Goal: Information Seeking & Learning: Check status

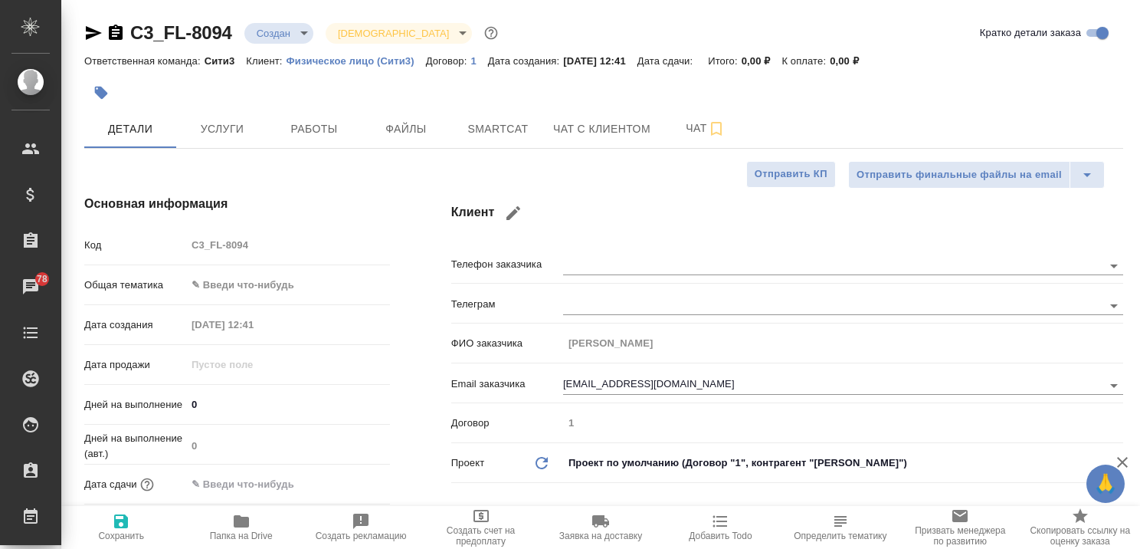
select select "RU"
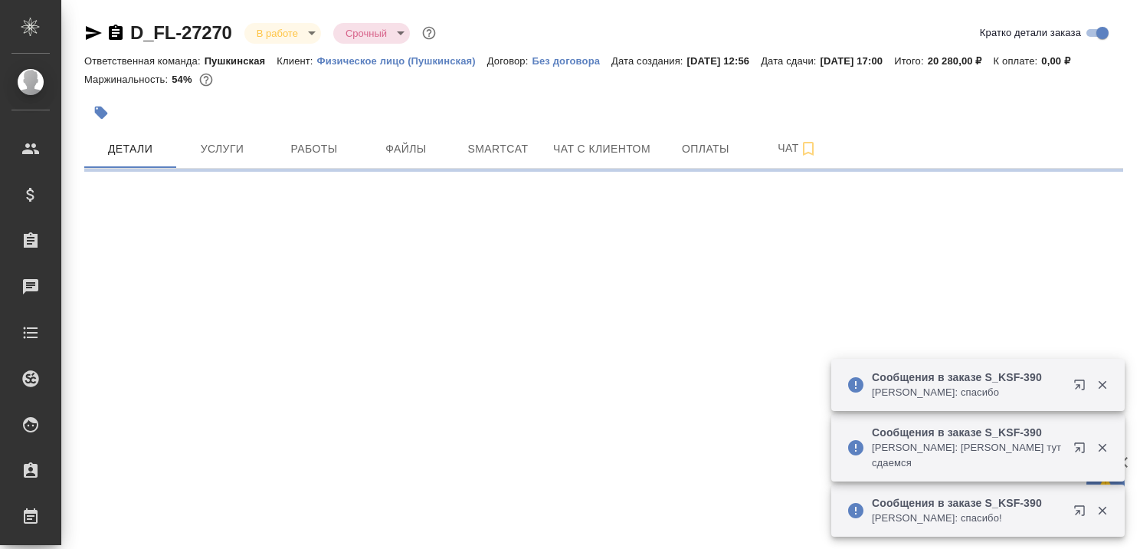
select select "RU"
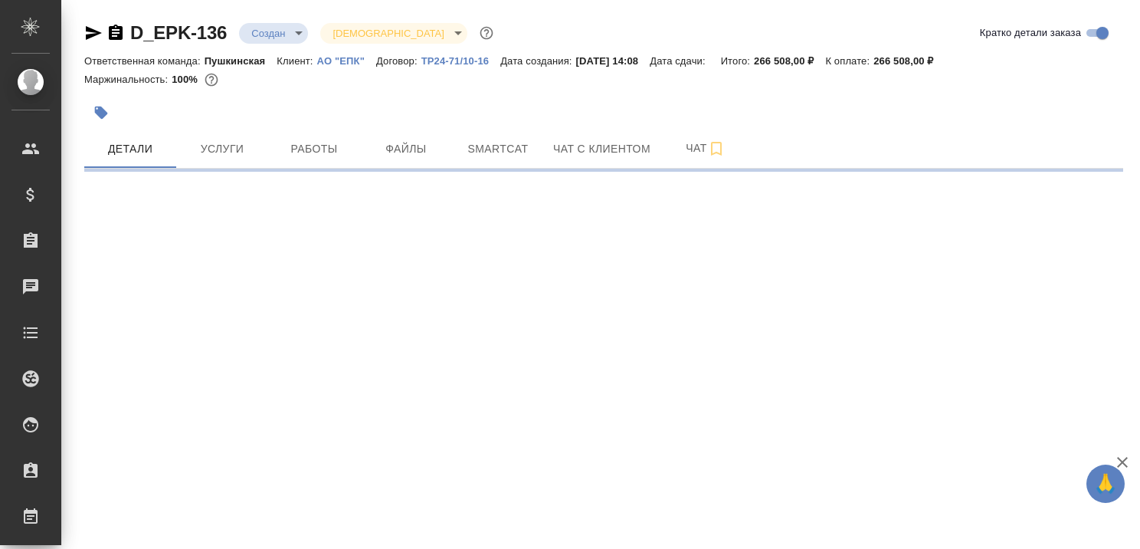
select select "RU"
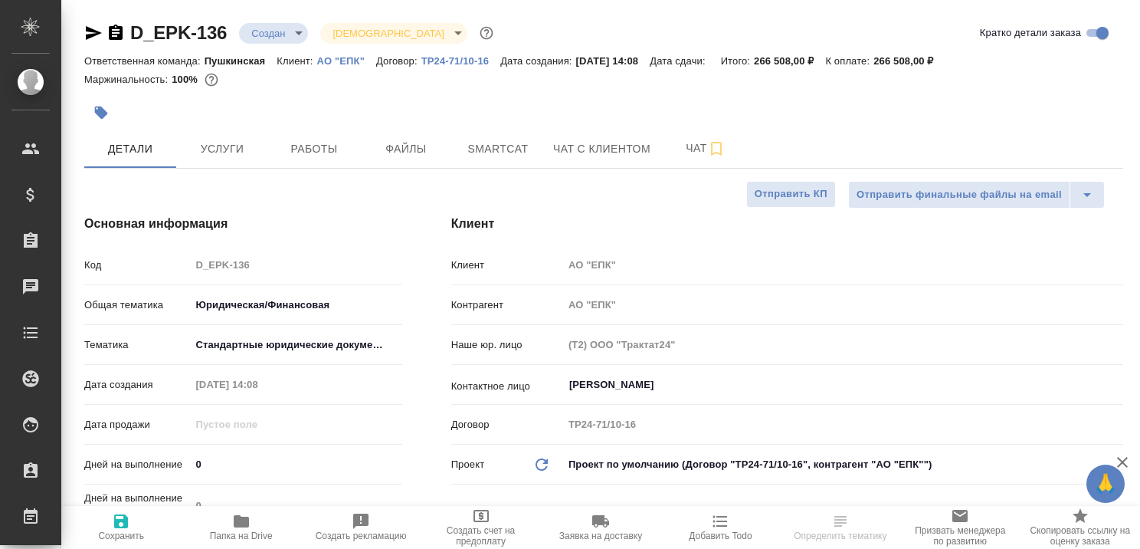
type textarea "x"
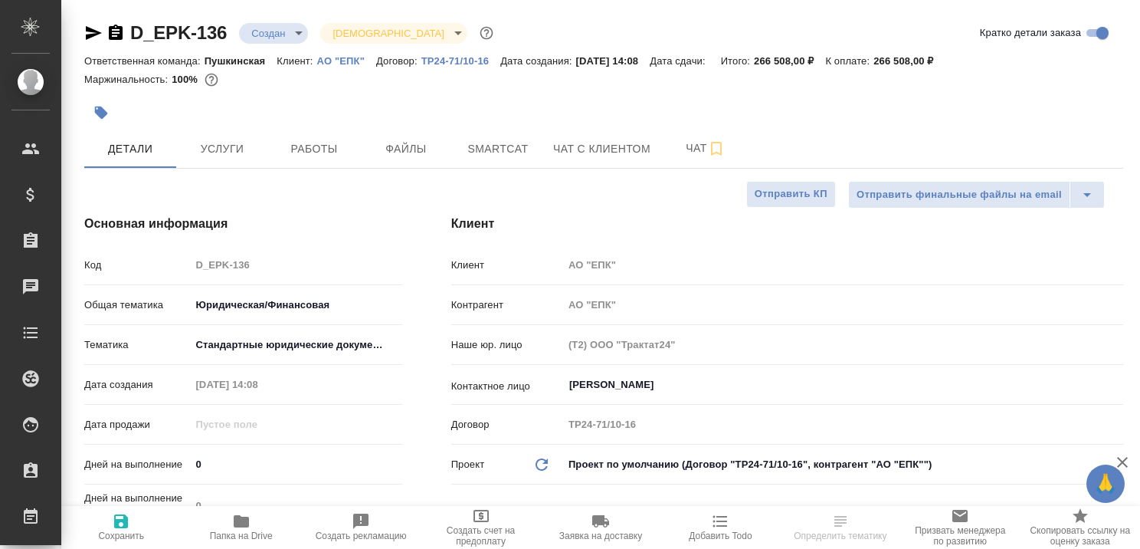
type textarea "x"
click at [352, 52] on div "Ответственная команда: Пушкинская Клиент: АО "ЕПК" Договор: ТР24-71/10-16 Дата …" at bounding box center [603, 60] width 1039 height 18
click at [351, 61] on p "АО "ЕПК"" at bounding box center [346, 60] width 59 height 11
select select "RU"
type textarea "x"
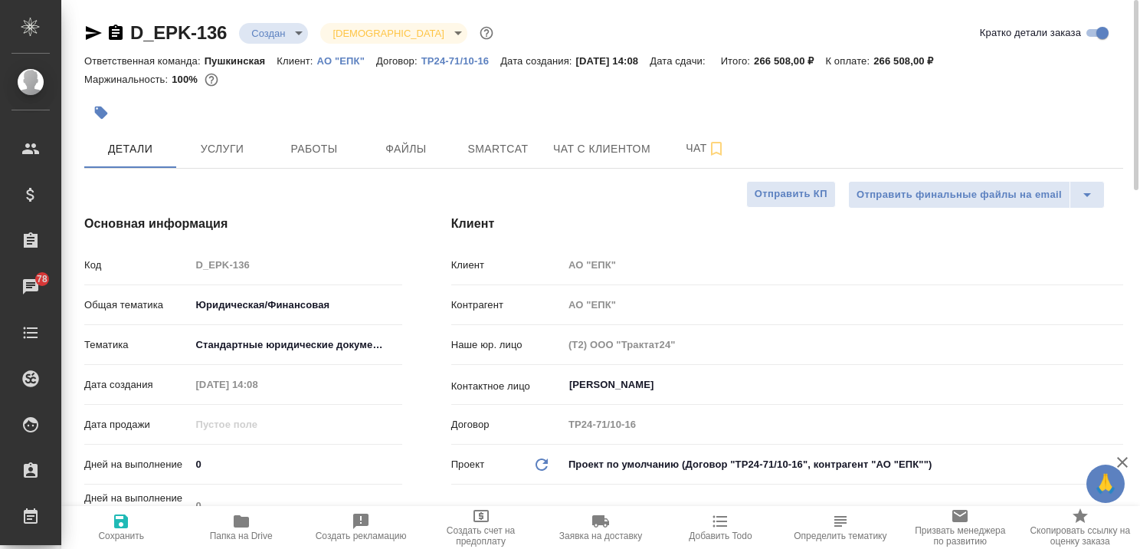
type textarea "x"
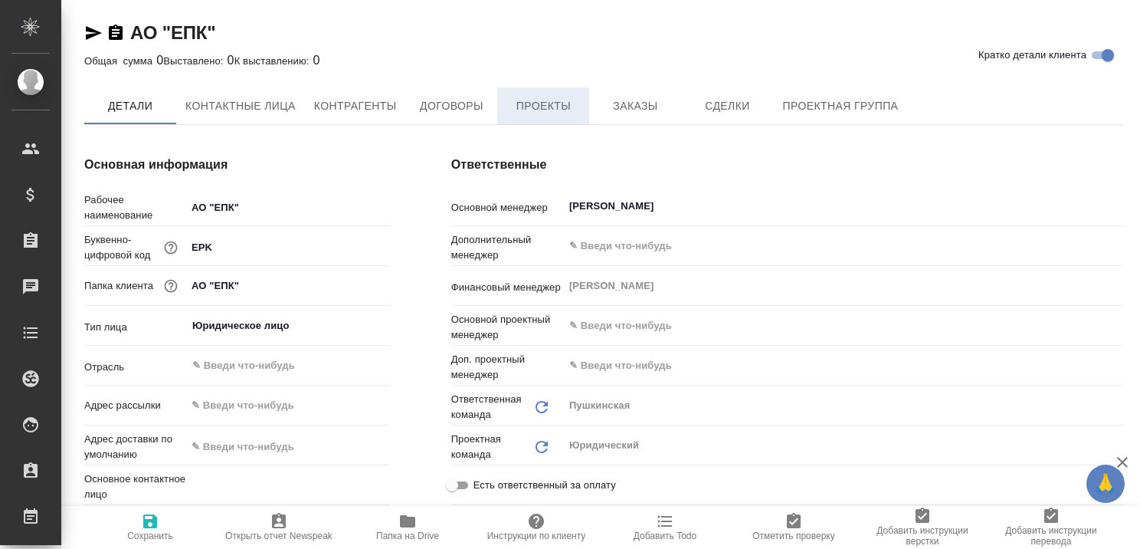
type textarea "x"
click at [527, 107] on span "Проекты" at bounding box center [544, 106] width 74 height 19
type textarea "x"
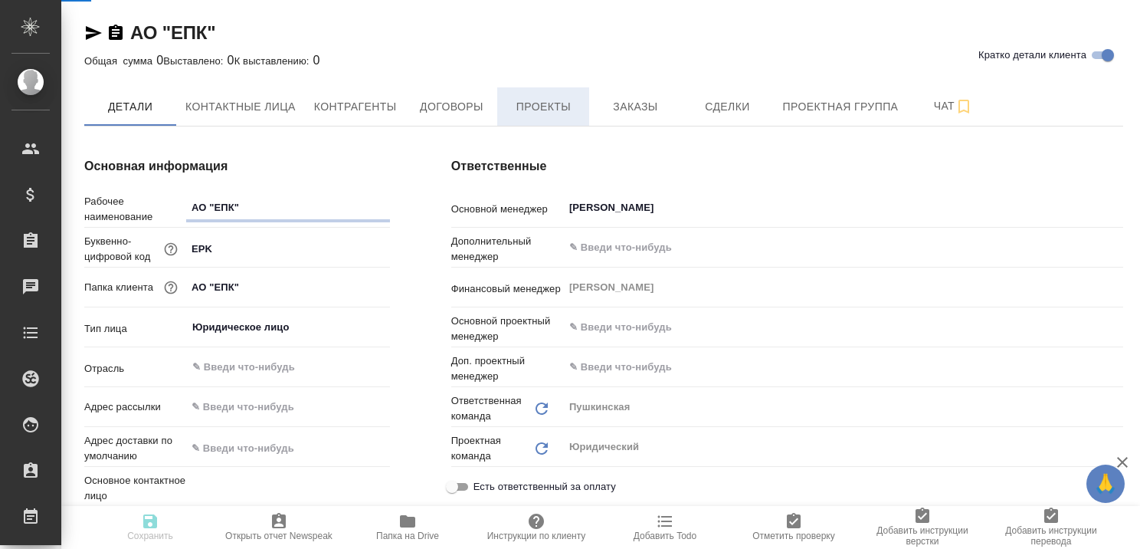
type textarea "x"
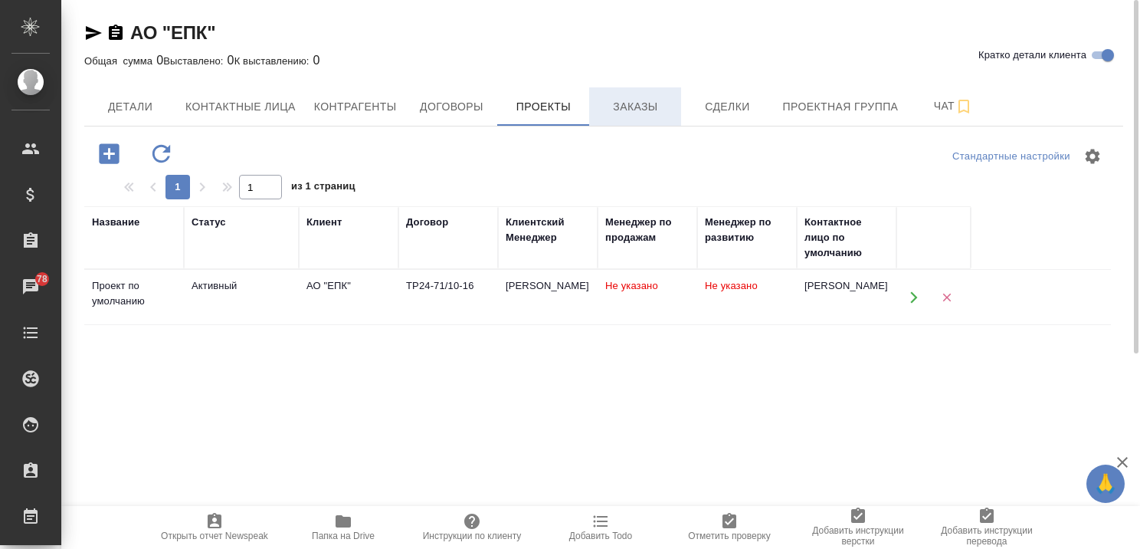
click at [610, 104] on span "Заказы" at bounding box center [635, 106] width 74 height 19
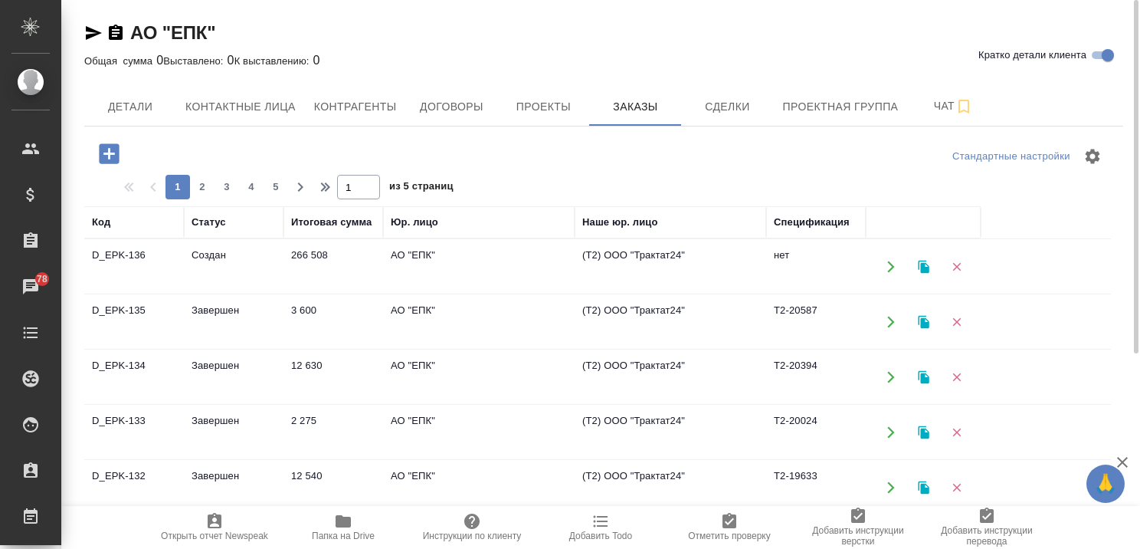
click at [207, 254] on td "Создан" at bounding box center [234, 267] width 100 height 54
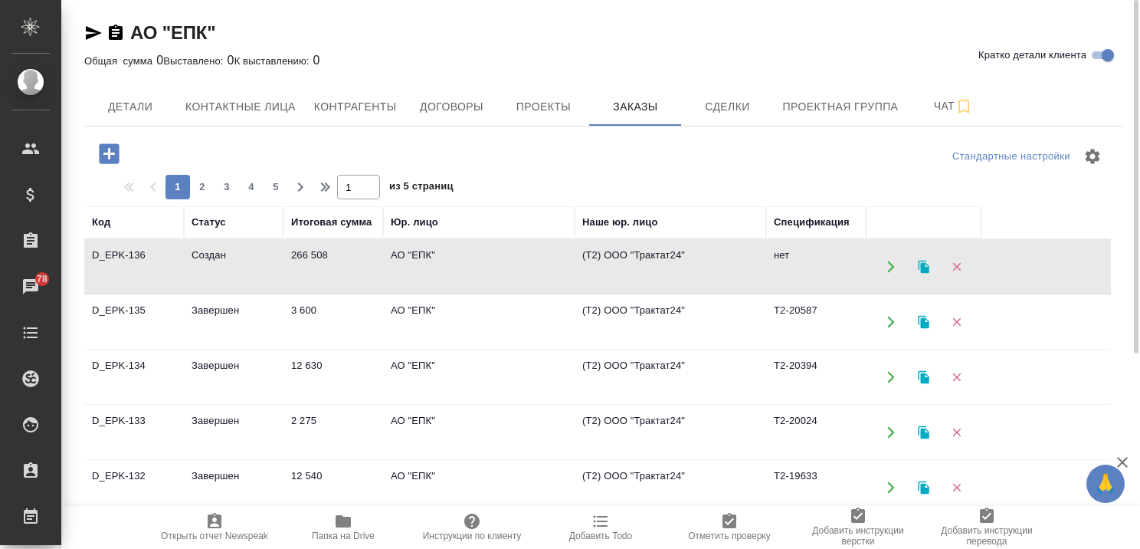
click at [207, 254] on td "Создан" at bounding box center [234, 267] width 100 height 54
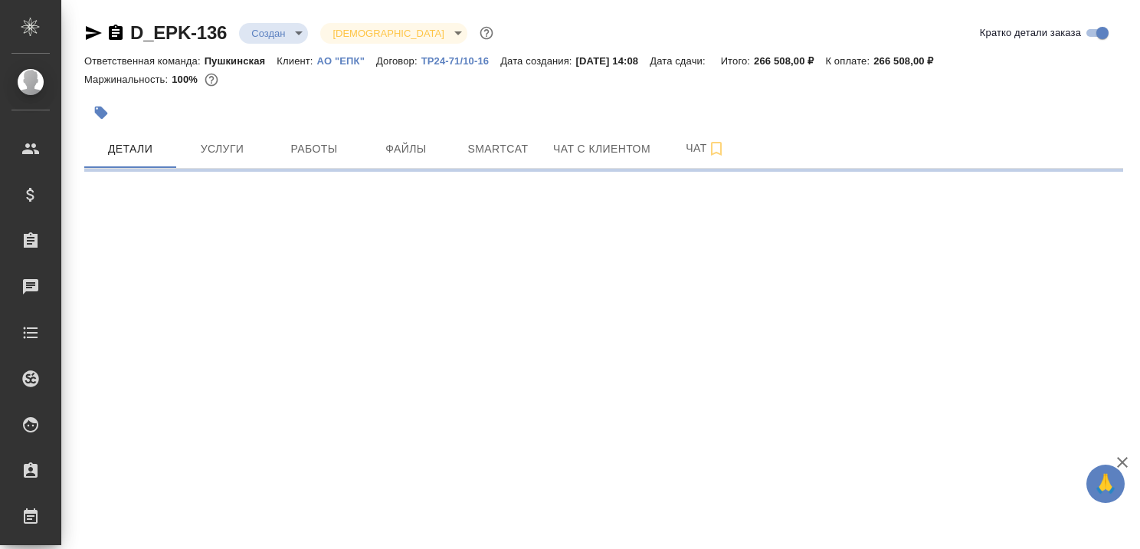
select select "RU"
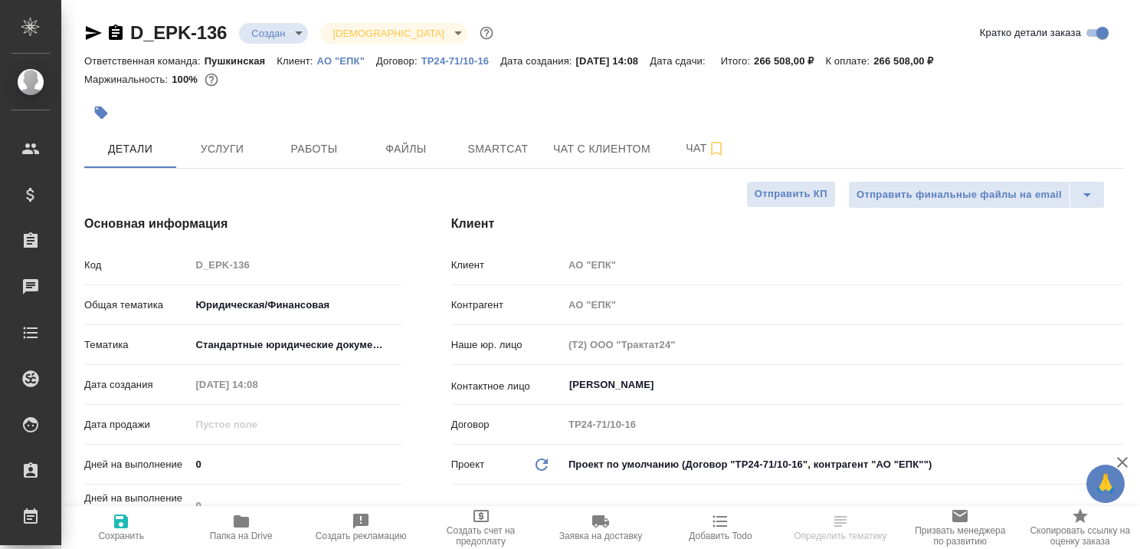
type textarea "x"
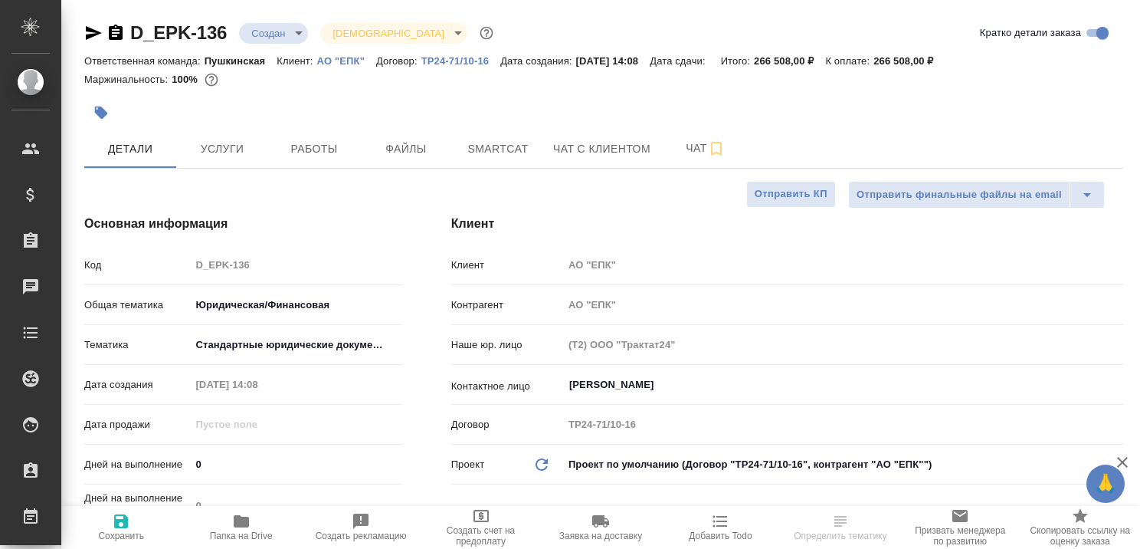
type textarea "x"
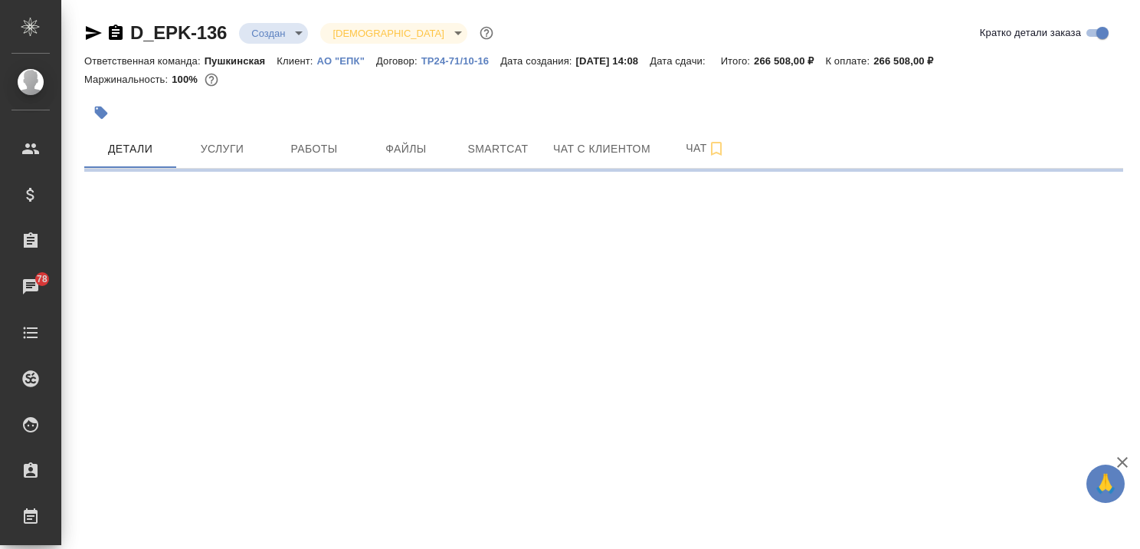
select select "RU"
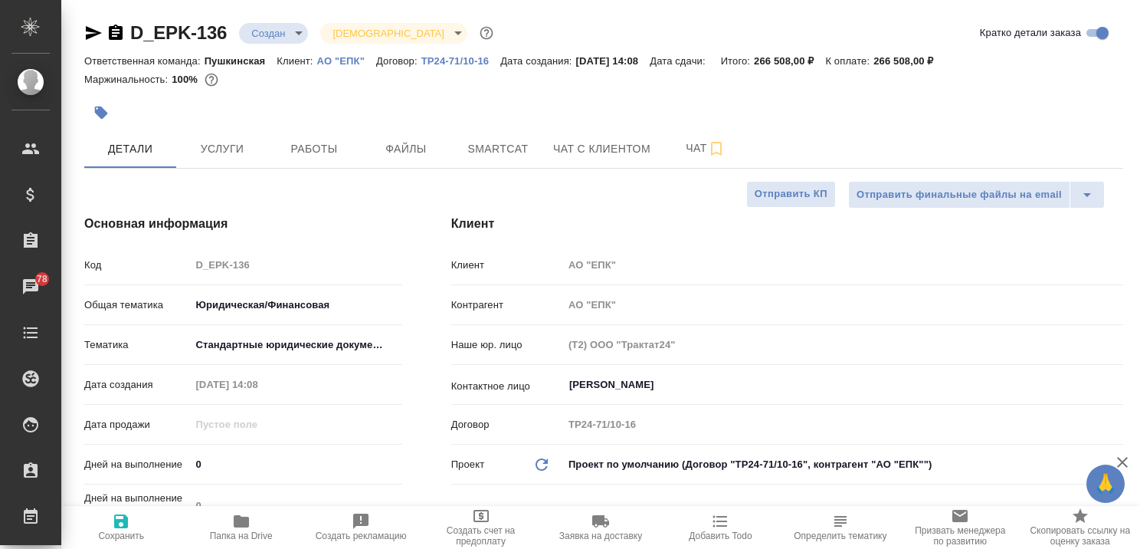
type textarea "x"
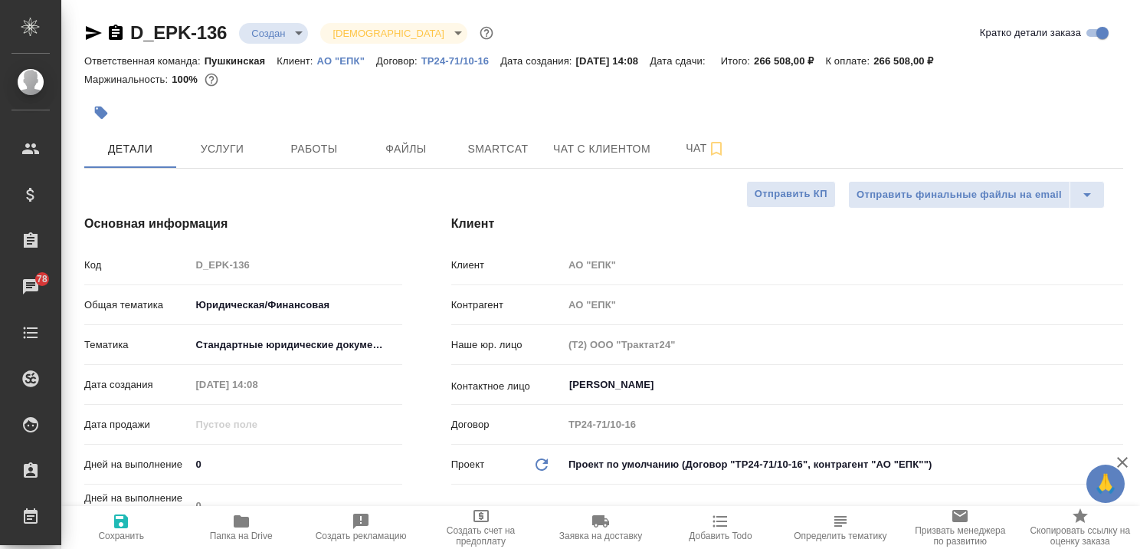
type textarea "x"
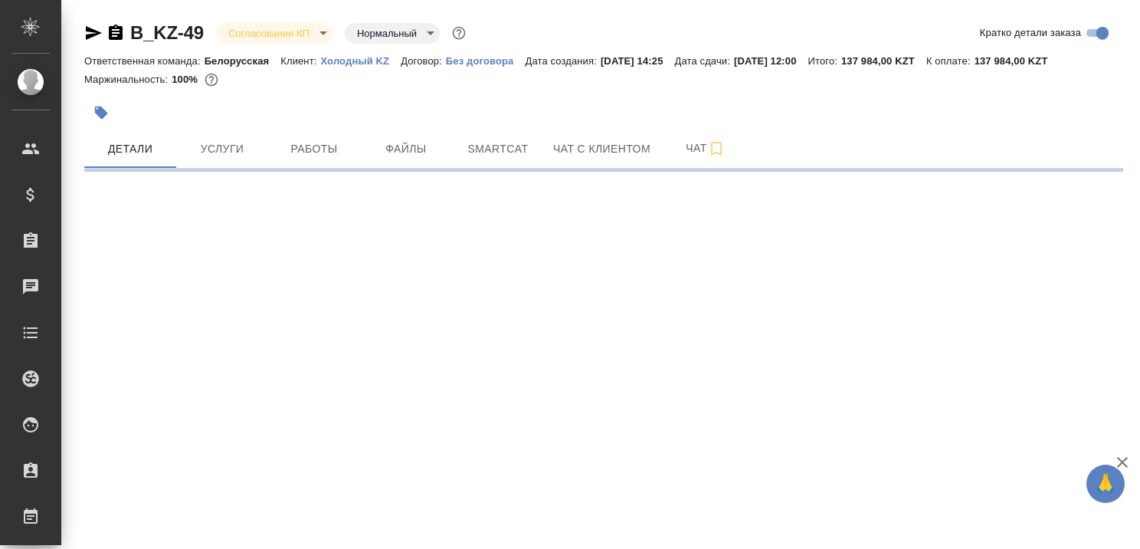
select select "RU"
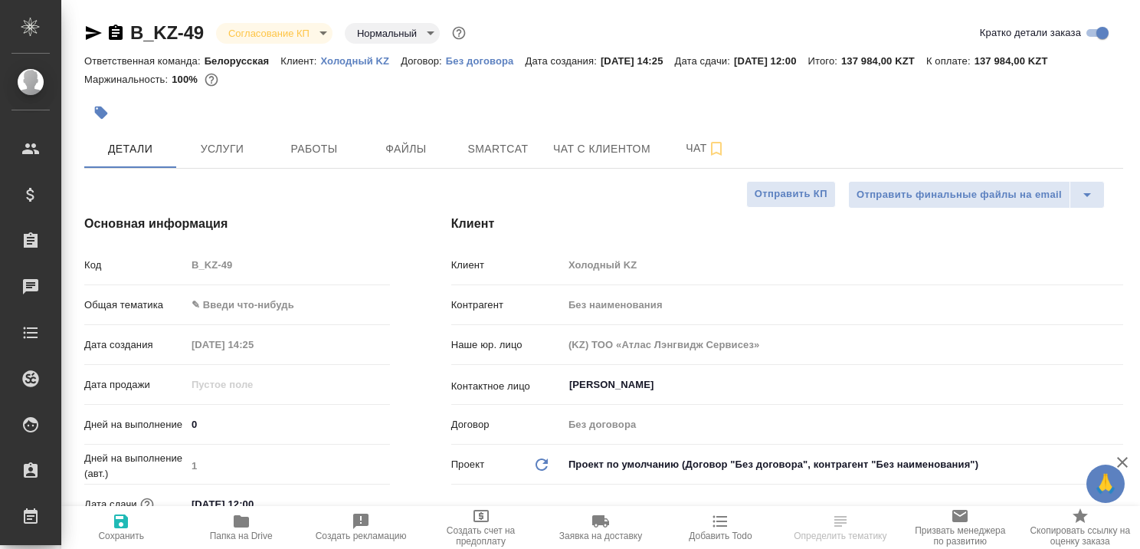
type textarea "x"
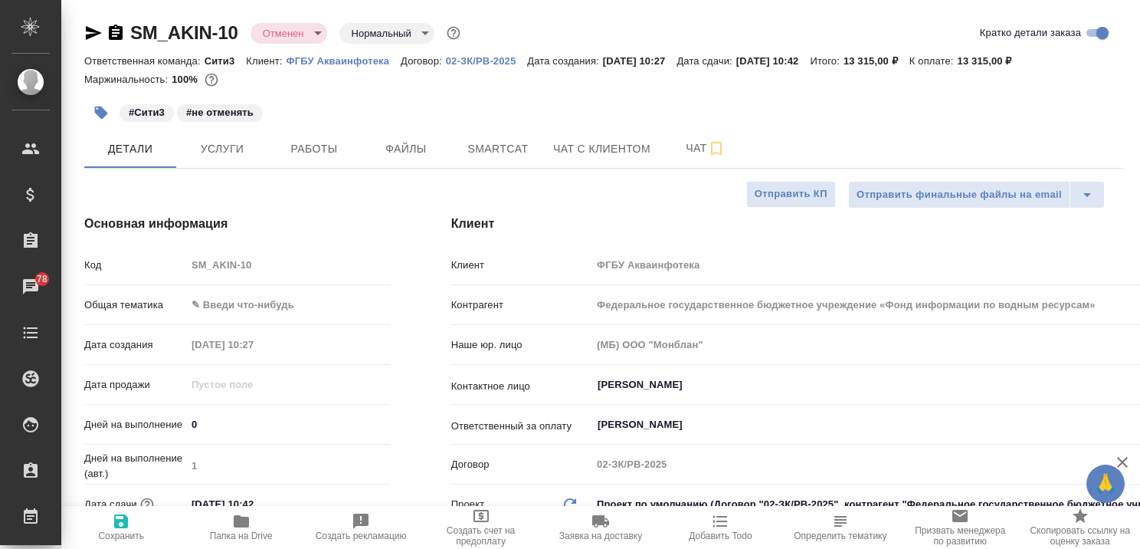
select select "RU"
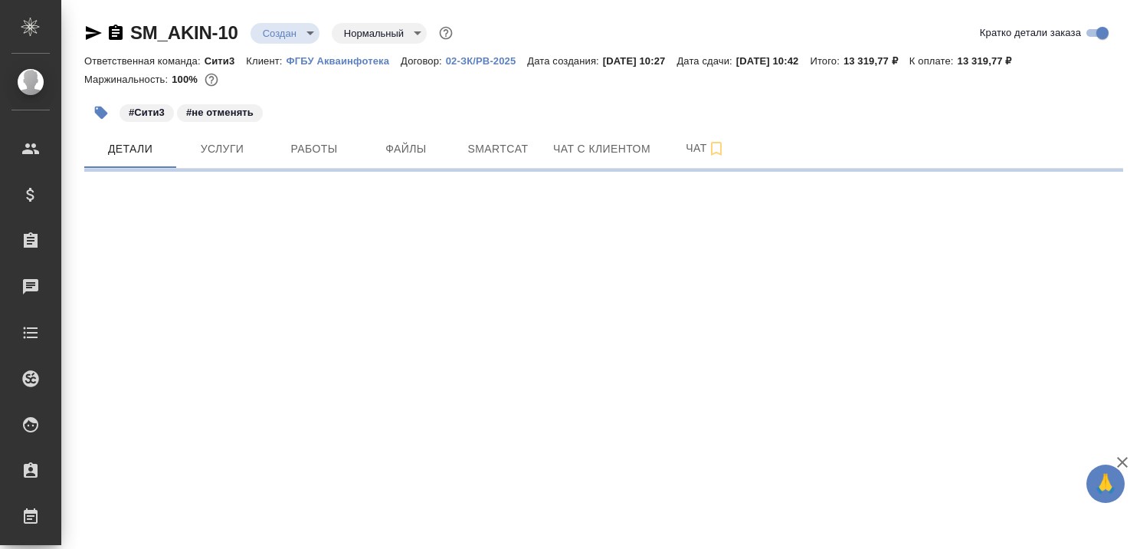
select select "RU"
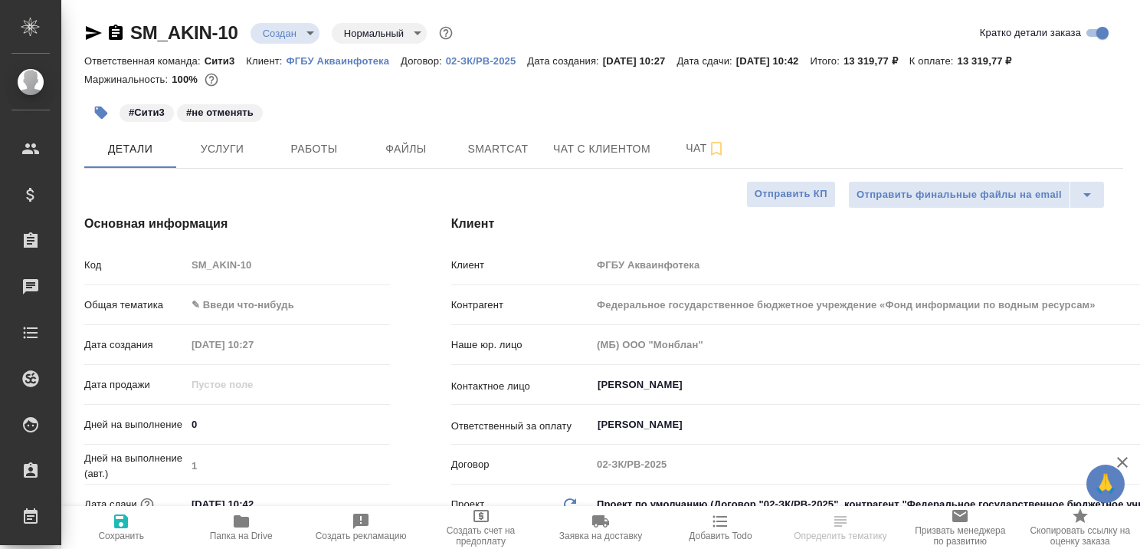
type textarea "x"
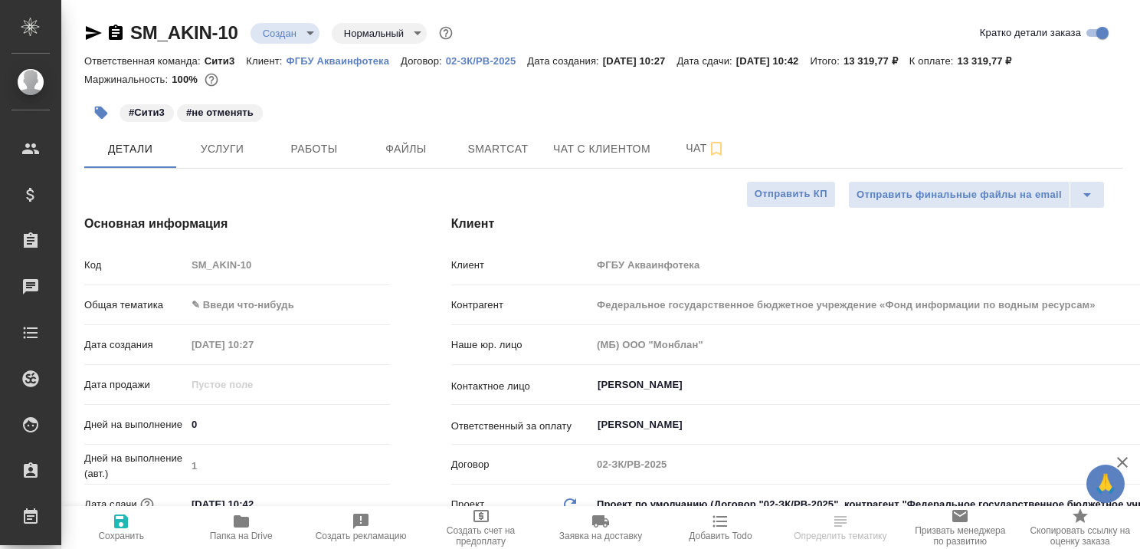
type textarea "x"
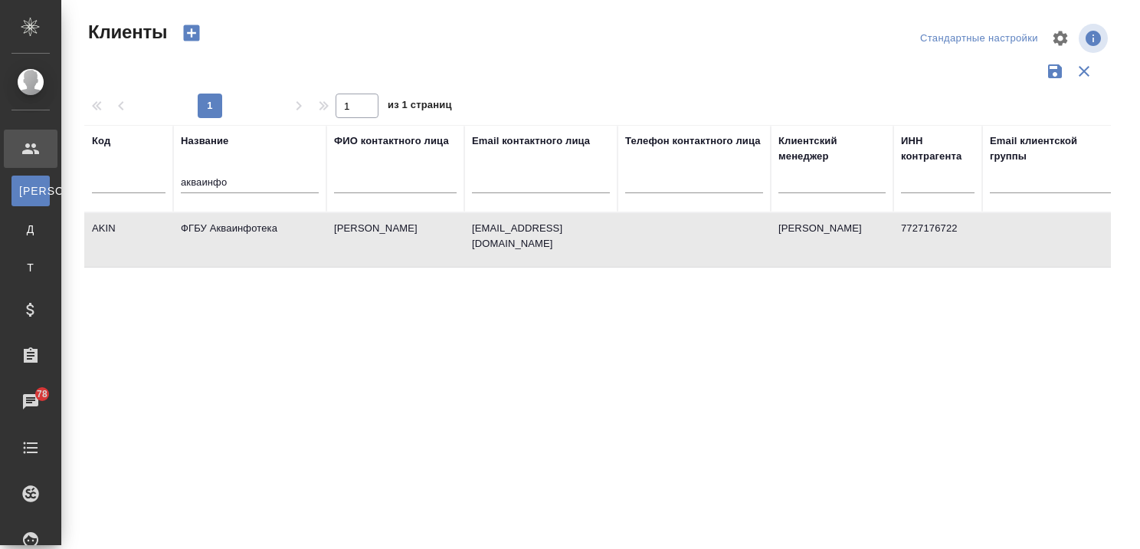
select select "RU"
drag, startPoint x: 244, startPoint y: 182, endPoint x: 114, endPoint y: 194, distance: 130.8
click tr "Код Название акваинфо ФИО контактного лица Email контактного лица Телефон конта…"
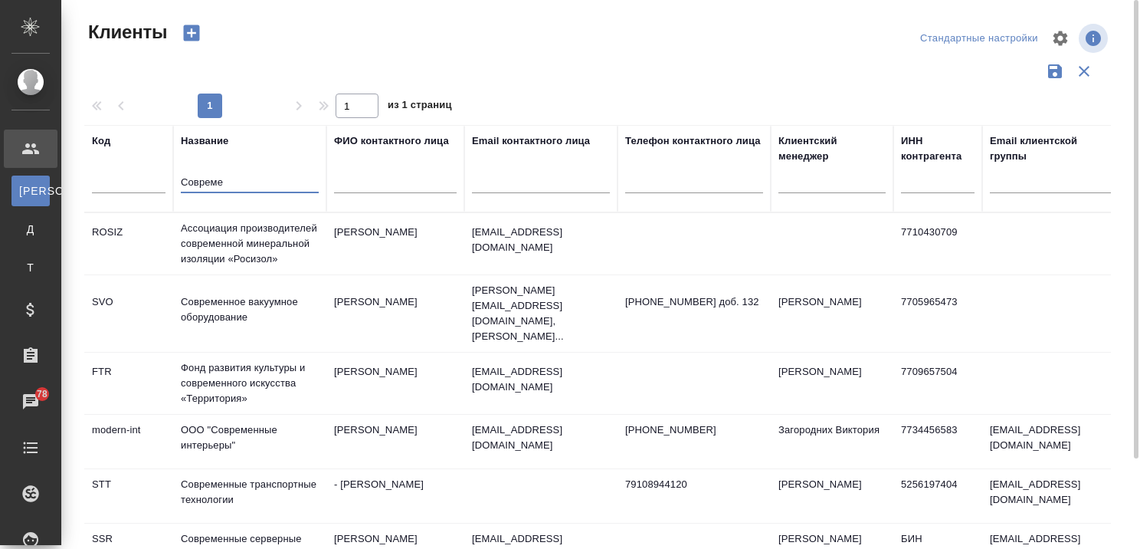
type input "Совреме"
click td "Современные транспортные технологии"
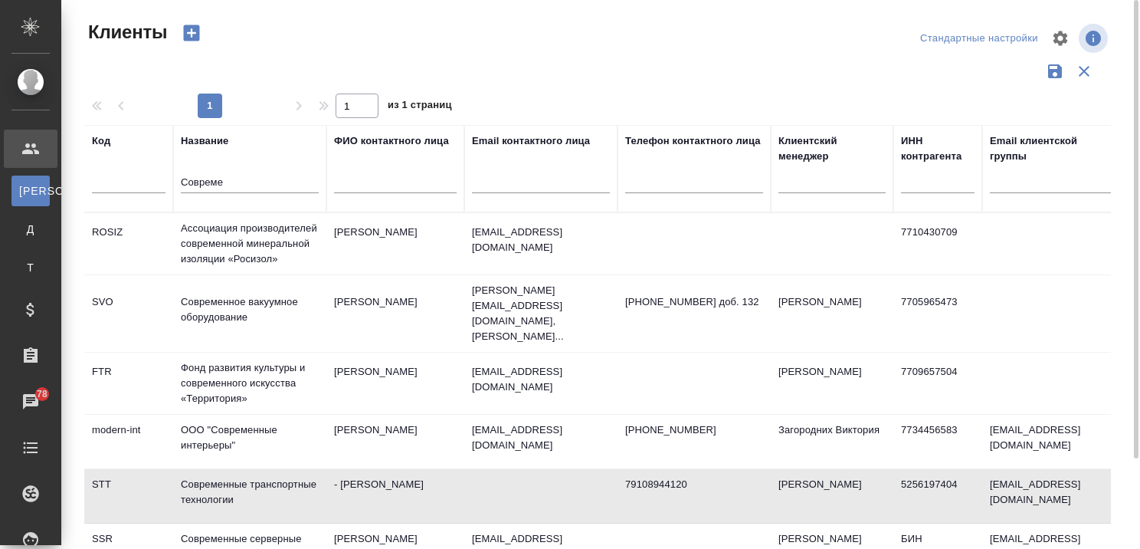
click td "Современные транспортные технологии"
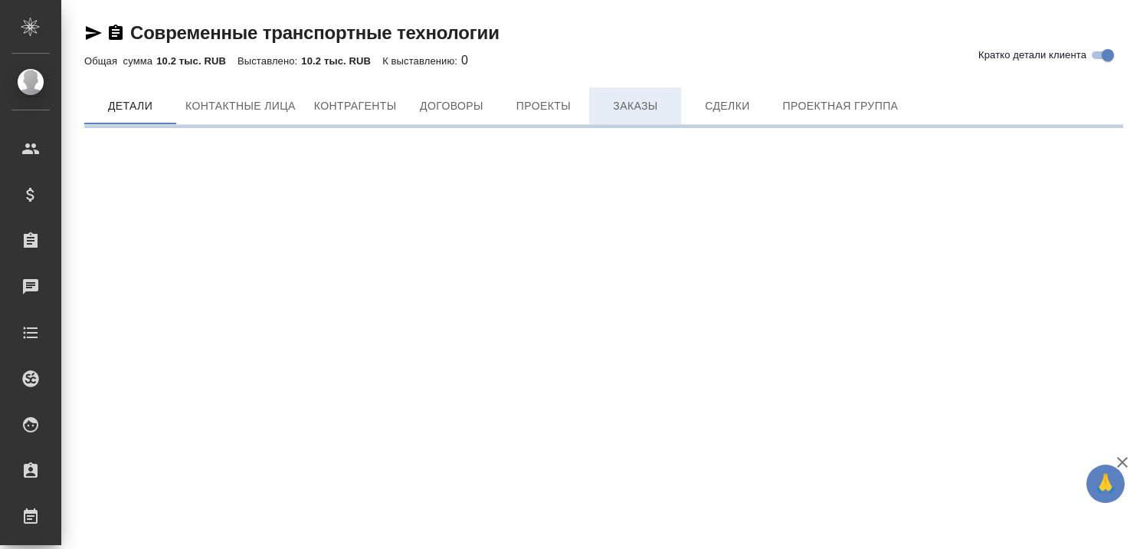
click at [631, 104] on span "Заказы" at bounding box center [635, 106] width 74 height 19
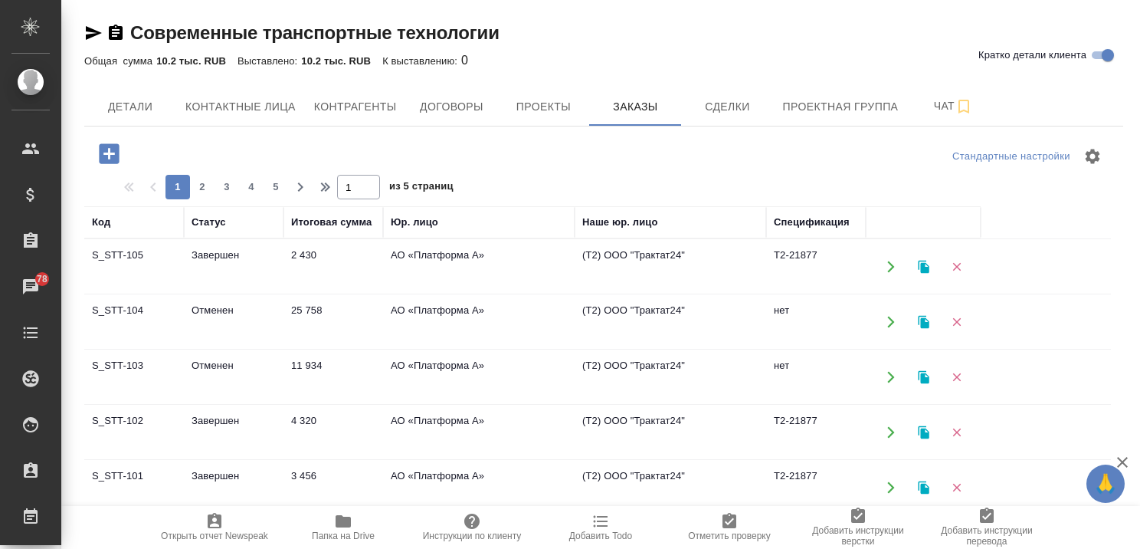
click at [215, 252] on td "Завершен" at bounding box center [234, 267] width 100 height 54
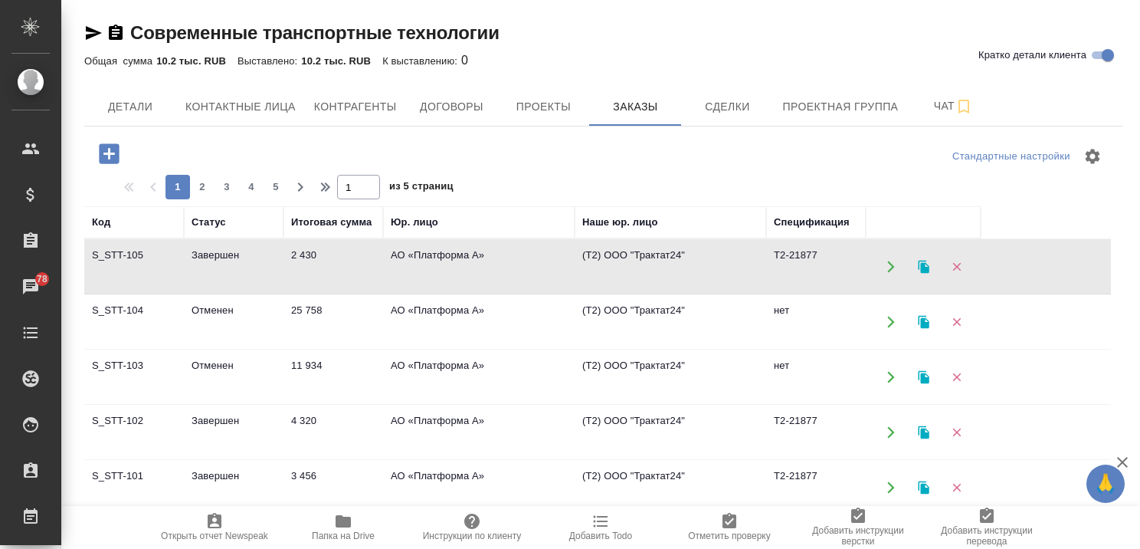
click at [215, 252] on td "Завершен" at bounding box center [234, 267] width 100 height 54
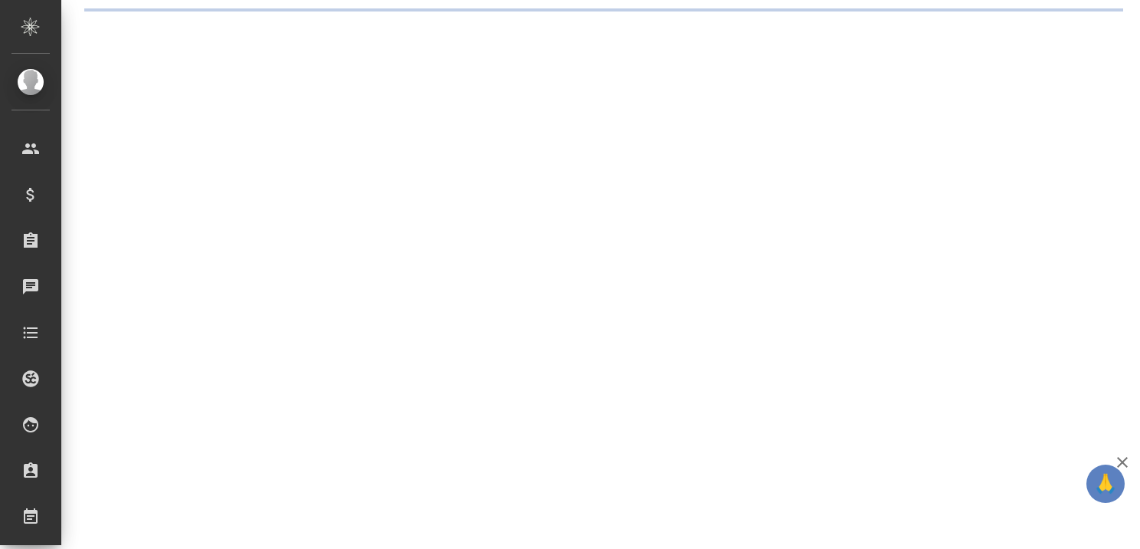
select select "RU"
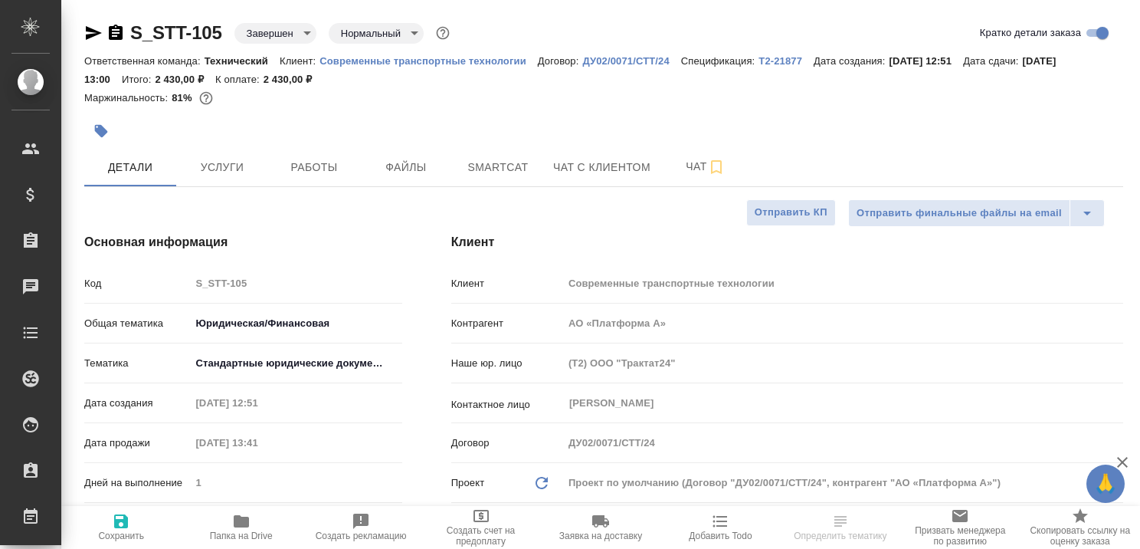
type textarea "x"
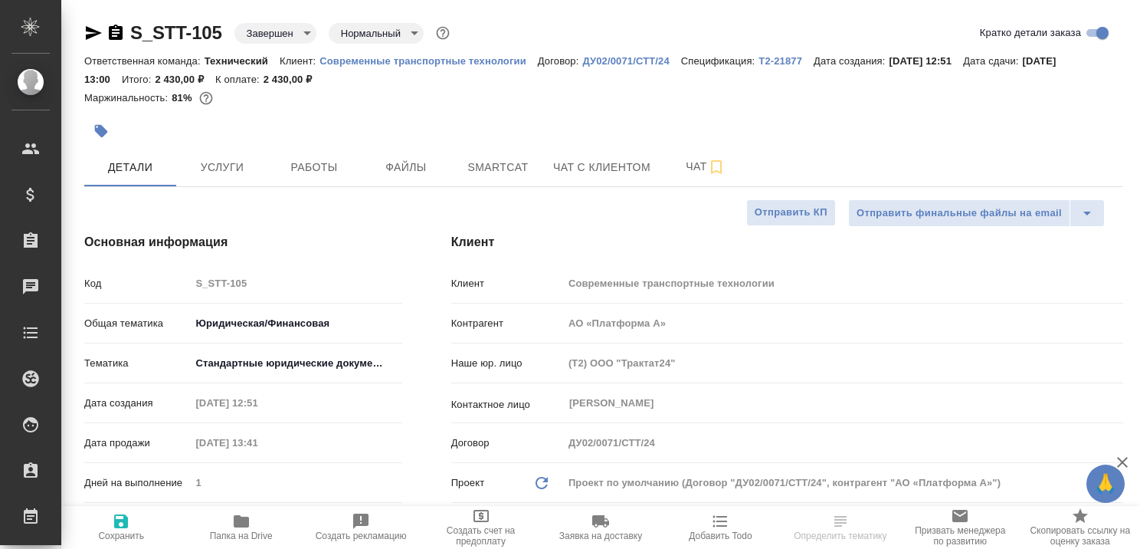
type textarea "x"
click at [437, 56] on p "Современные транспортные технологии" at bounding box center [429, 60] width 218 height 11
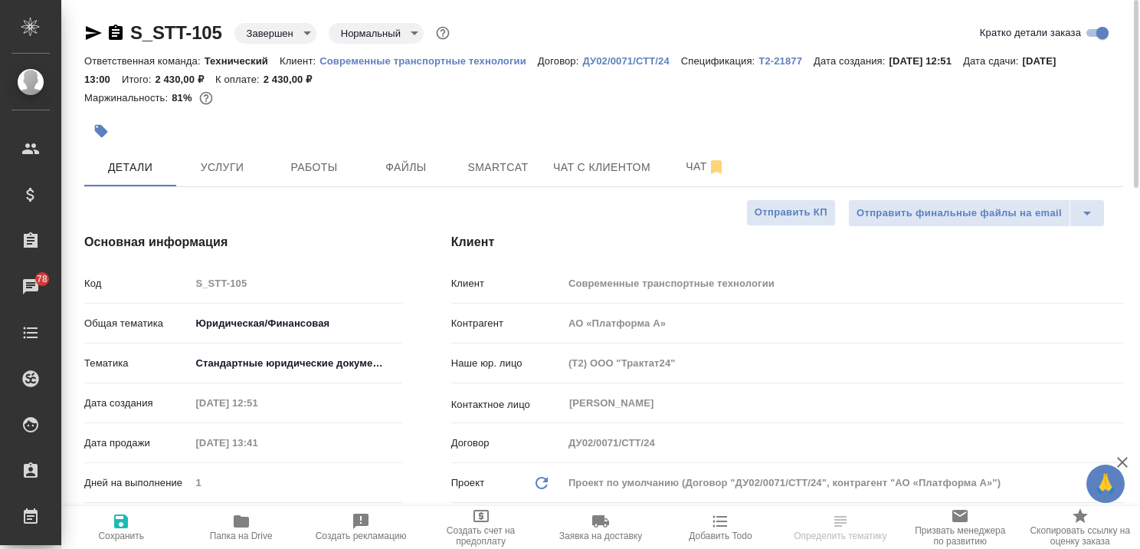
type textarea "x"
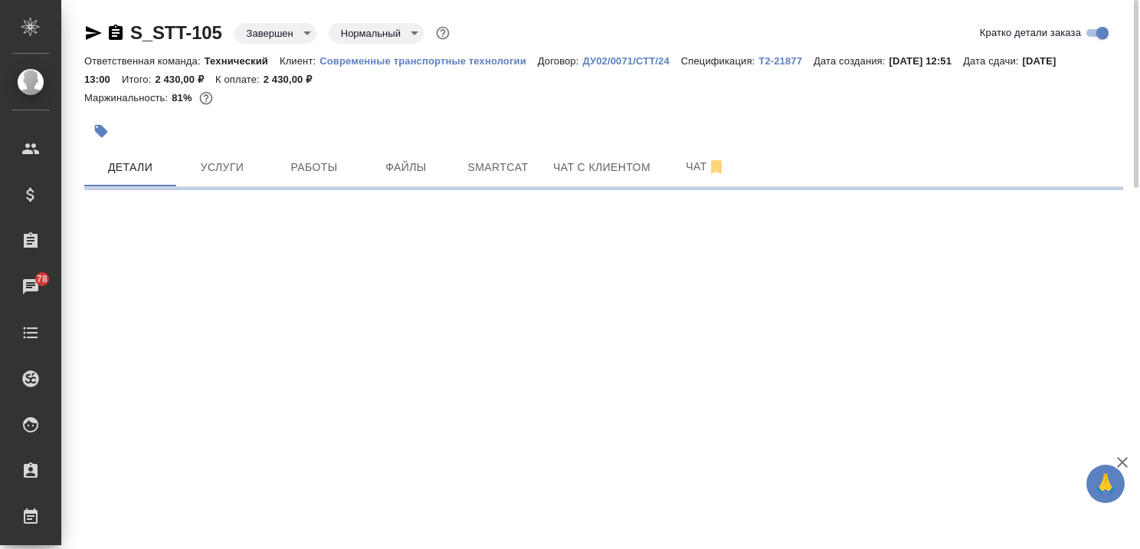
select select "RU"
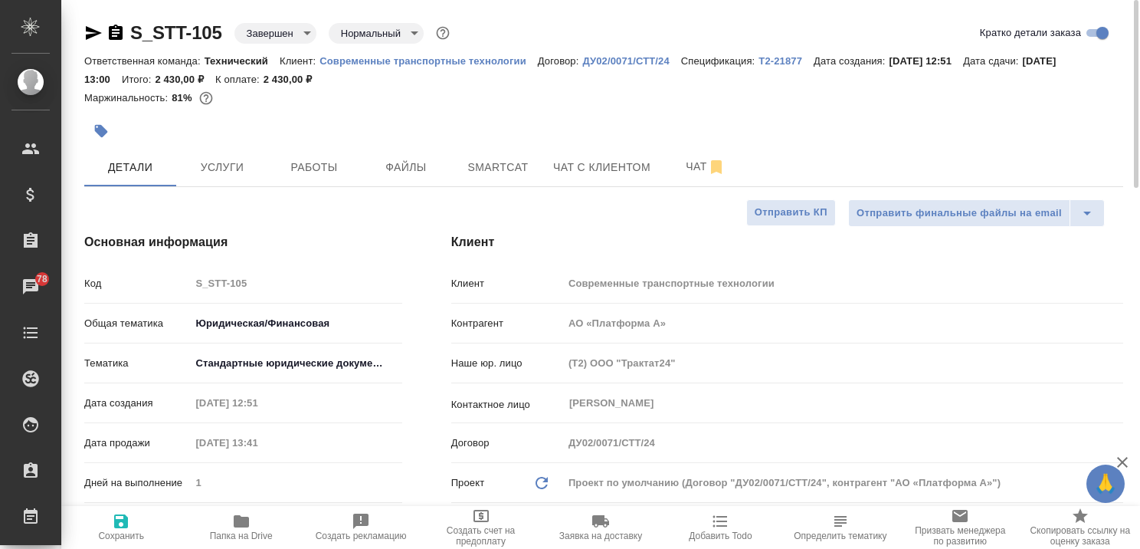
type textarea "x"
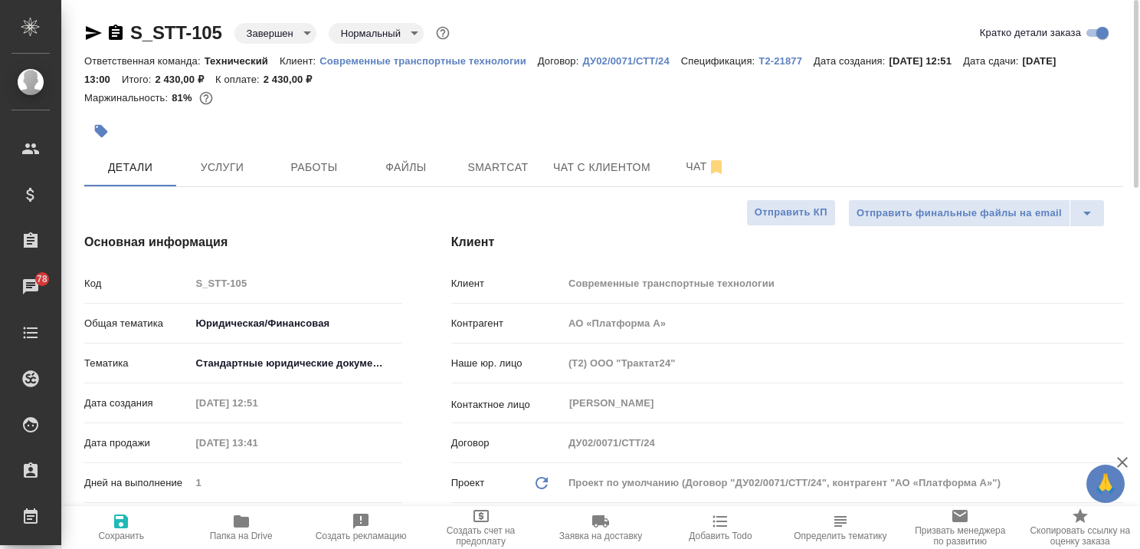
type textarea "x"
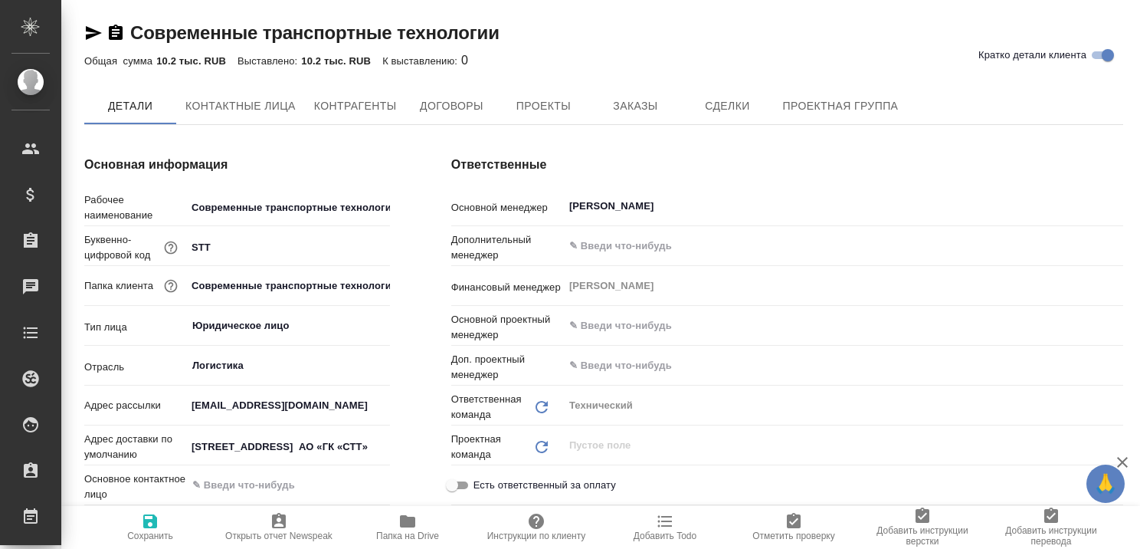
type textarea "x"
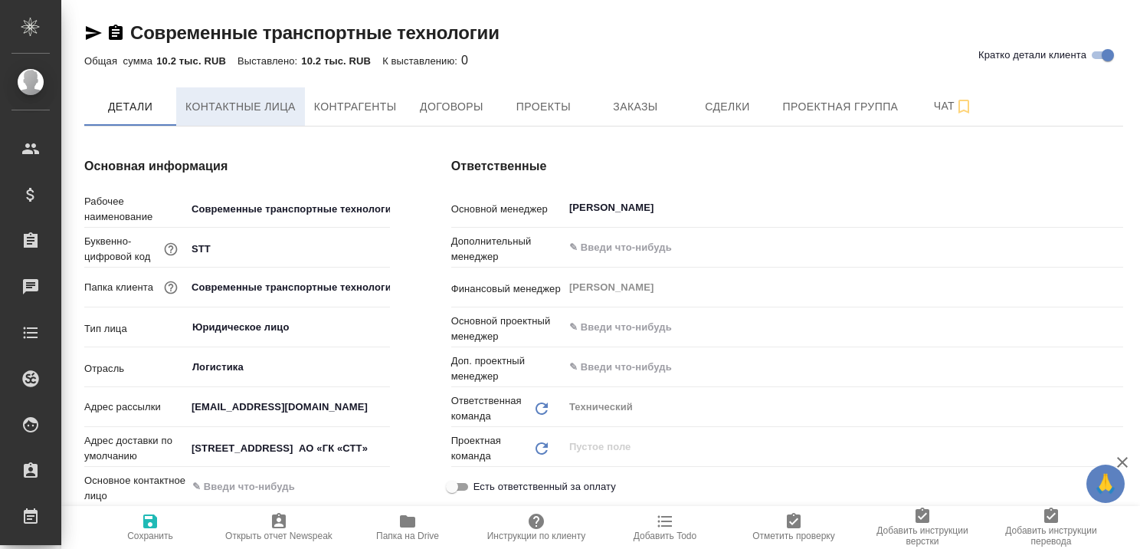
type textarea "x"
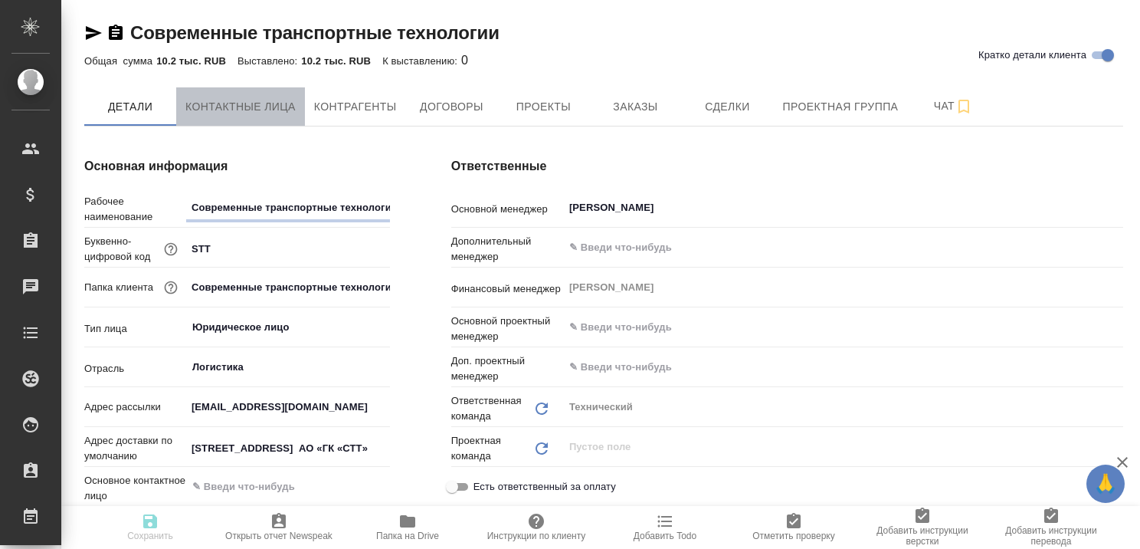
click at [233, 103] on span "Контактные лица" at bounding box center [240, 106] width 110 height 19
type textarea "x"
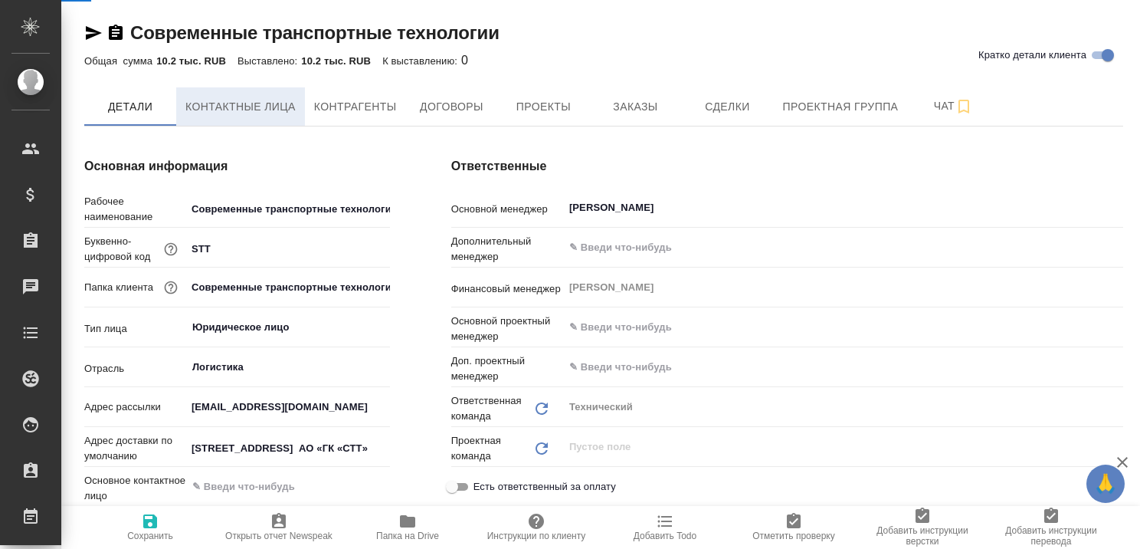
select select "RU"
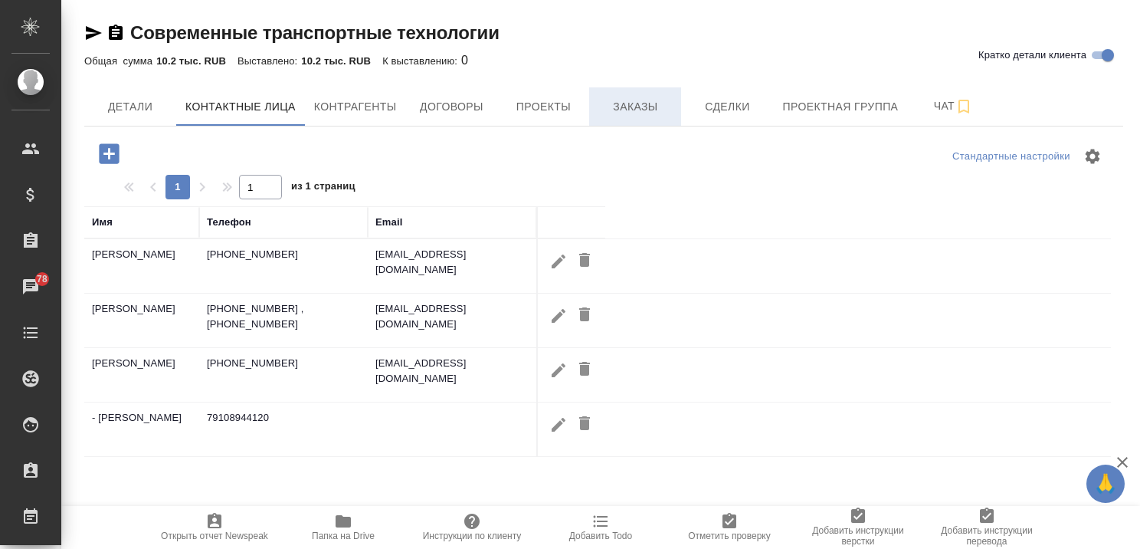
click at [651, 107] on span "Заказы" at bounding box center [635, 106] width 74 height 19
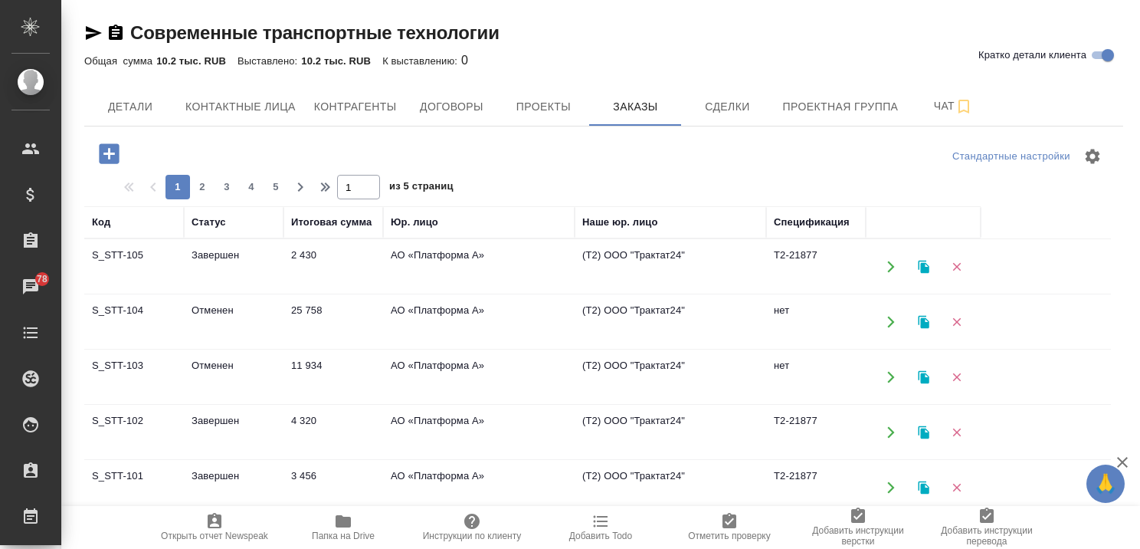
click at [206, 361] on td "Отменен" at bounding box center [234, 377] width 100 height 54
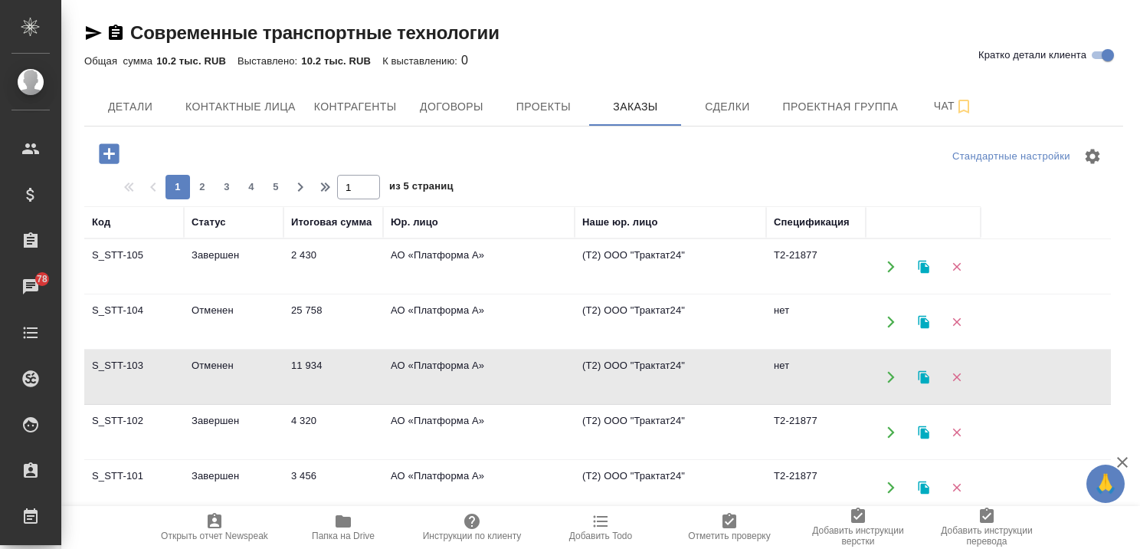
click at [205, 305] on td "Отменен" at bounding box center [234, 322] width 100 height 54
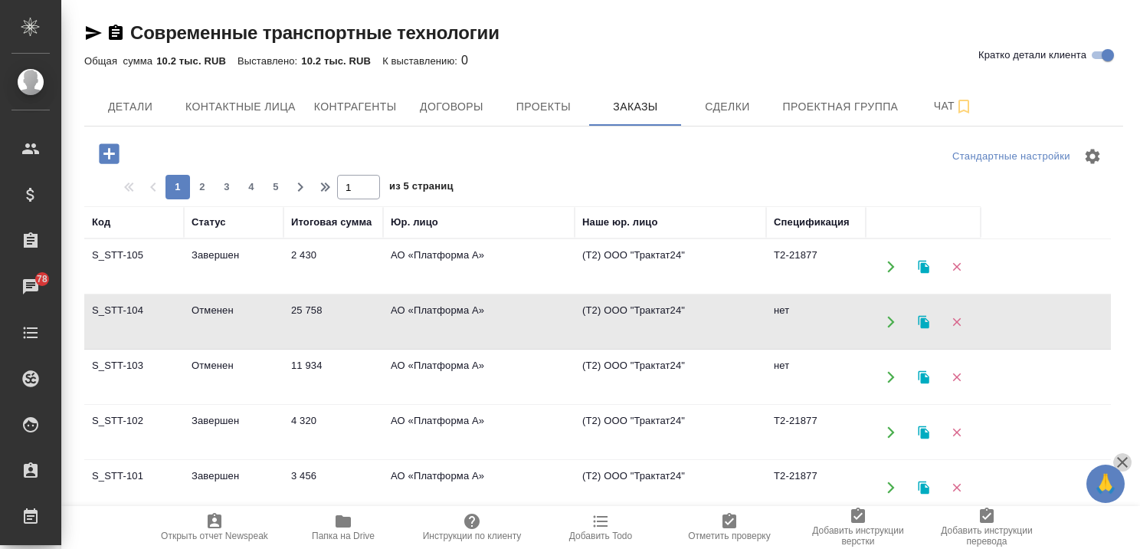
click at [1123, 464] on icon "button" at bounding box center [1122, 462] width 18 height 18
click at [212, 260] on td "Завершен" at bounding box center [234, 267] width 100 height 54
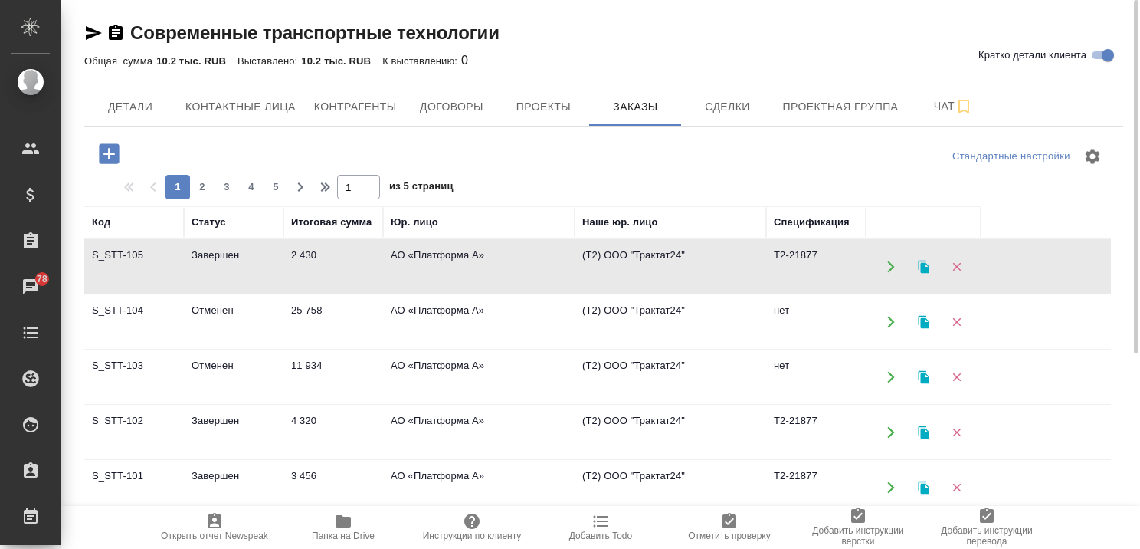
click at [211, 361] on td "Отменен" at bounding box center [234, 377] width 100 height 54
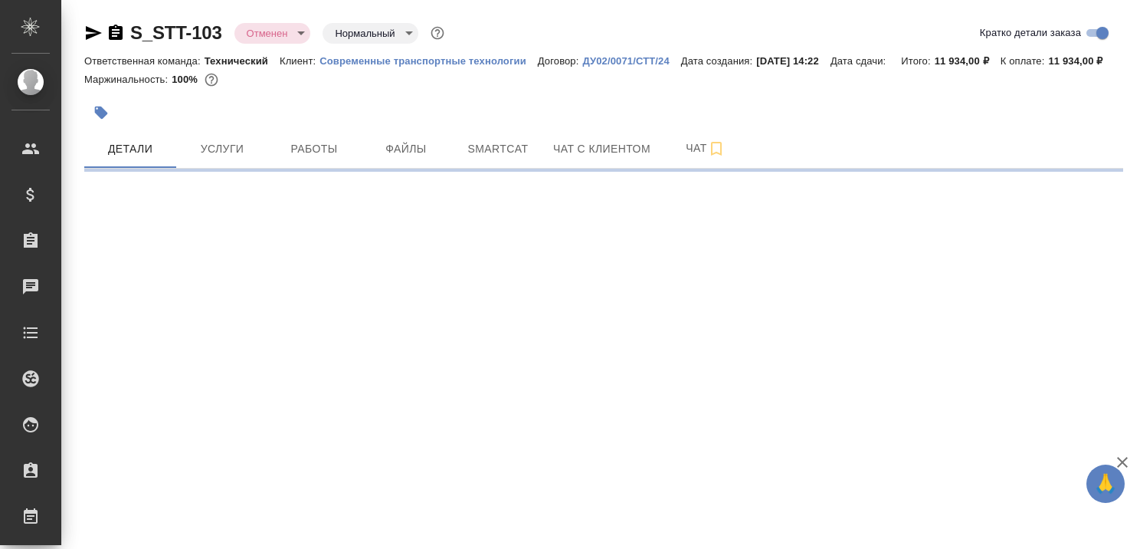
select select "RU"
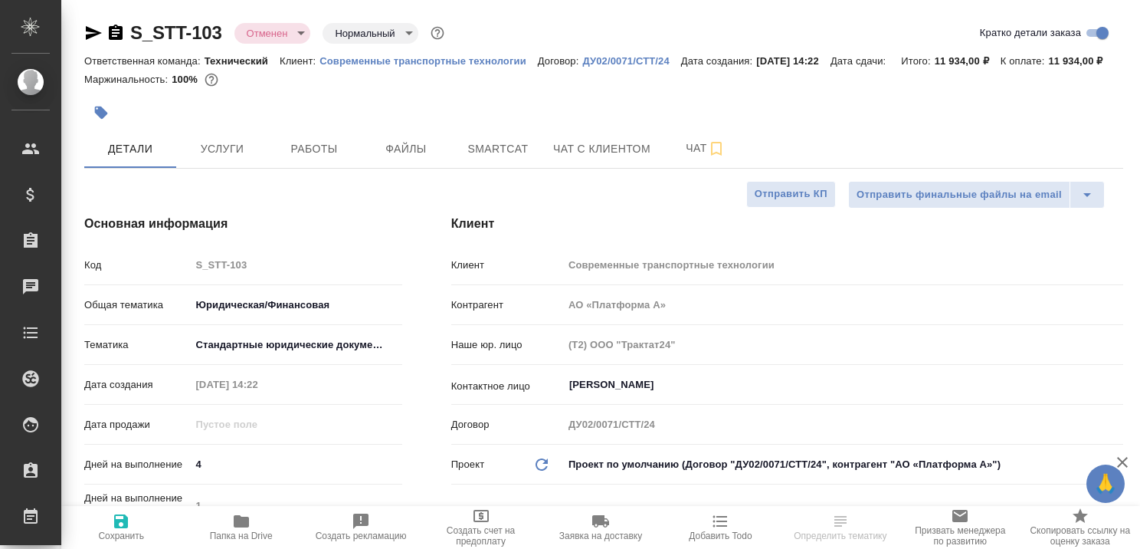
type textarea "x"
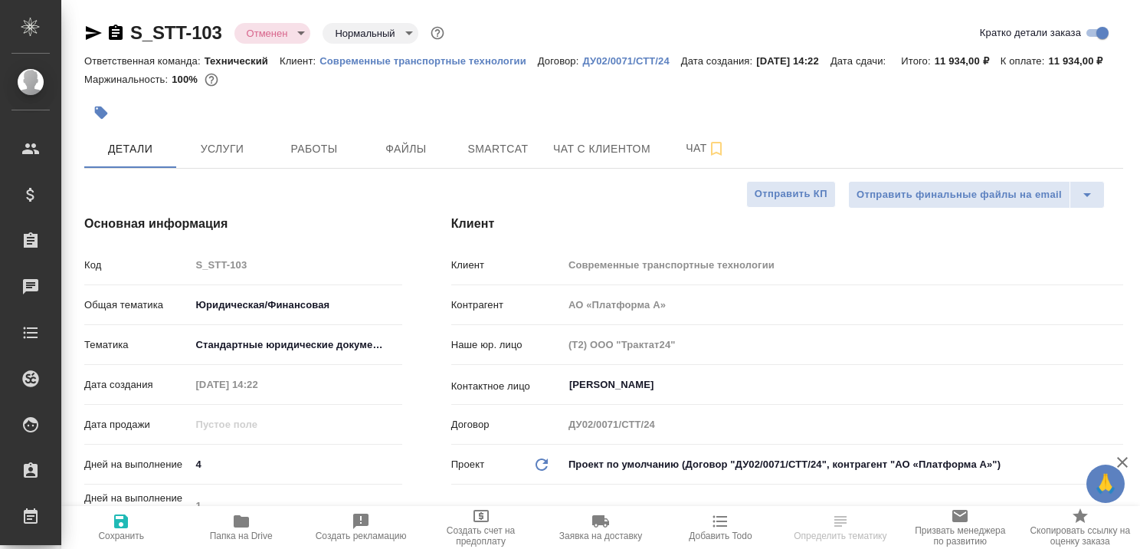
type textarea "x"
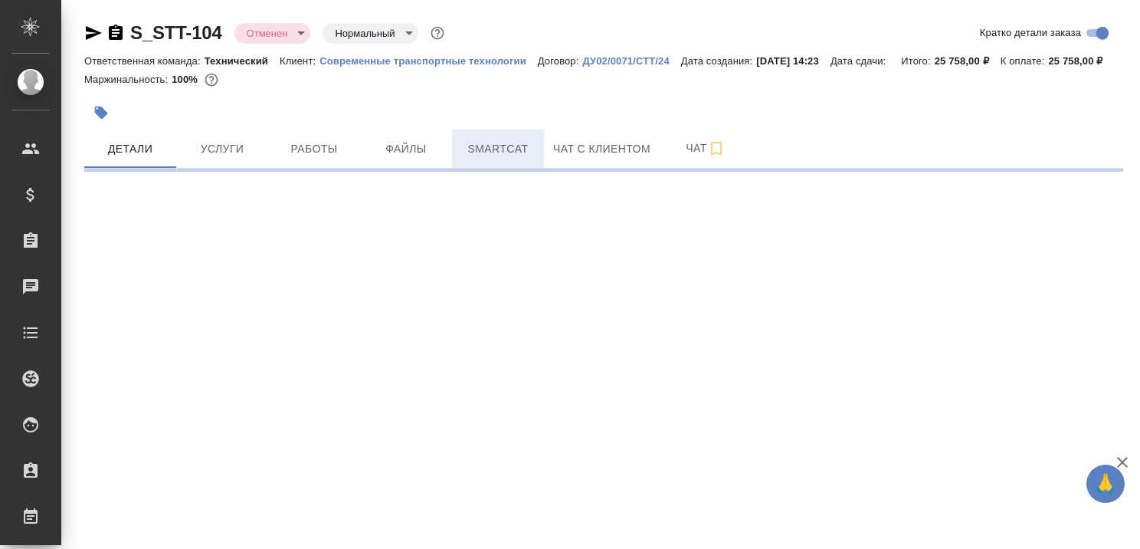
select select "RU"
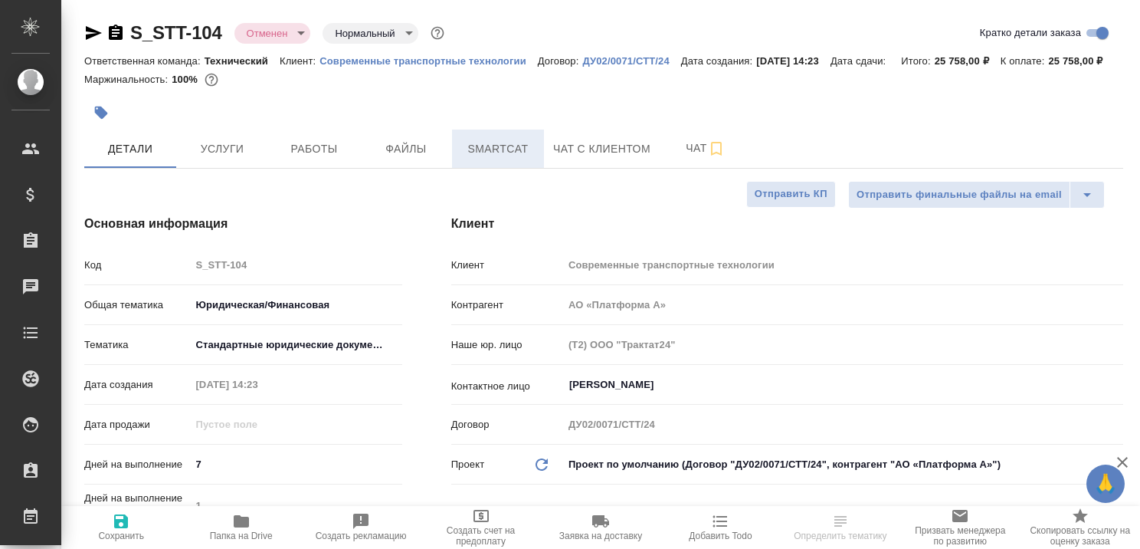
type textarea "x"
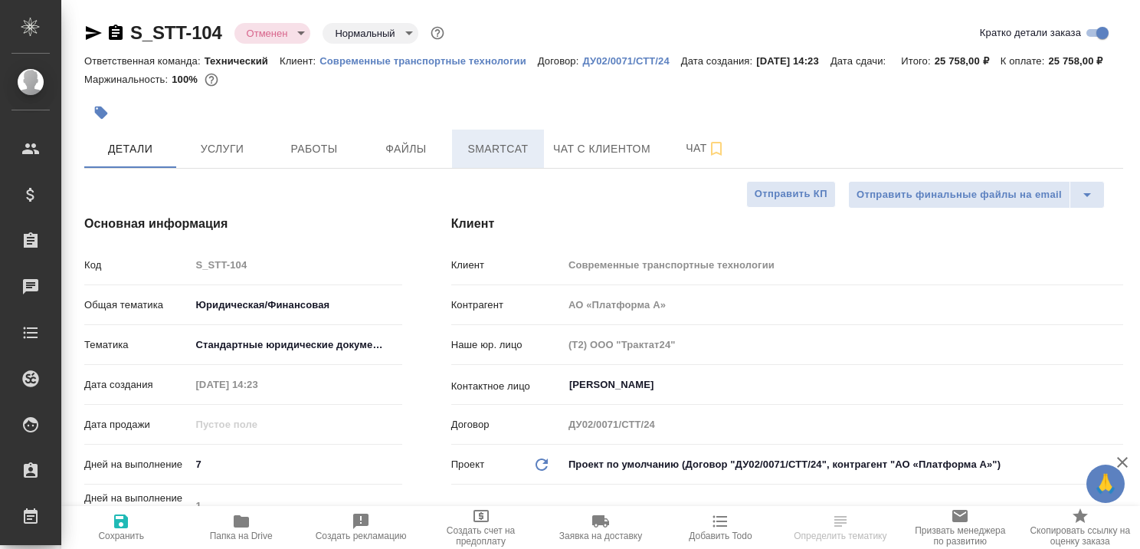
type textarea "x"
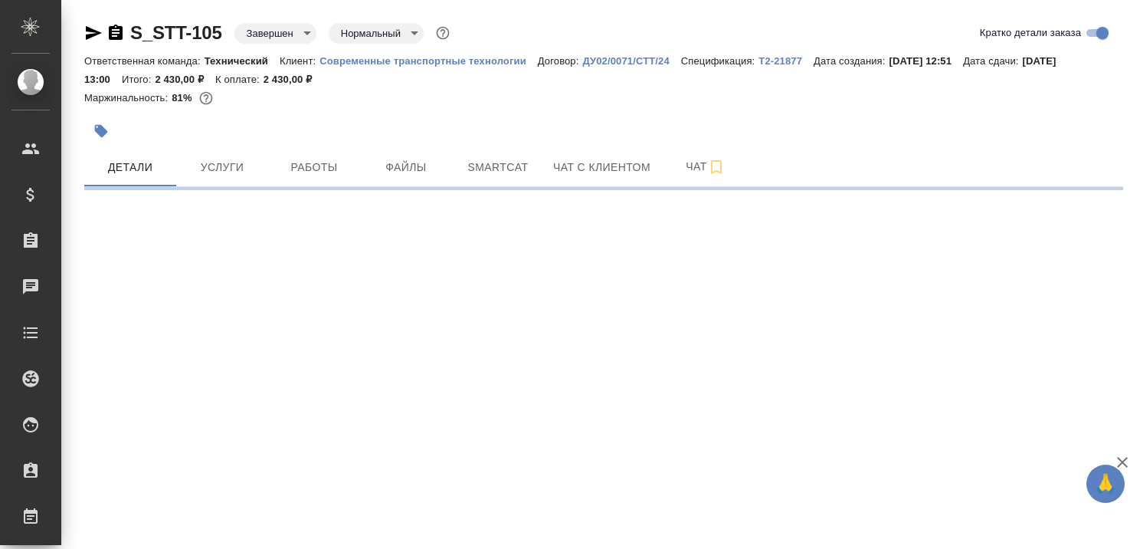
select select "RU"
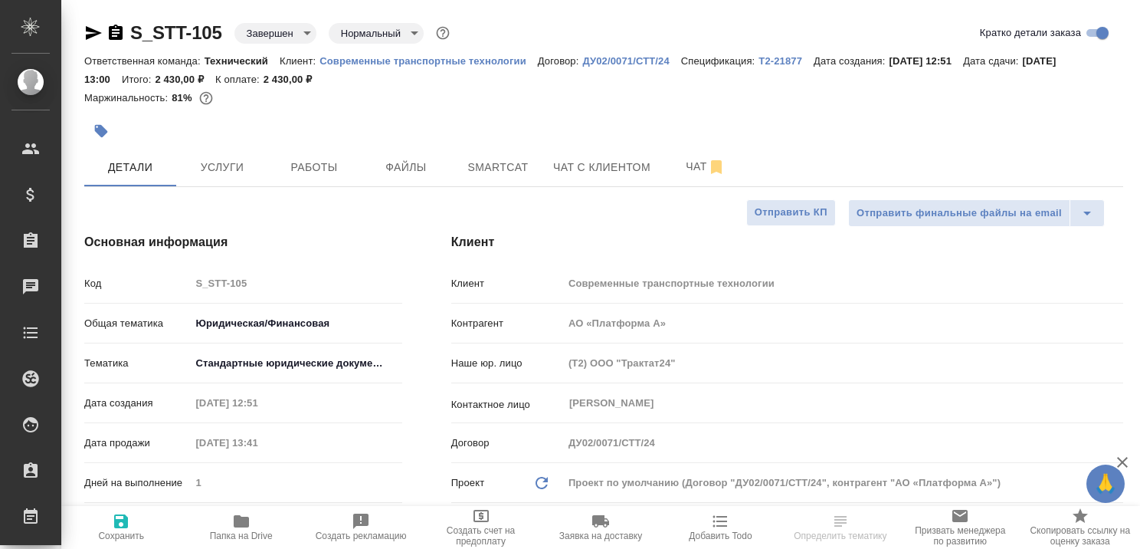
type textarea "x"
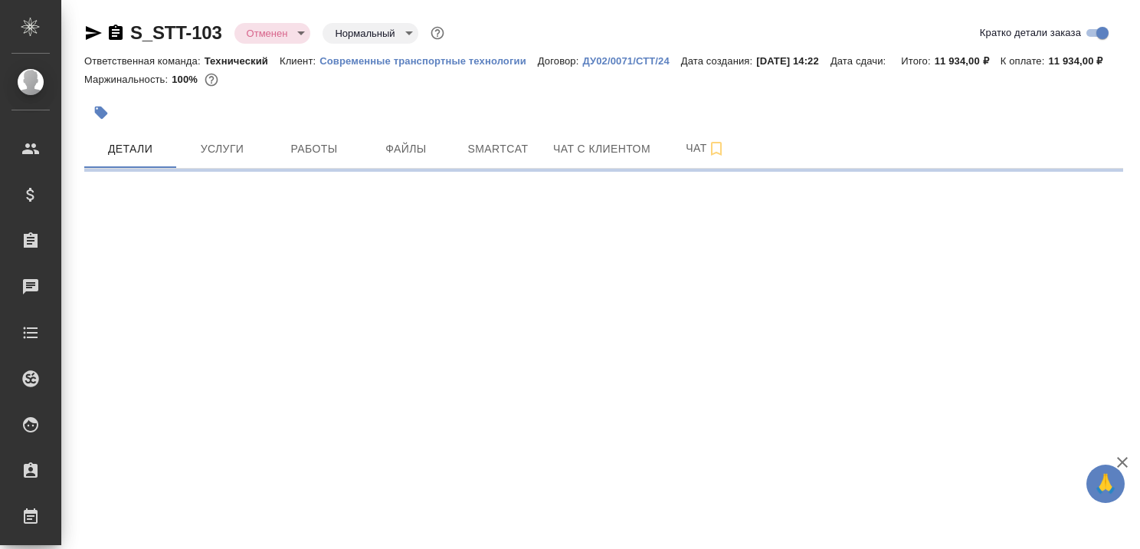
select select "RU"
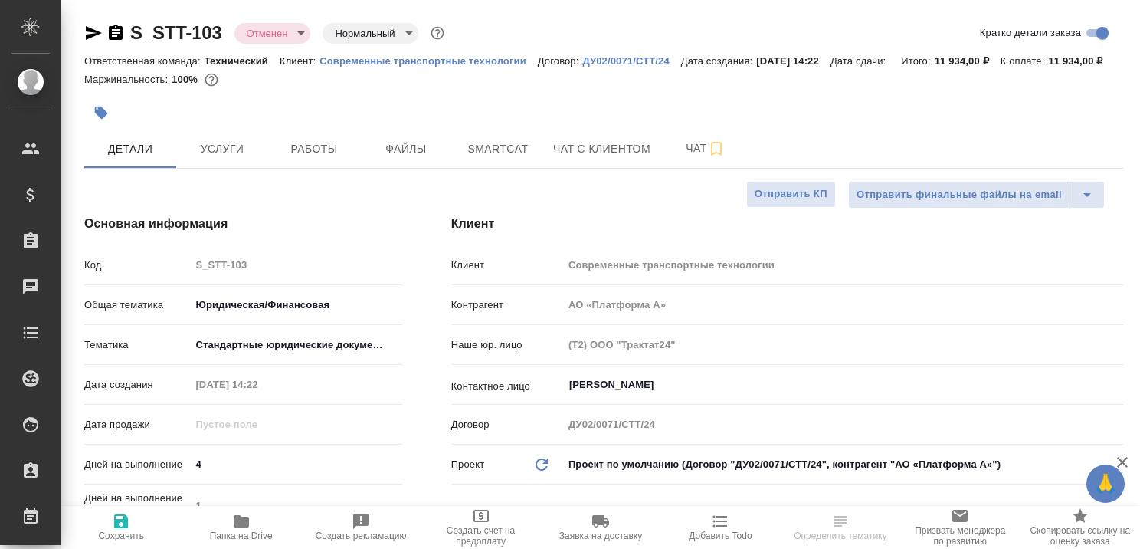
type textarea "x"
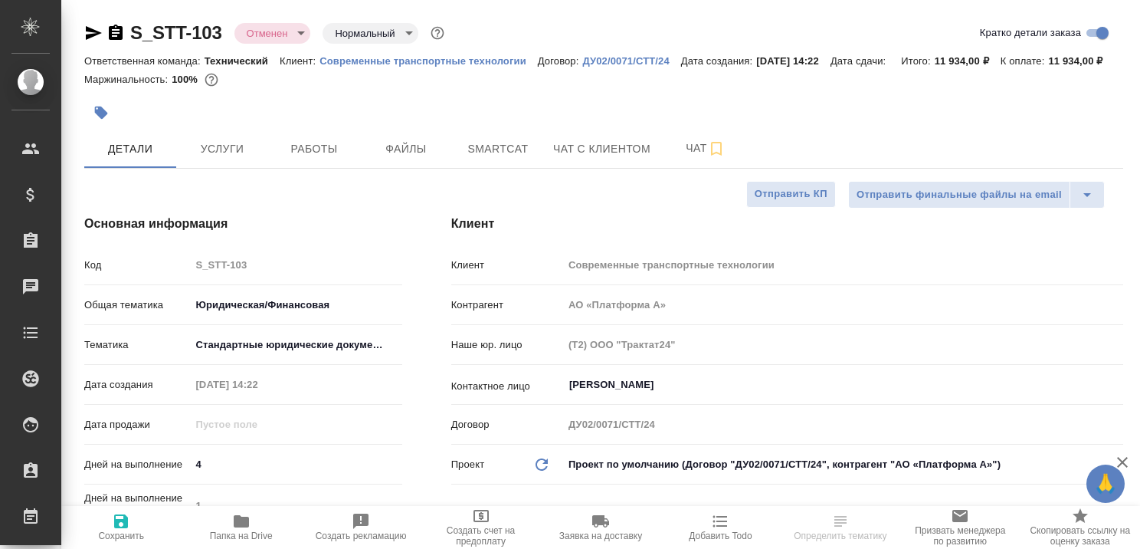
type textarea "x"
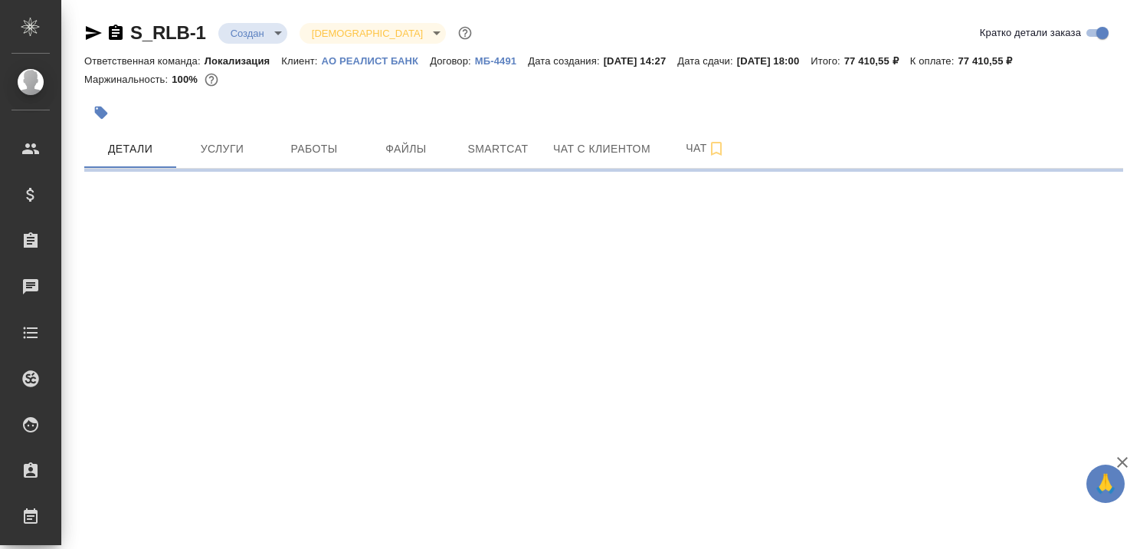
select select "RU"
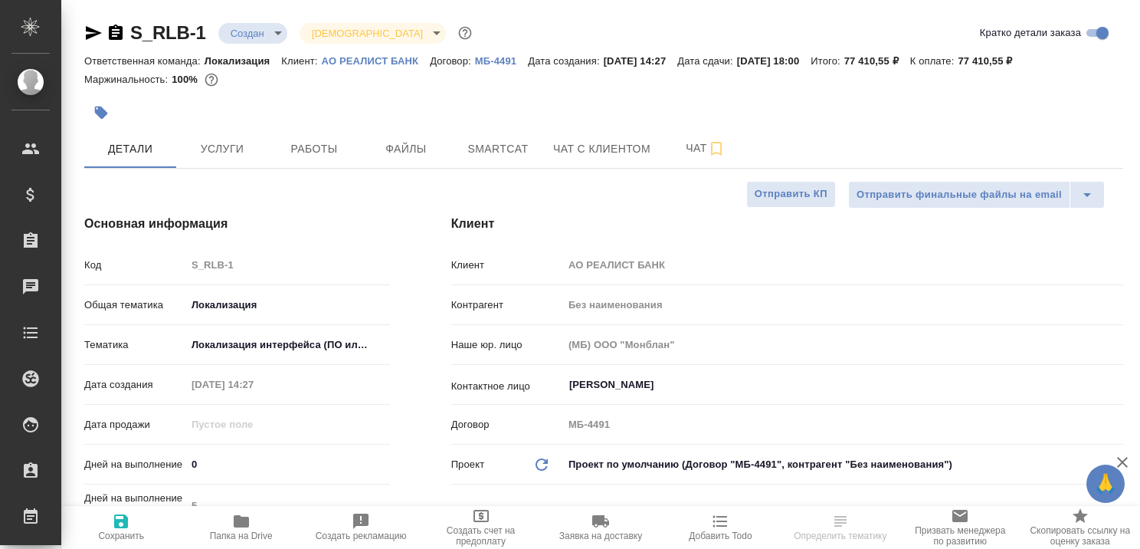
type textarea "x"
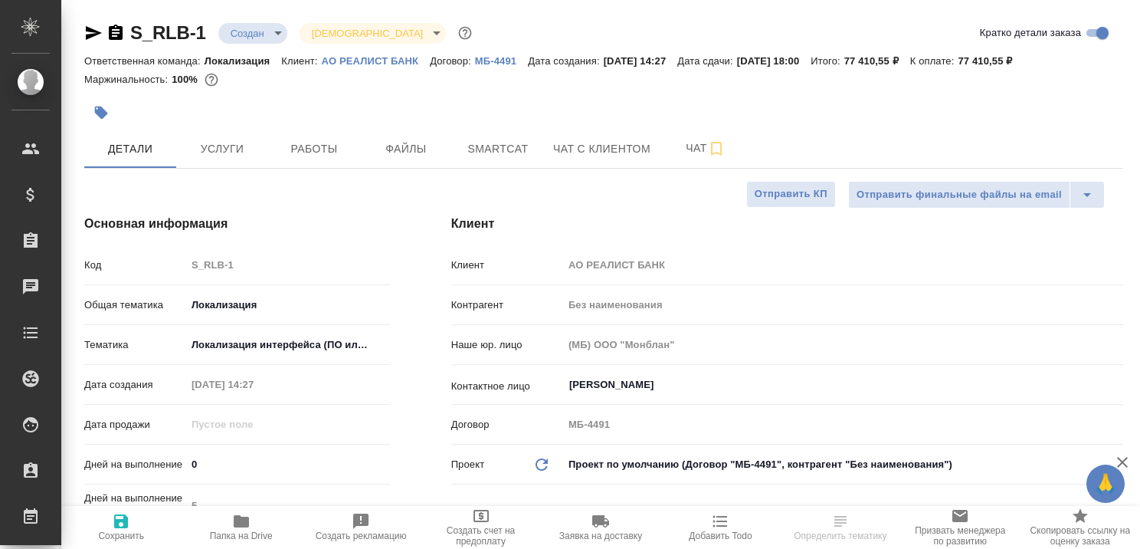
type textarea "x"
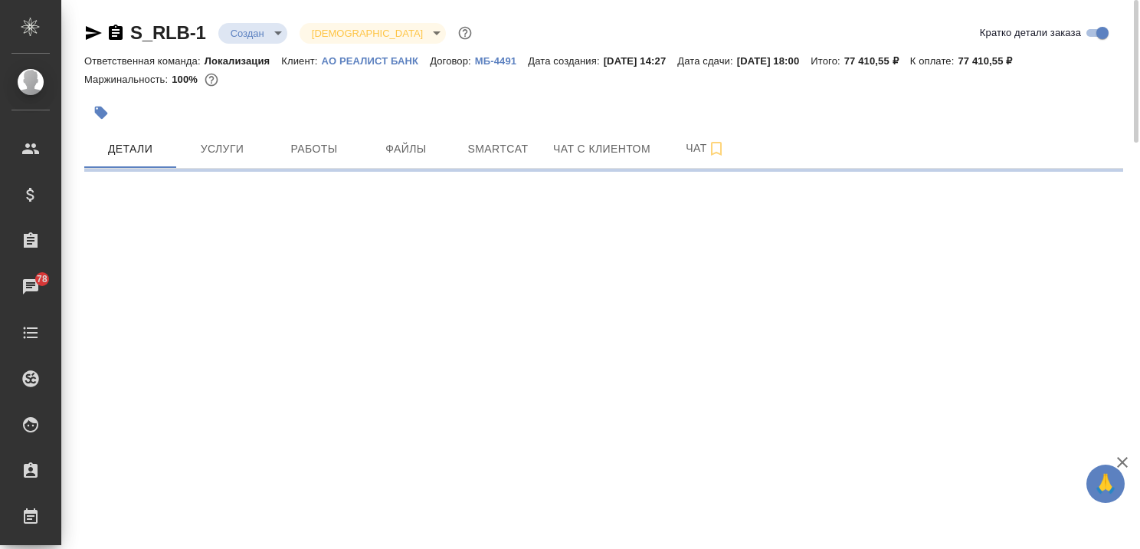
select select "RU"
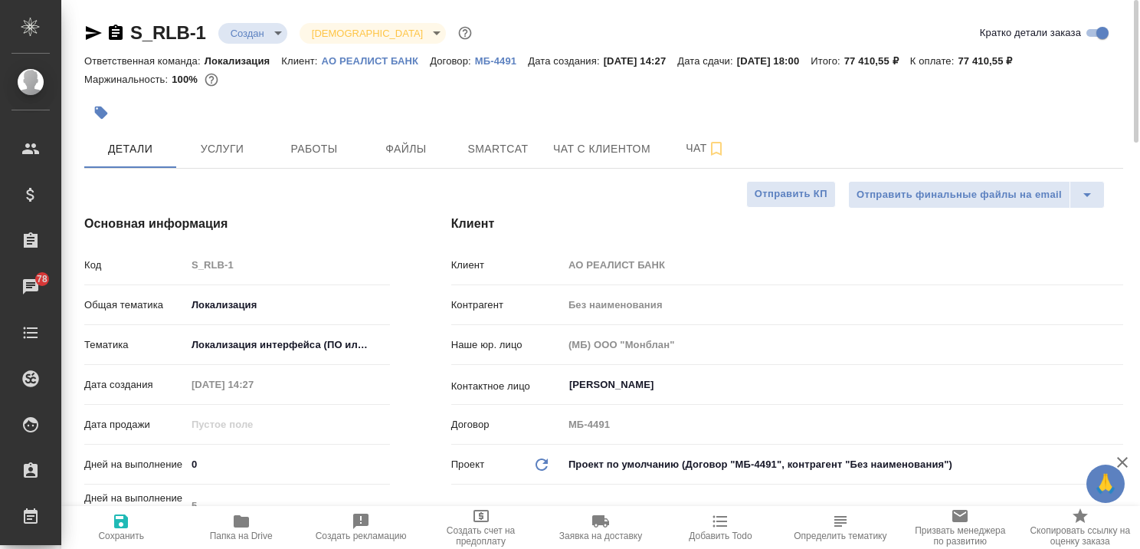
type textarea "x"
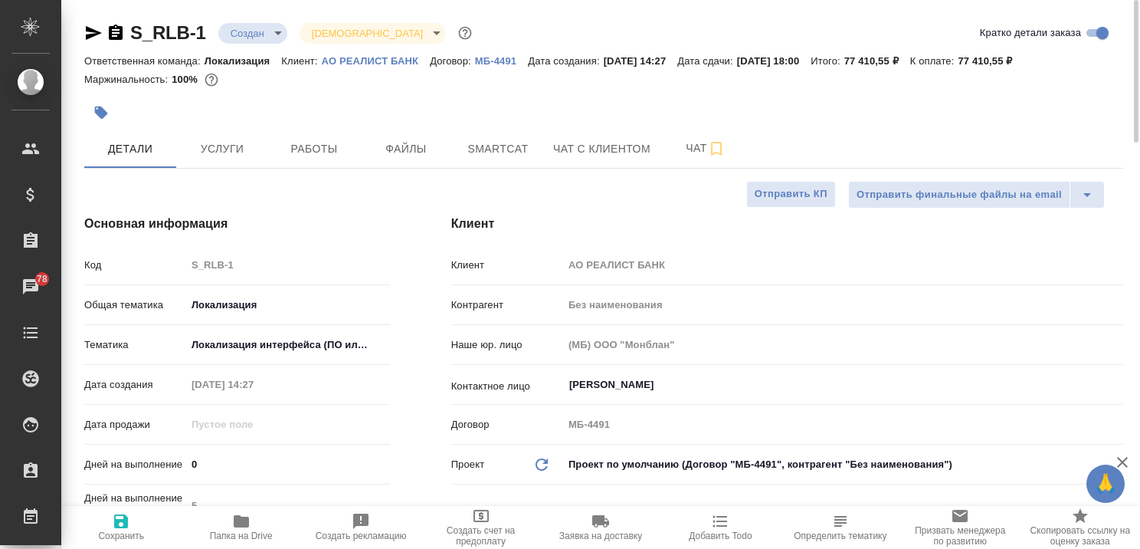
type textarea "x"
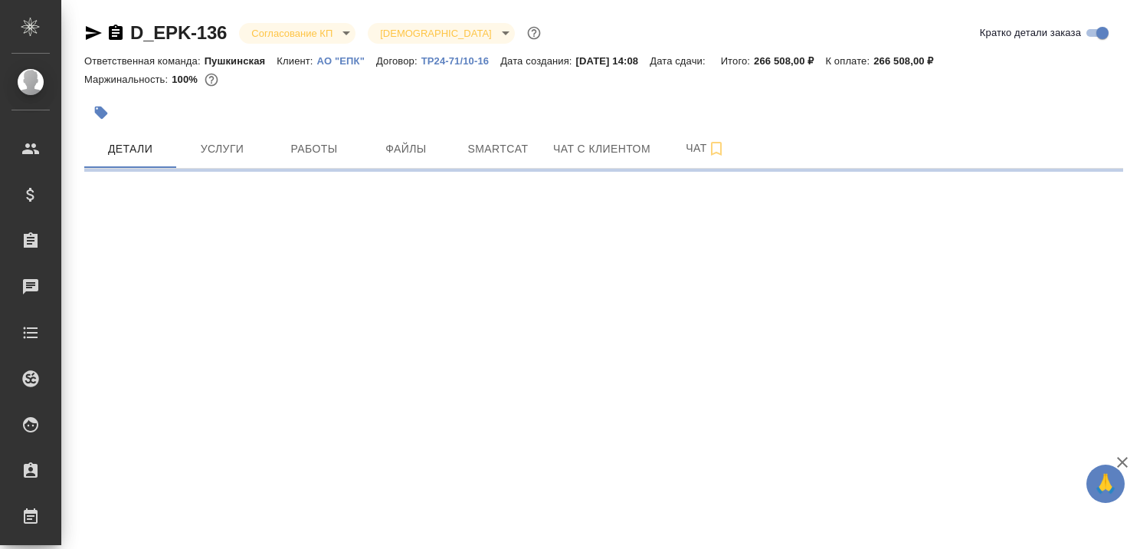
select select "RU"
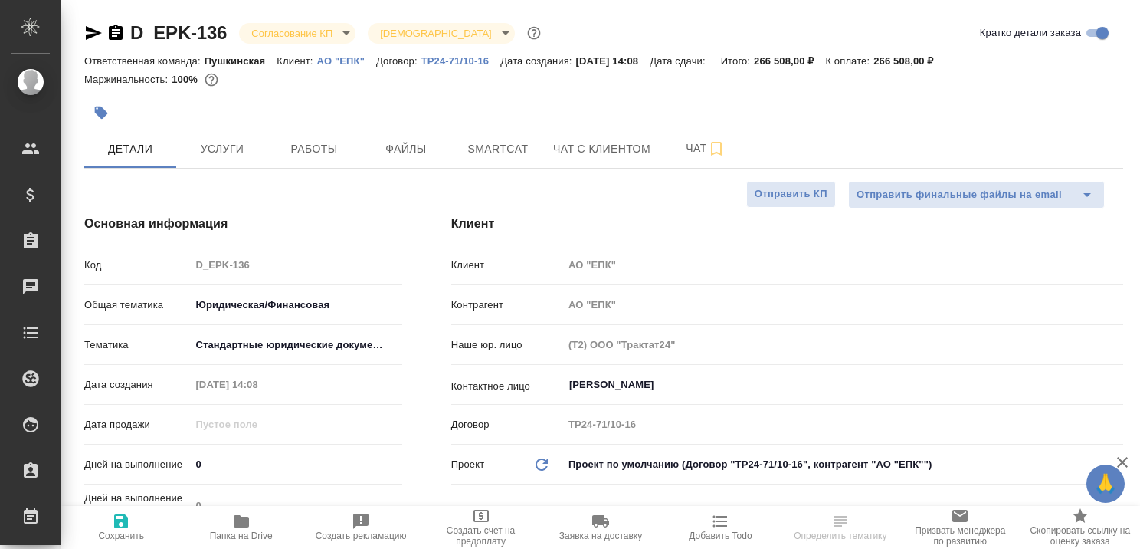
type textarea "x"
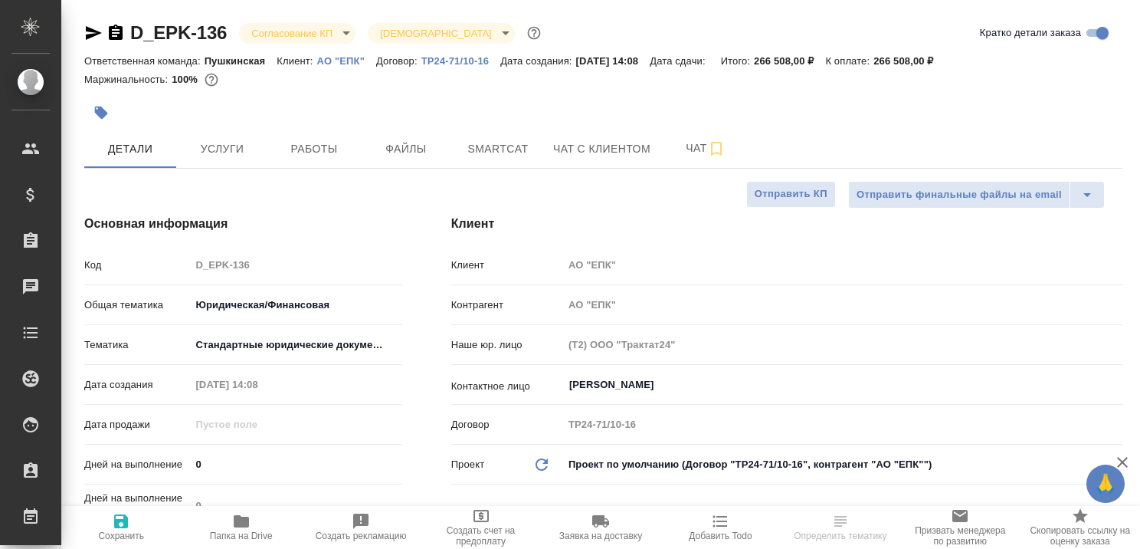
type textarea "x"
click at [359, 57] on p "АО "ЕПК"" at bounding box center [346, 60] width 59 height 11
select select "RU"
type textarea "x"
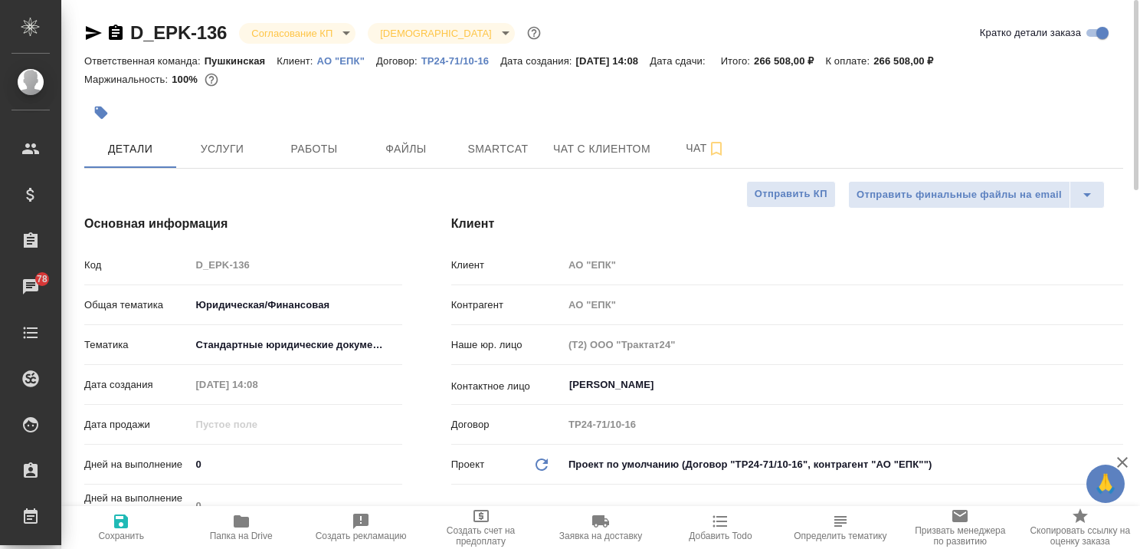
type textarea "x"
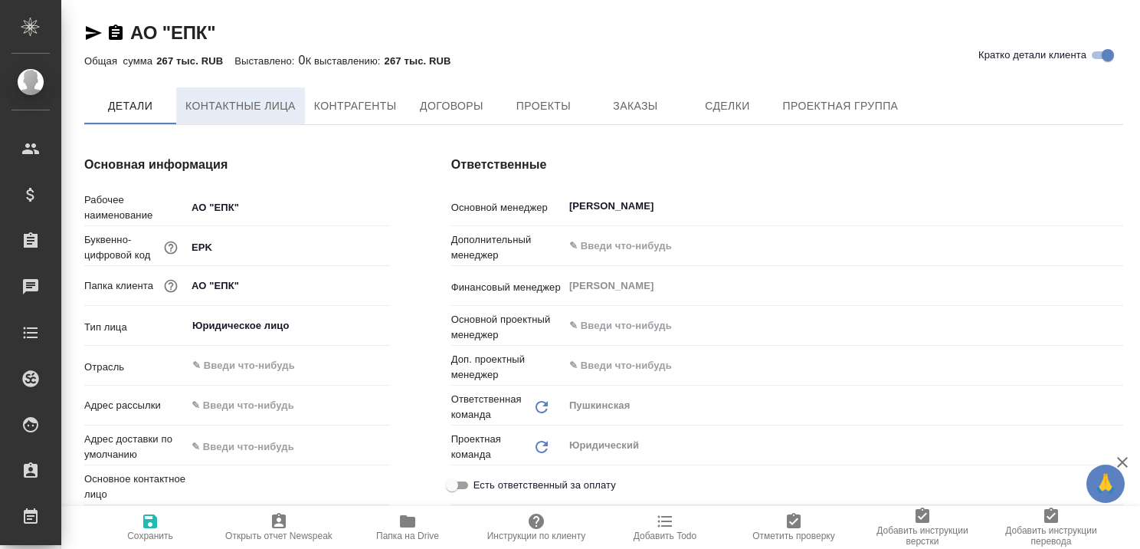
click at [240, 106] on span "Контактные лица" at bounding box center [240, 106] width 110 height 19
type textarea "x"
select select "RU"
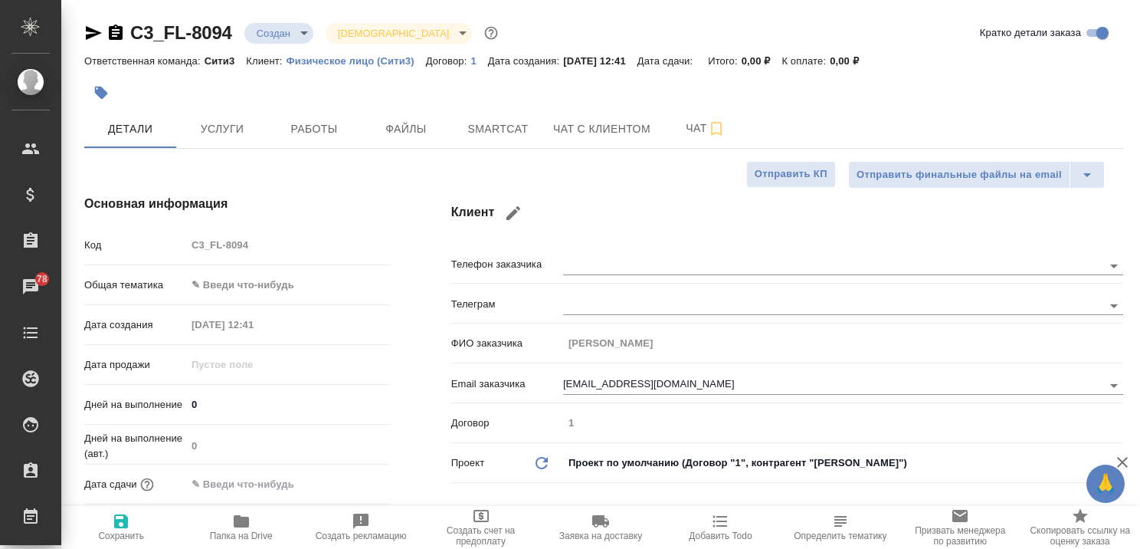
select select "RU"
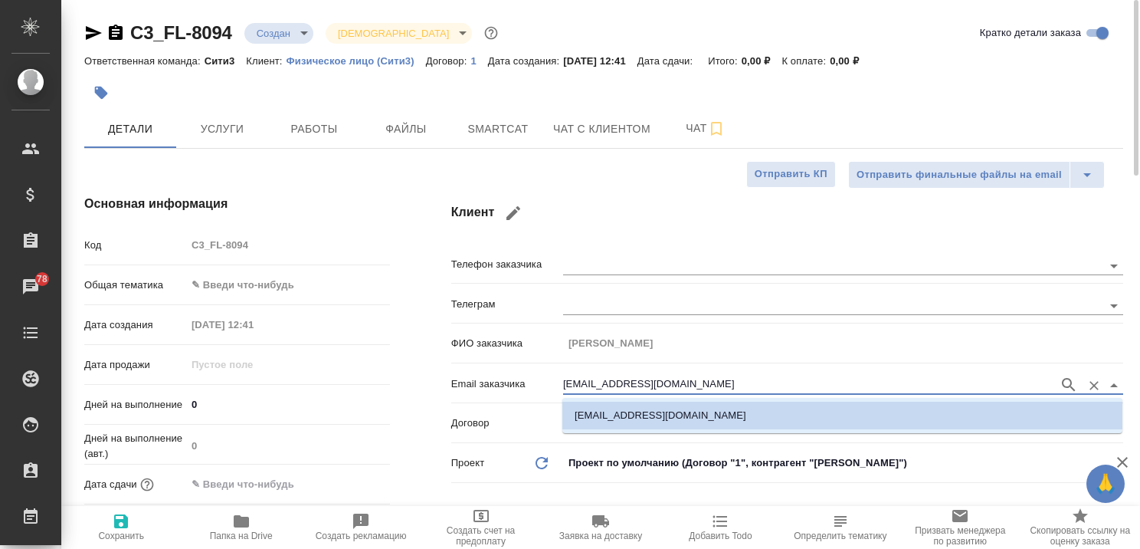
drag, startPoint x: 710, startPoint y: 379, endPoint x: 561, endPoint y: 394, distance: 149.4
click at [561, 394] on div "Email заказчика [EMAIL_ADDRESS][DOMAIN_NAME]" at bounding box center [787, 382] width 672 height 27
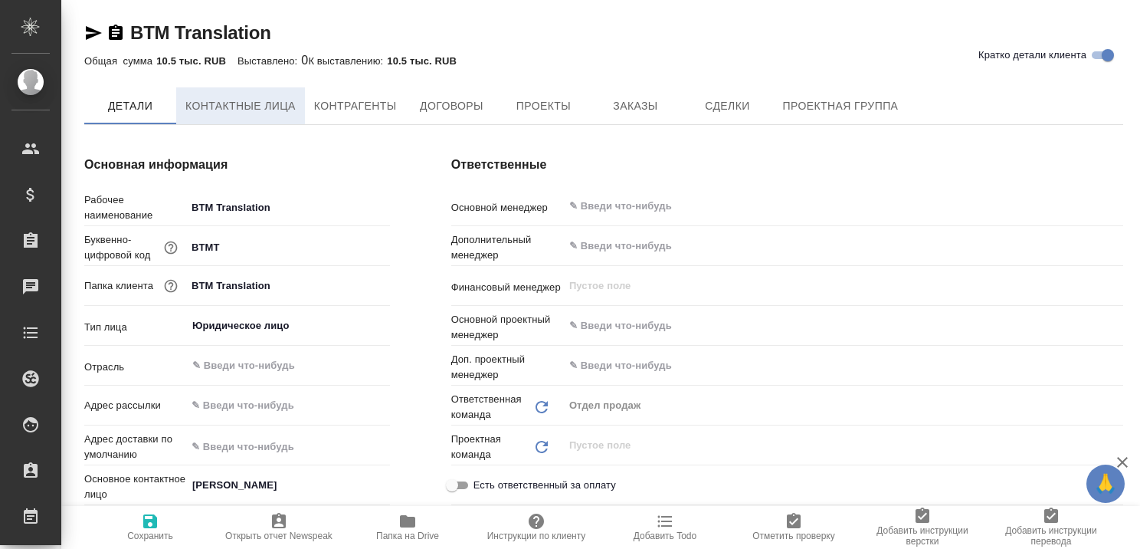
type textarea "x"
click at [257, 104] on span "Контактные лица" at bounding box center [240, 106] width 110 height 19
select select "RU"
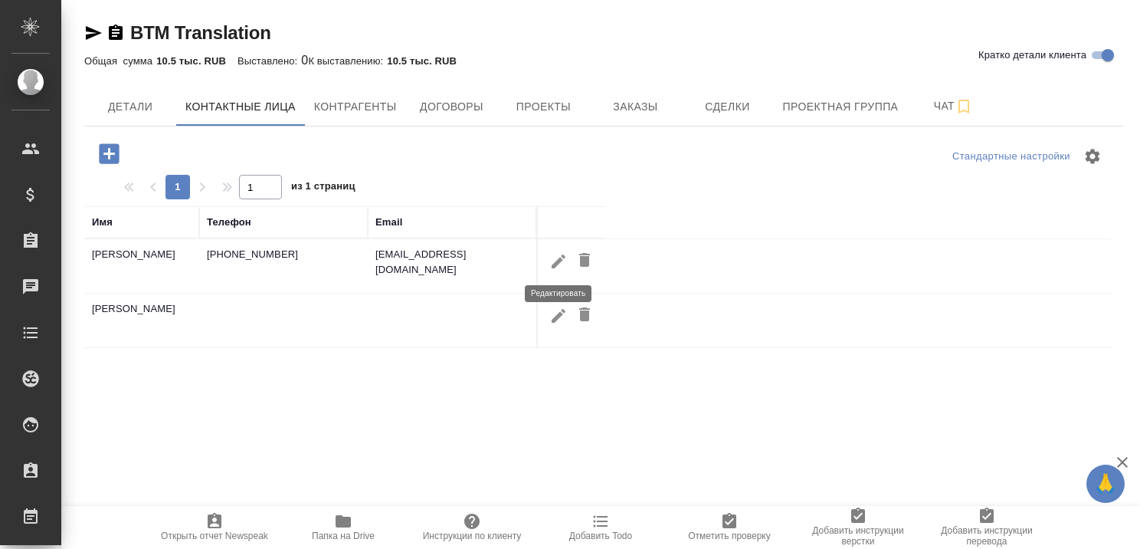
click at [555, 257] on icon "button" at bounding box center [558, 261] width 18 height 18
type input "[DEMOGRAPHIC_DATA]"
type input "[PERSON_NAME]"
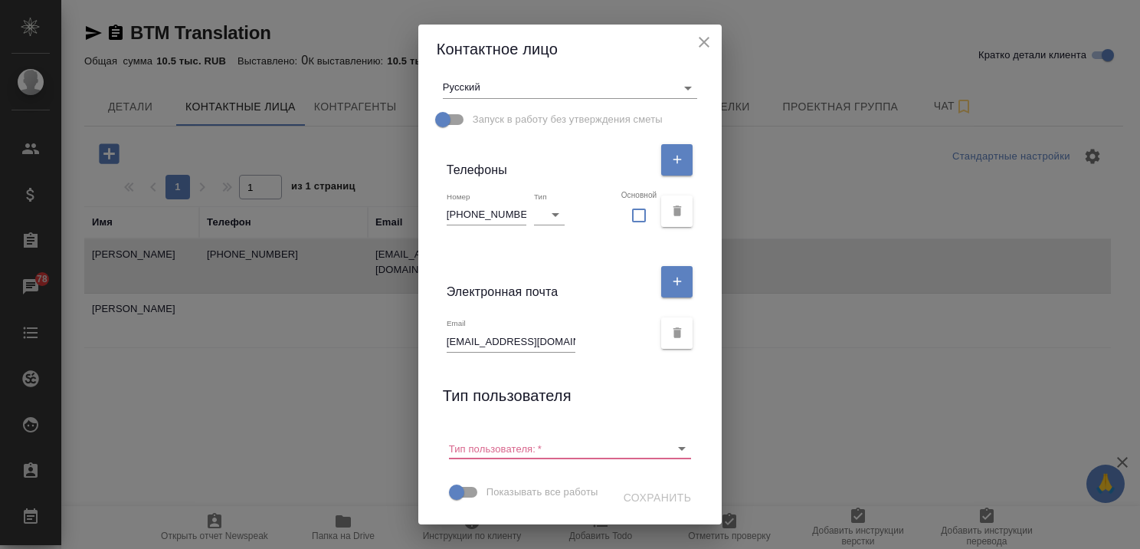
scroll to position [280, 0]
drag, startPoint x: 528, startPoint y: 313, endPoint x: 438, endPoint y: 316, distance: 89.7
click at [438, 316] on div "Email [EMAIL_ADDRESS][DOMAIN_NAME]" at bounding box center [570, 332] width 267 height 51
drag, startPoint x: 517, startPoint y: 184, endPoint x: 421, endPoint y: 191, distance: 96.8
click at [421, 191] on div "Имя [PERSON_NAME] Отчество [PERSON_NAME] Коментарий x Адрес доставки x Язык рас…" at bounding box center [570, 299] width 304 height 451
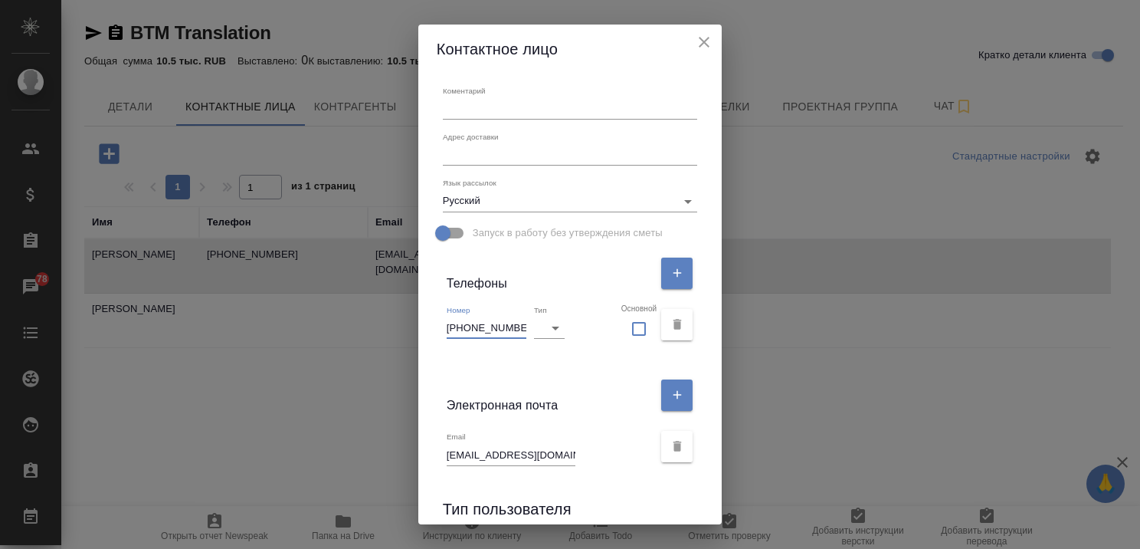
scroll to position [51, 0]
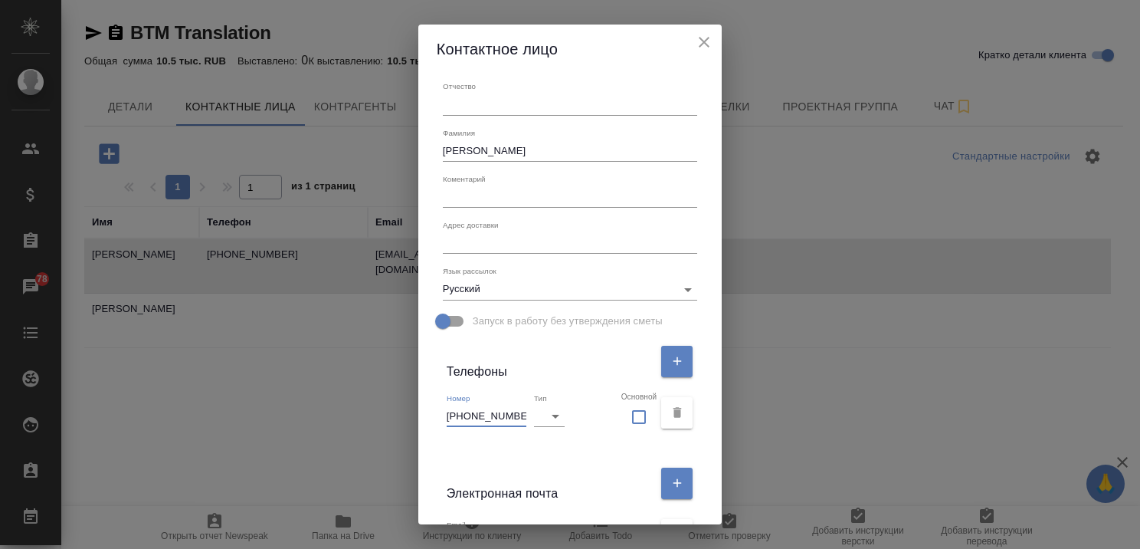
click at [708, 41] on icon "close" at bounding box center [704, 42] width 11 height 11
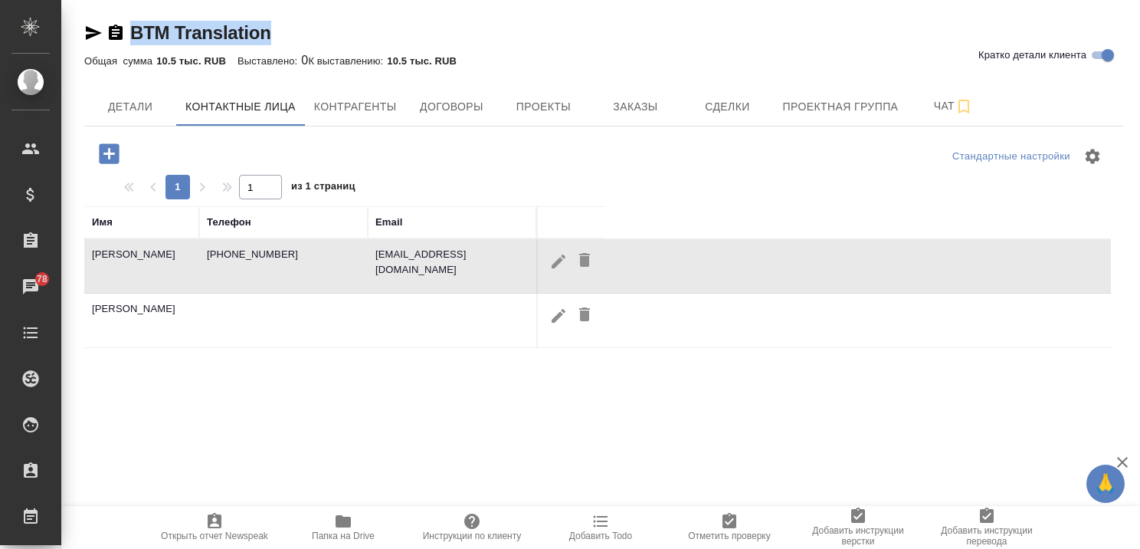
drag, startPoint x: 277, startPoint y: 31, endPoint x: 130, endPoint y: 35, distance: 147.2
click at [130, 35] on div "BTM Translation Кратко детали клиента" at bounding box center [603, 33] width 1039 height 25
click at [124, 110] on span "Детали" at bounding box center [130, 106] width 74 height 19
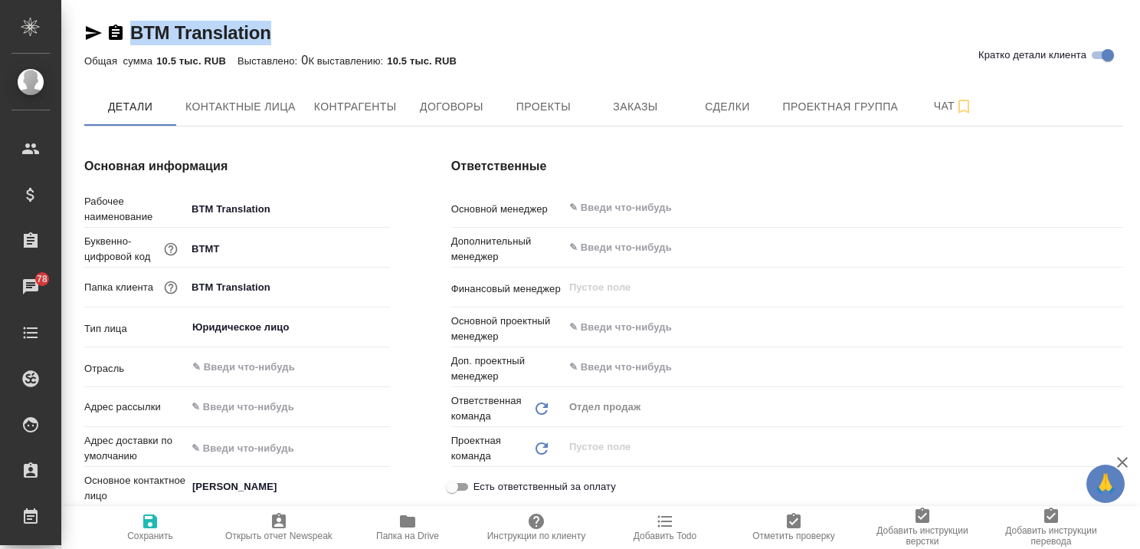
type textarea "x"
drag, startPoint x: 245, startPoint y: 211, endPoint x: 178, endPoint y: 212, distance: 67.4
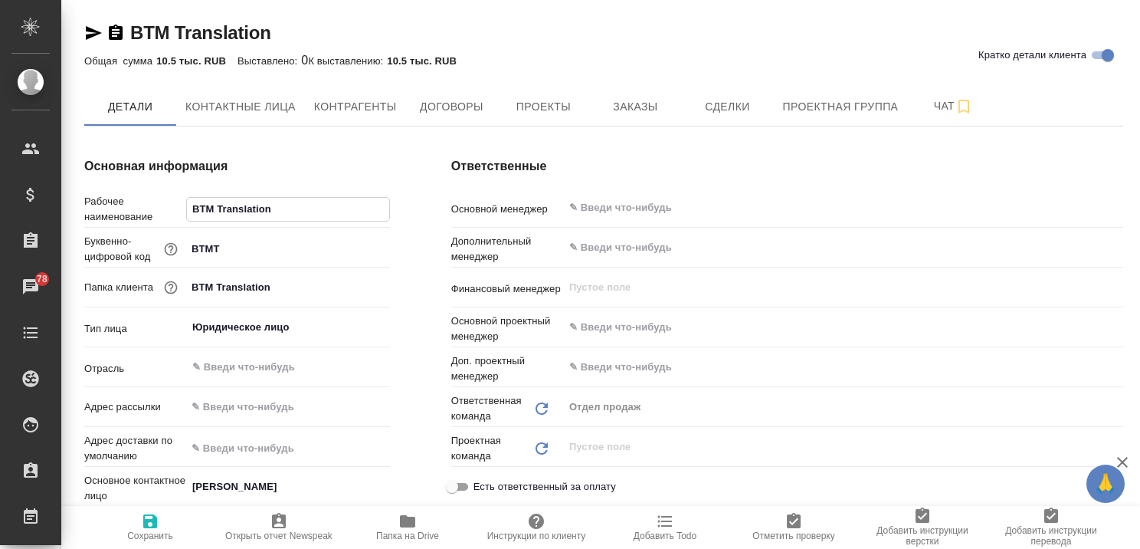
click at [178, 212] on div "Рабочее наименование BTM Translation" at bounding box center [237, 207] width 306 height 27
click at [631, 109] on span "Заказы" at bounding box center [635, 106] width 74 height 19
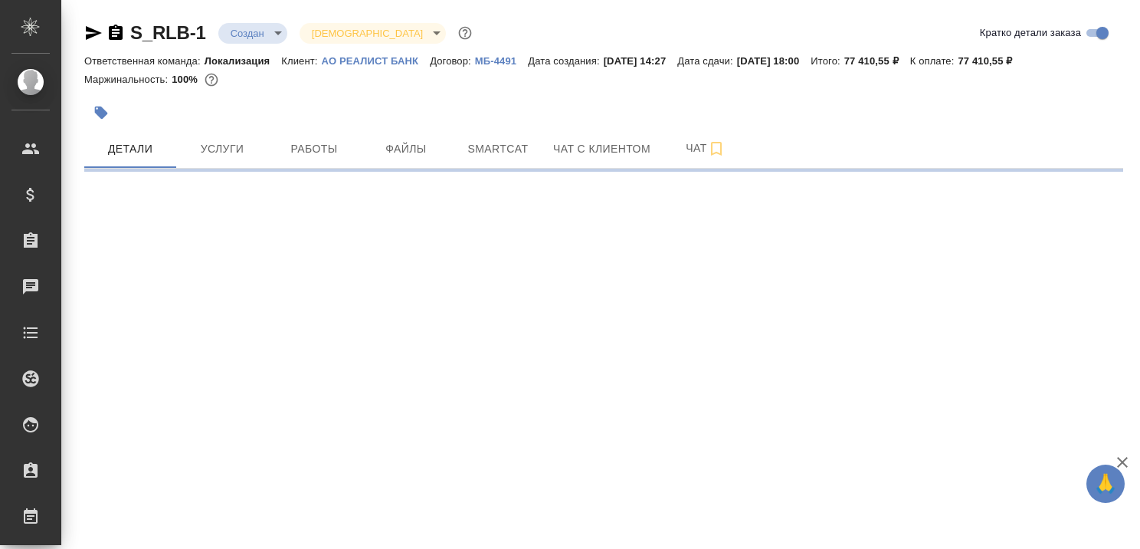
select select "RU"
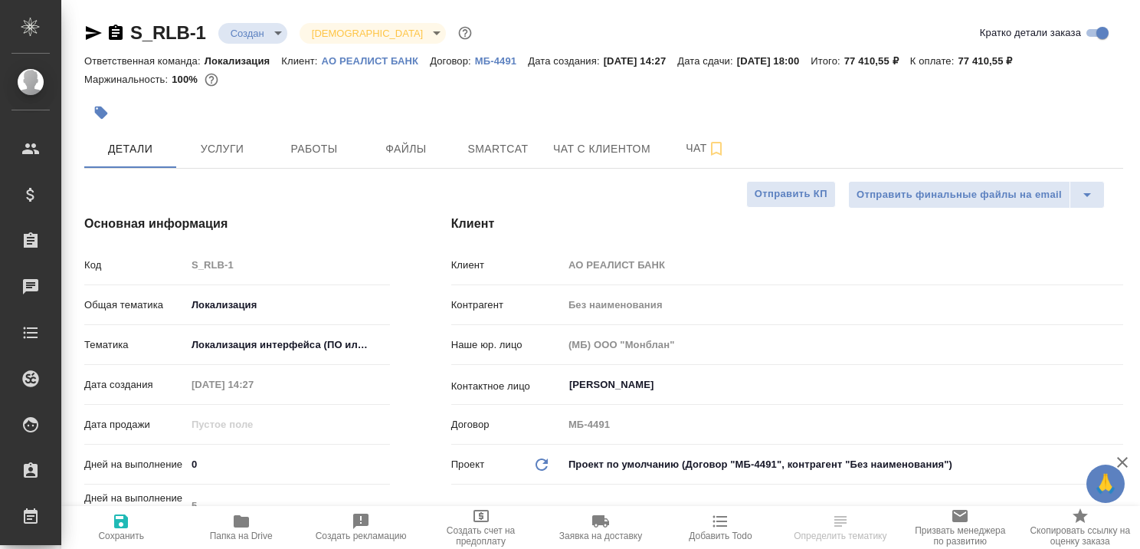
type textarea "x"
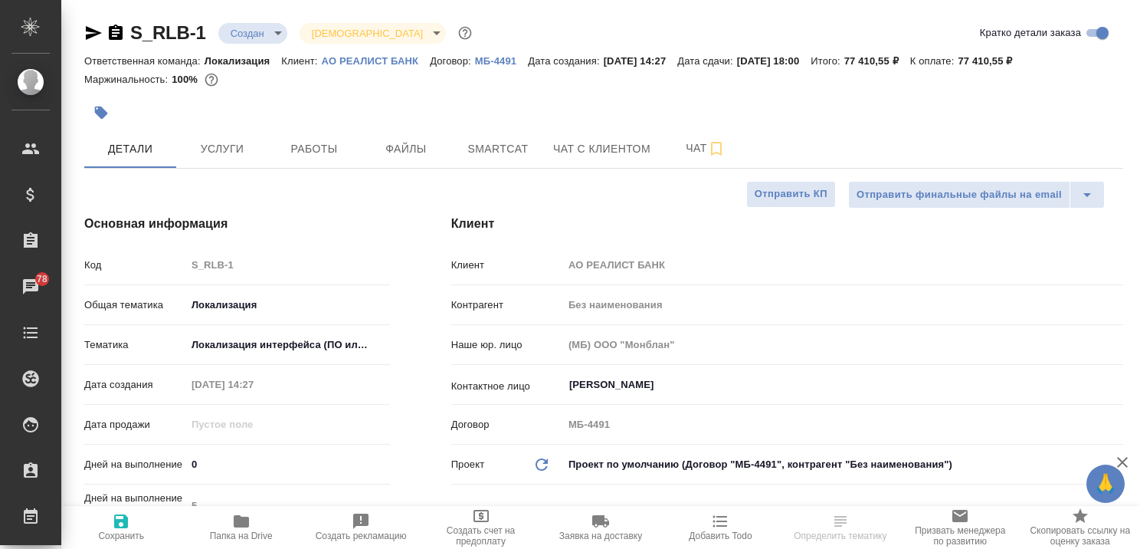
type textarea "x"
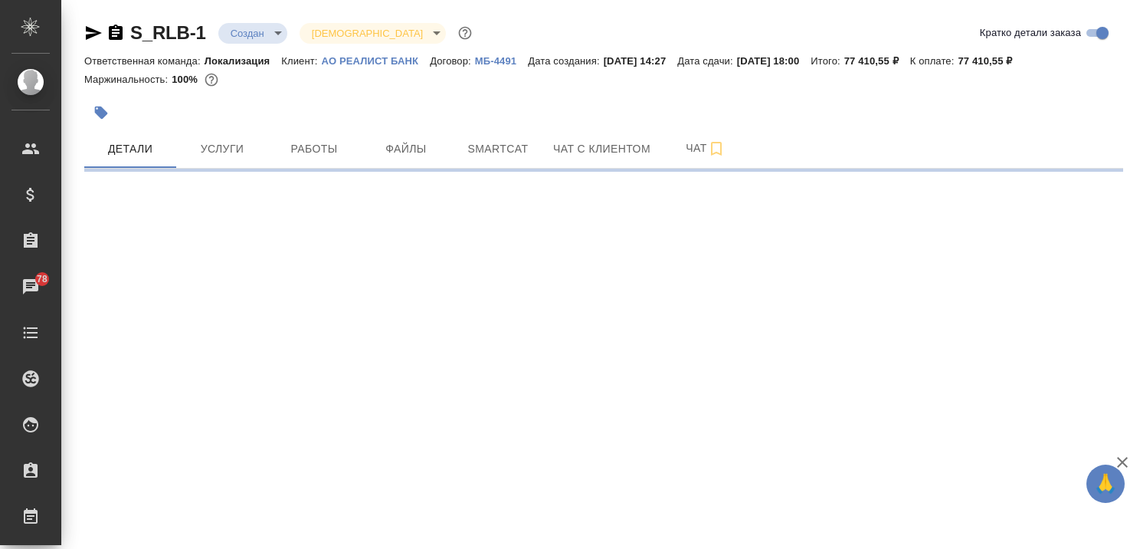
select select "RU"
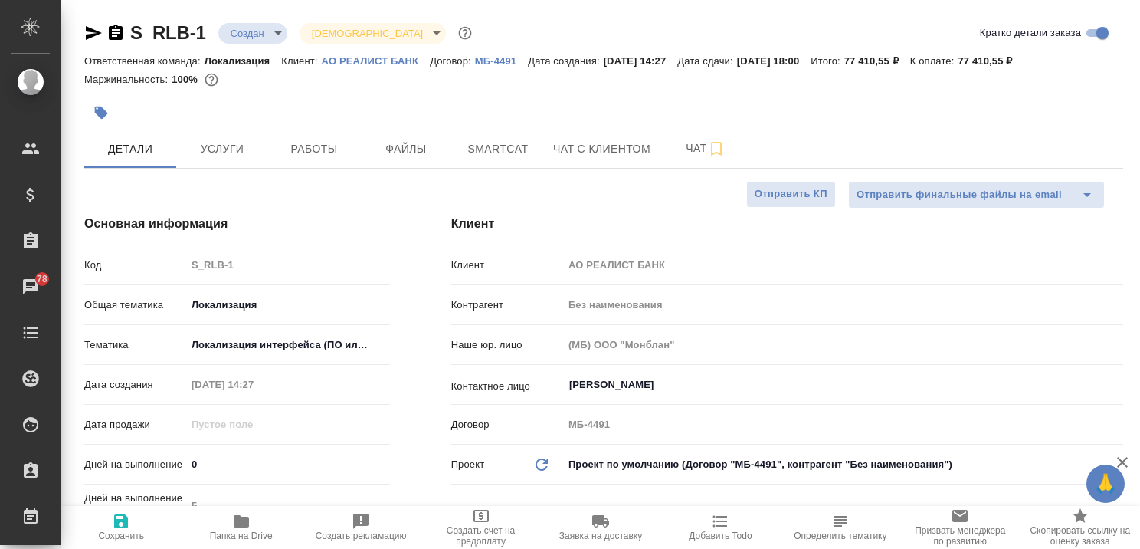
type textarea "x"
click at [367, 61] on p "АО РЕАЛИСТ БАНК" at bounding box center [376, 60] width 109 height 11
type textarea "x"
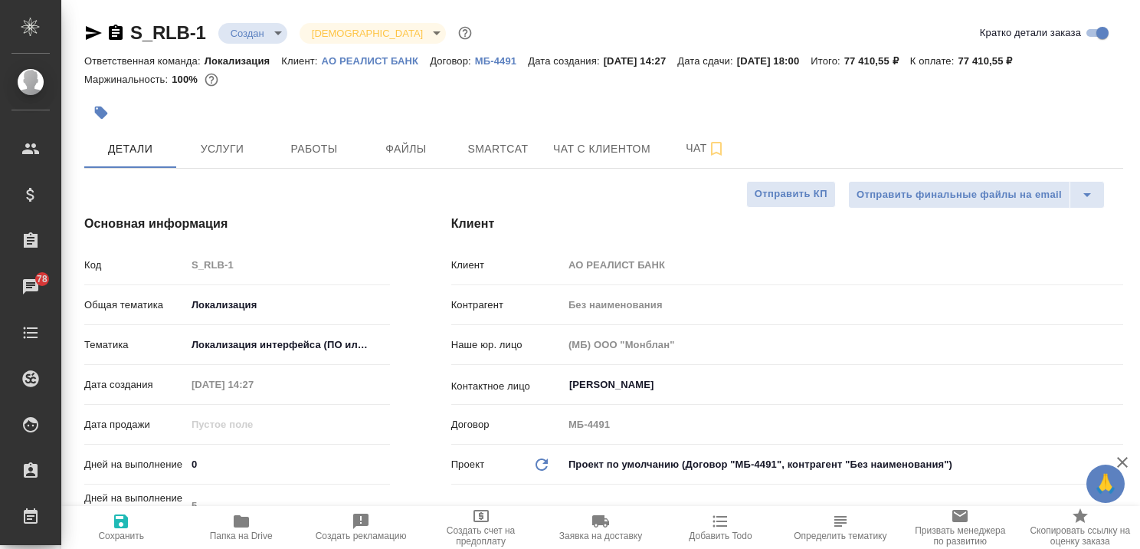
type textarea "x"
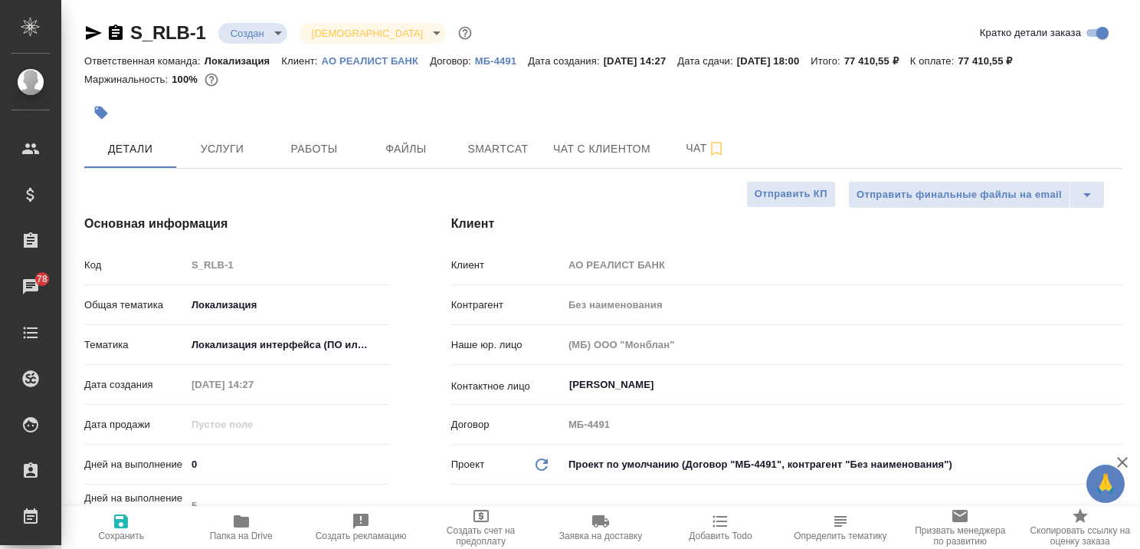
type textarea "x"
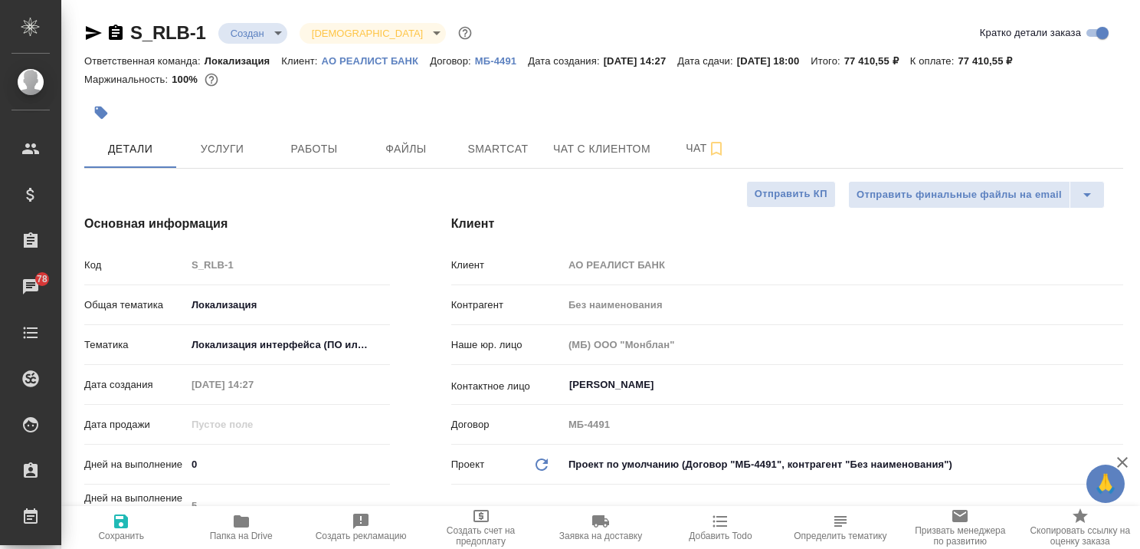
type textarea "x"
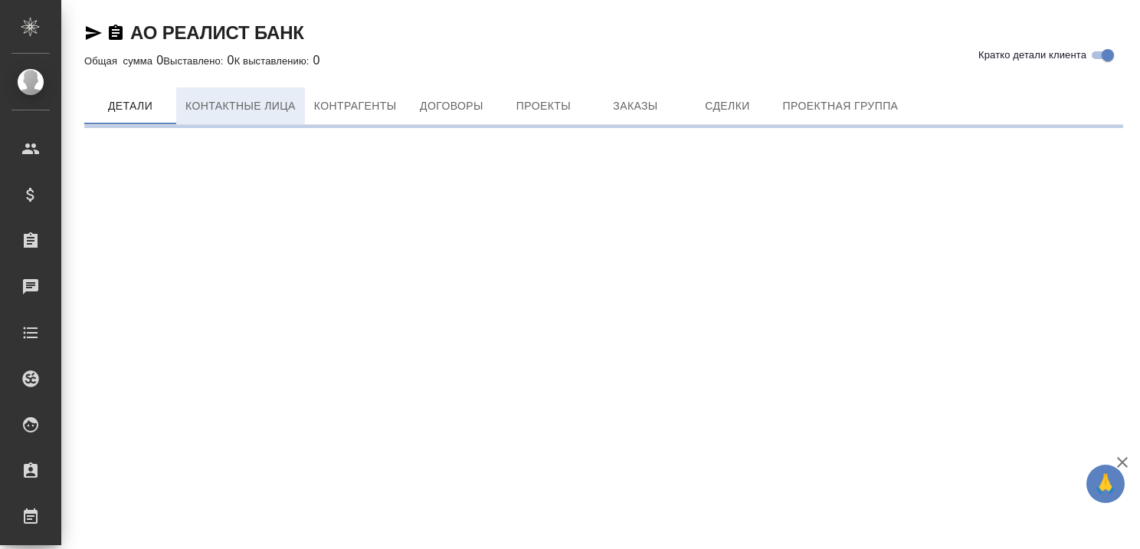
click at [259, 104] on span "Контактные лица" at bounding box center [240, 106] width 110 height 19
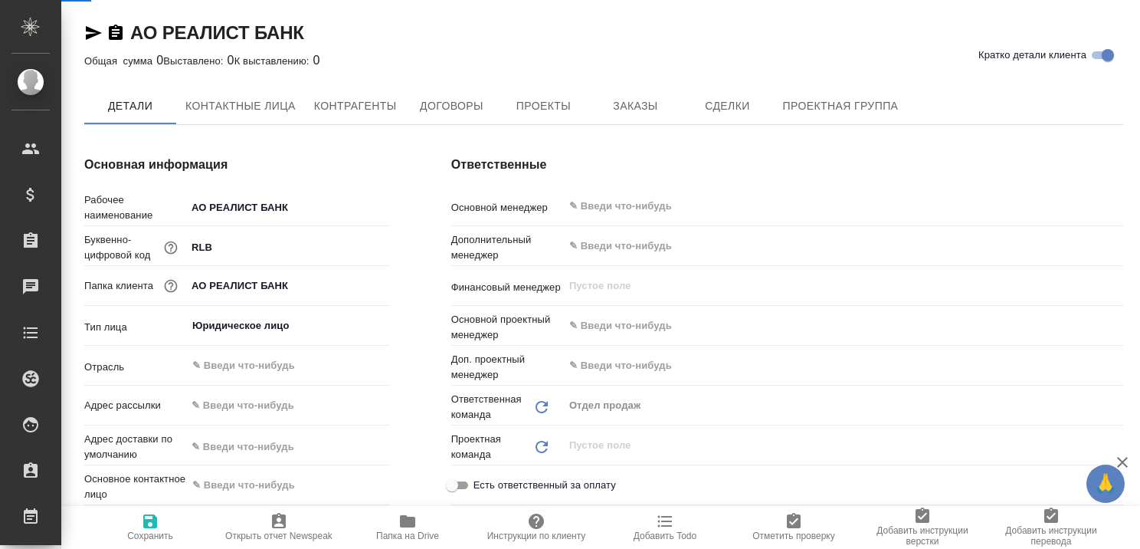
type textarea "x"
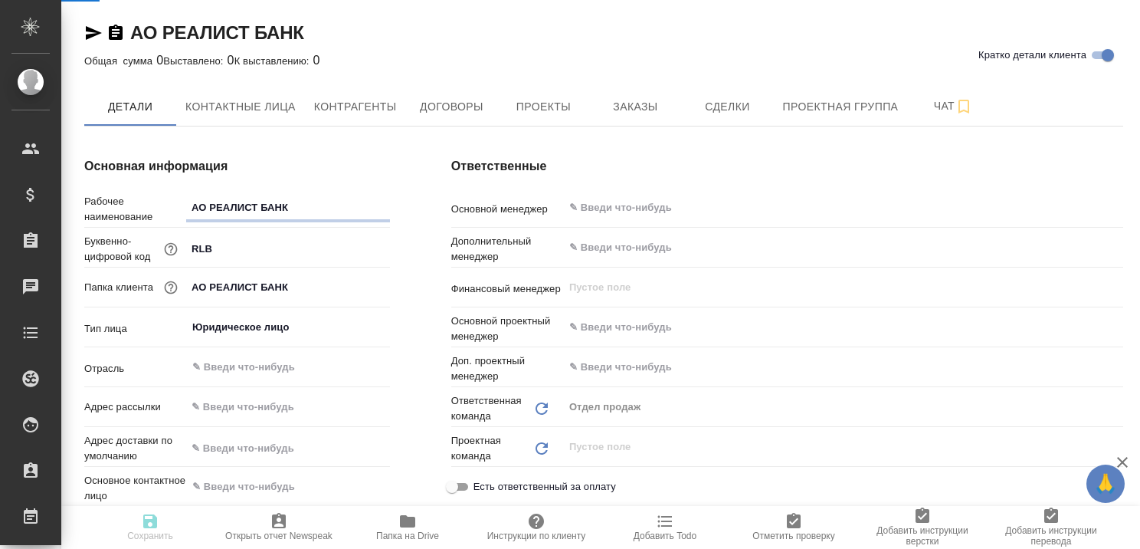
type textarea "x"
click at [255, 107] on span "Контактные лица" at bounding box center [240, 106] width 110 height 19
select select "RU"
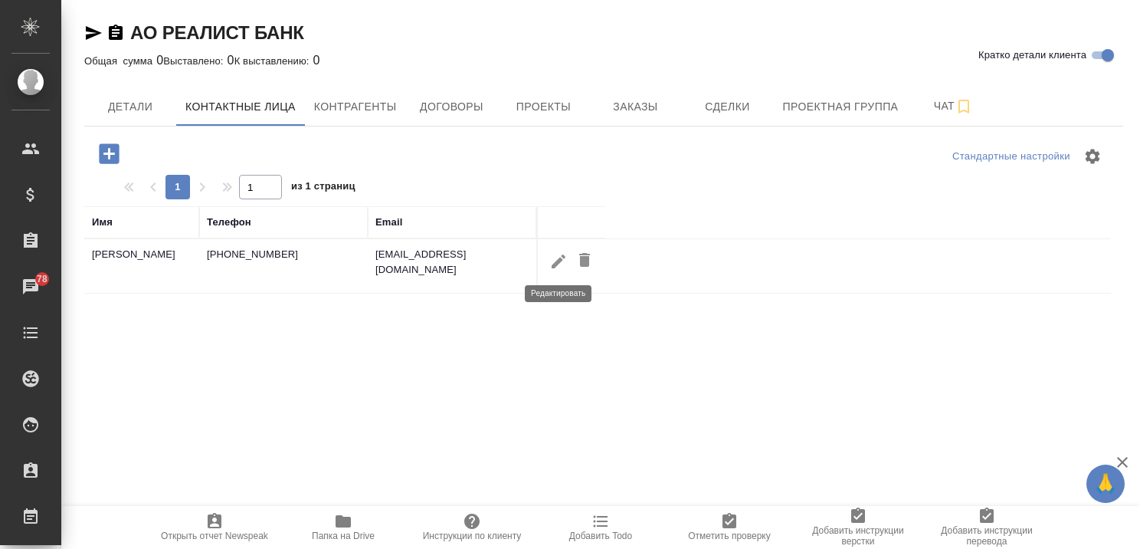
click at [558, 261] on icon "button" at bounding box center [559, 261] width 14 height 14
type input "Тарас"
type input "Григорьевич"
type input "Островский"
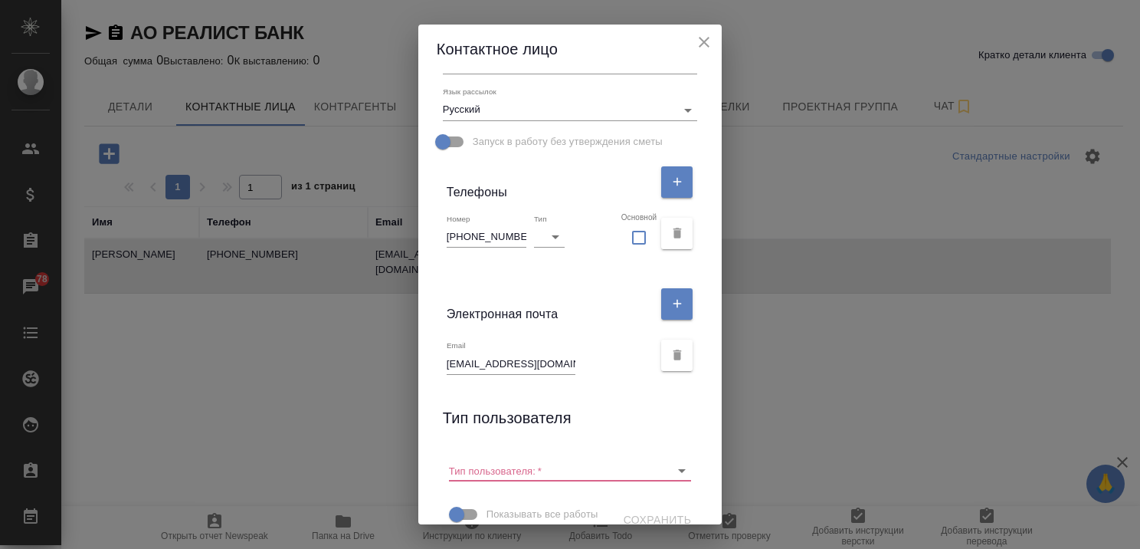
scroll to position [280, 0]
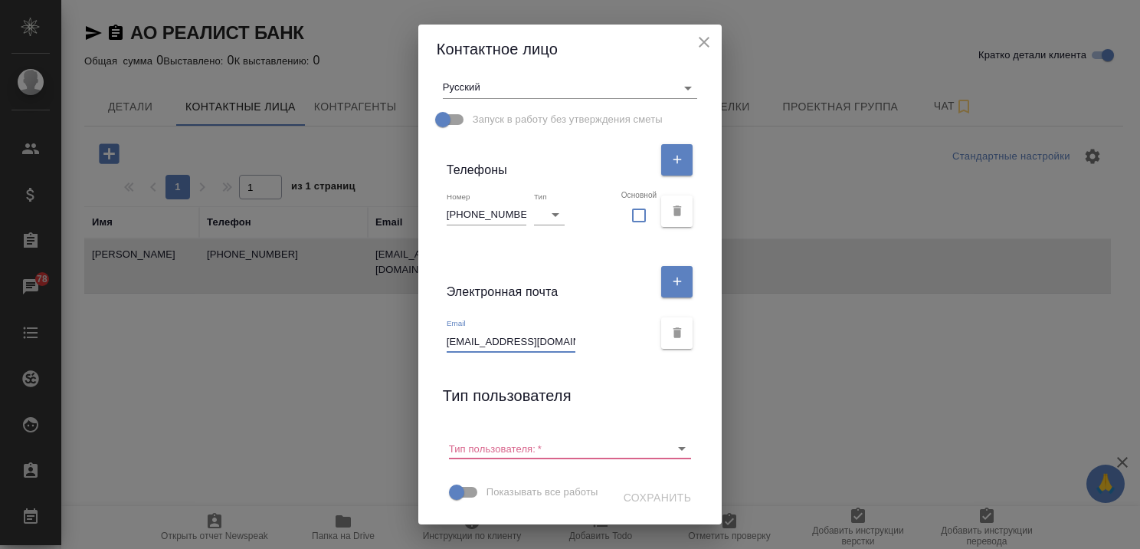
drag, startPoint x: 444, startPoint y: 314, endPoint x: 570, endPoint y: 315, distance: 126.4
click at [570, 318] on div "Email t.ostrovskij@realistbank.ru" at bounding box center [550, 335] width 207 height 34
click at [713, 44] on icon "close" at bounding box center [704, 42] width 18 height 18
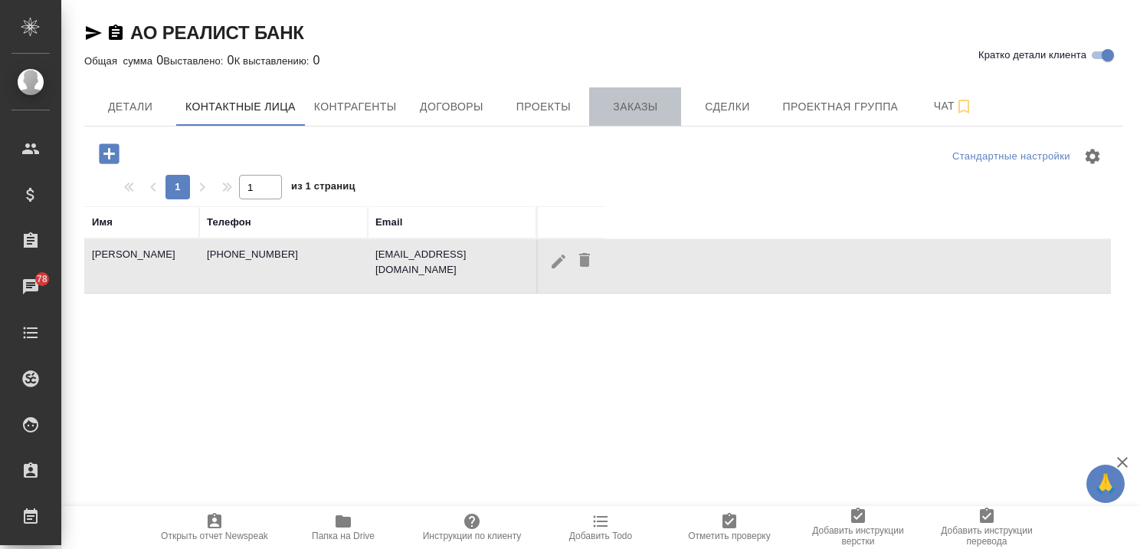
click at [632, 101] on span "Заказы" at bounding box center [635, 106] width 74 height 19
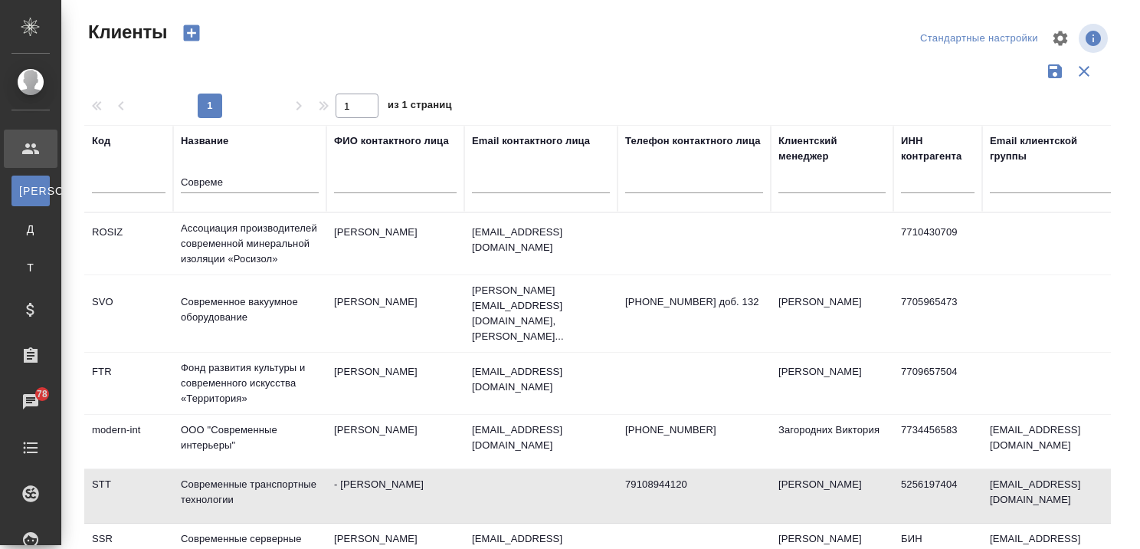
select select "RU"
drag, startPoint x: 242, startPoint y: 179, endPoint x: 103, endPoint y: 179, distance: 138.7
click at [103, 179] on tr "Код Название Совреме ФИО контактного лица Email контактного лица Телефон контак…" at bounding box center [663, 168] width 1159 height 87
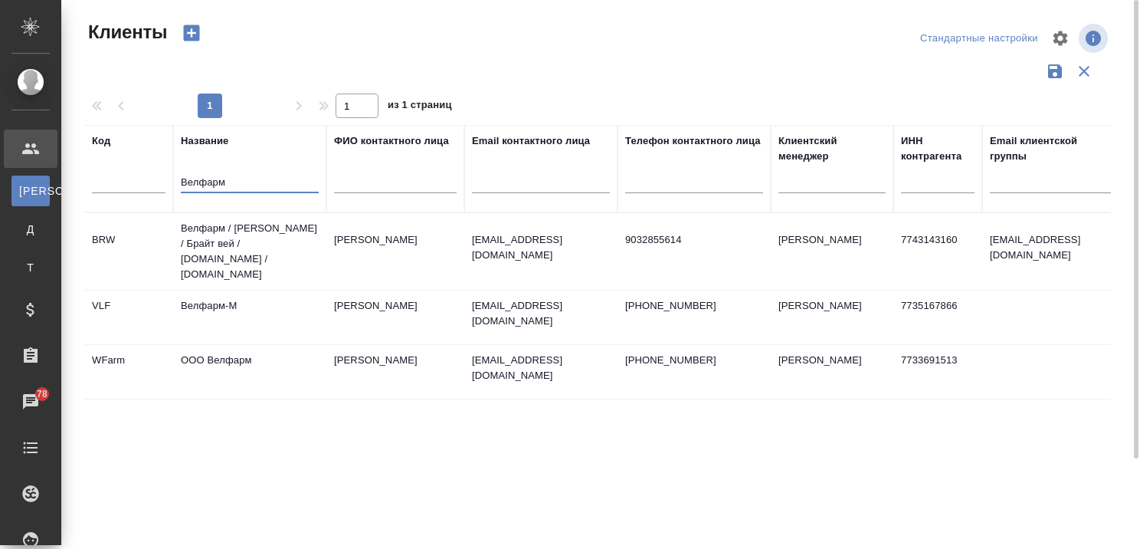
type input "Велфарм"
click at [230, 251] on td "Велфарм / Брайт вэй / Брайт вей / brightway.ru / velpharm.ru" at bounding box center [249, 251] width 153 height 77
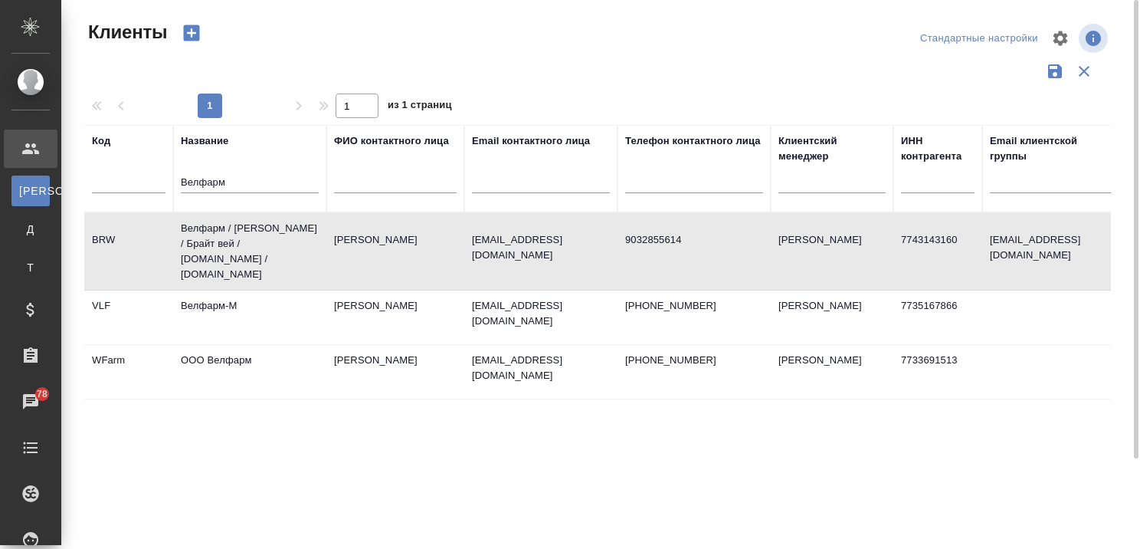
click at [230, 251] on td "Велфарм / Брайт вэй / Брайт вей / brightway.ru / velpharm.ru" at bounding box center [249, 251] width 153 height 77
click at [215, 290] on td "Велфарм-М" at bounding box center [249, 317] width 153 height 54
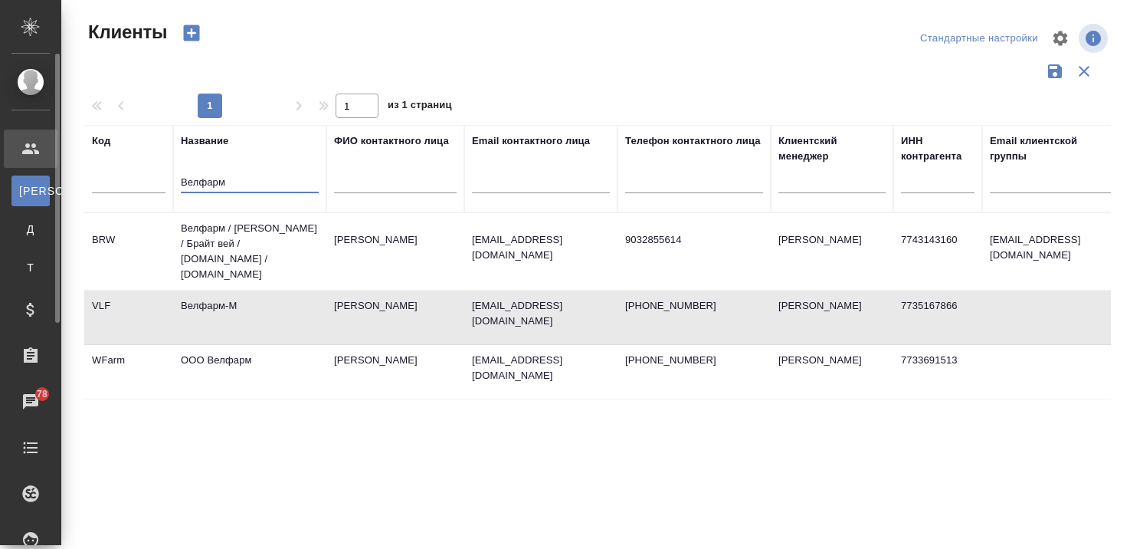
drag, startPoint x: 173, startPoint y: 187, endPoint x: 34, endPoint y: 194, distance: 139.6
click at [34, 194] on div ".cls-1 fill:#fff; AWATERA Kairova Bella Клиенты К Клиенты Д Договоры Т Тендеры …" at bounding box center [570, 274] width 1140 height 549
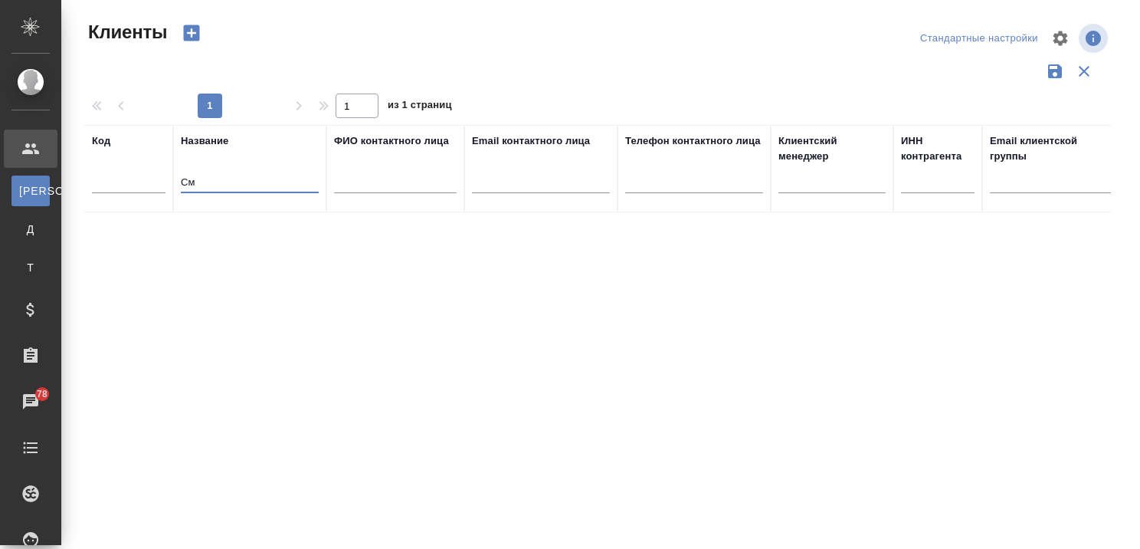
type input "С"
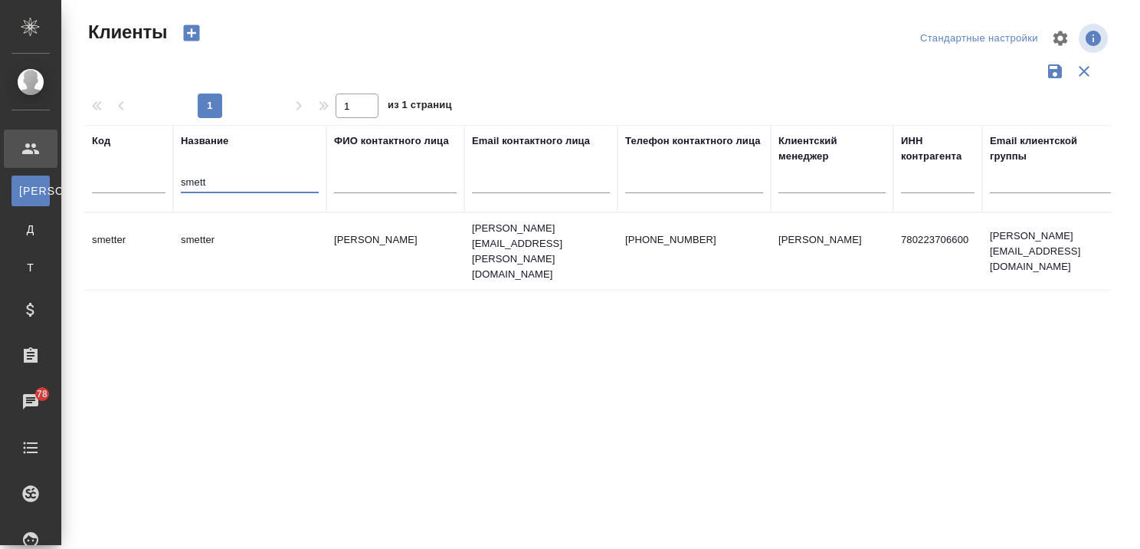
type input "smett"
click at [240, 225] on td "smetter" at bounding box center [249, 252] width 153 height 54
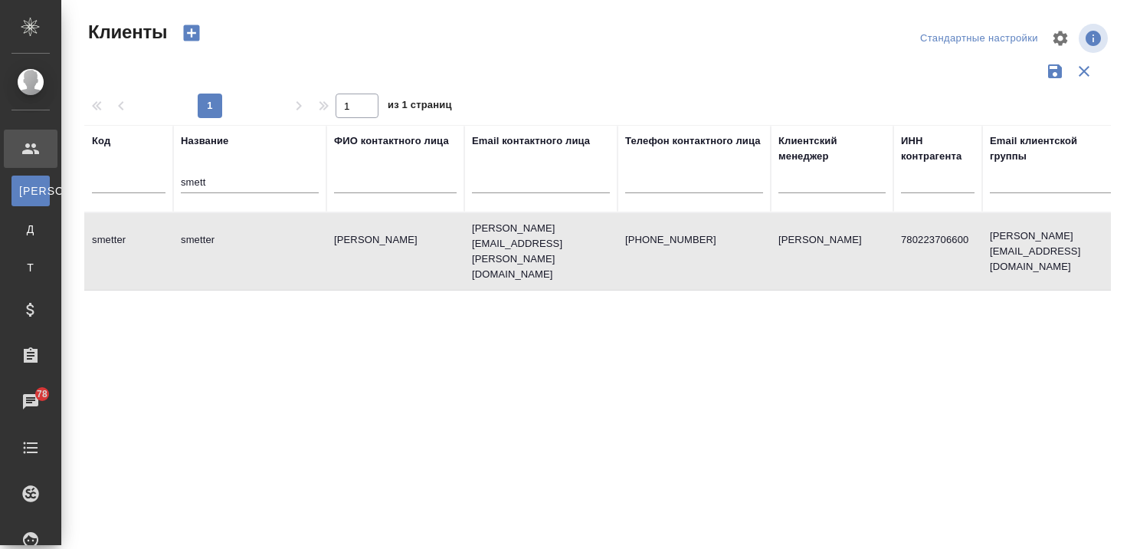
click at [240, 225] on td "smetter" at bounding box center [249, 252] width 153 height 54
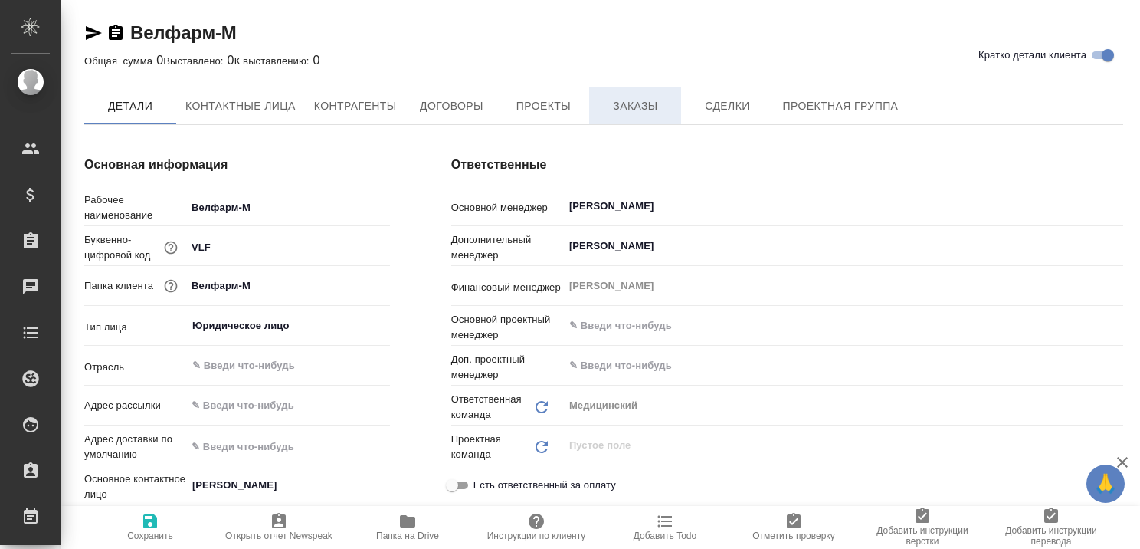
type textarea "x"
click at [619, 110] on span "Заказы" at bounding box center [635, 106] width 74 height 19
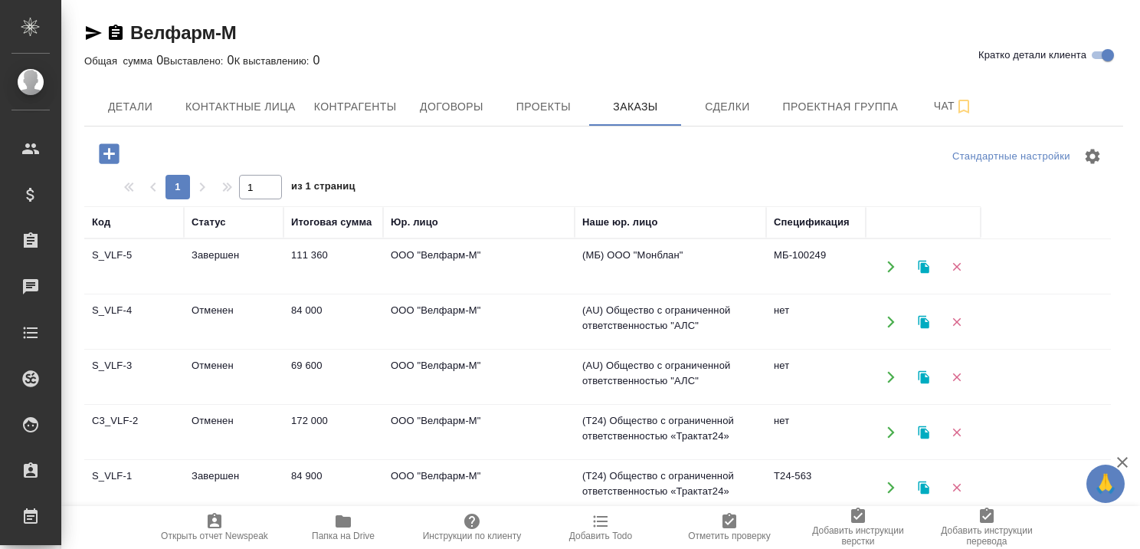
click at [227, 254] on td "Завершен" at bounding box center [234, 267] width 100 height 54
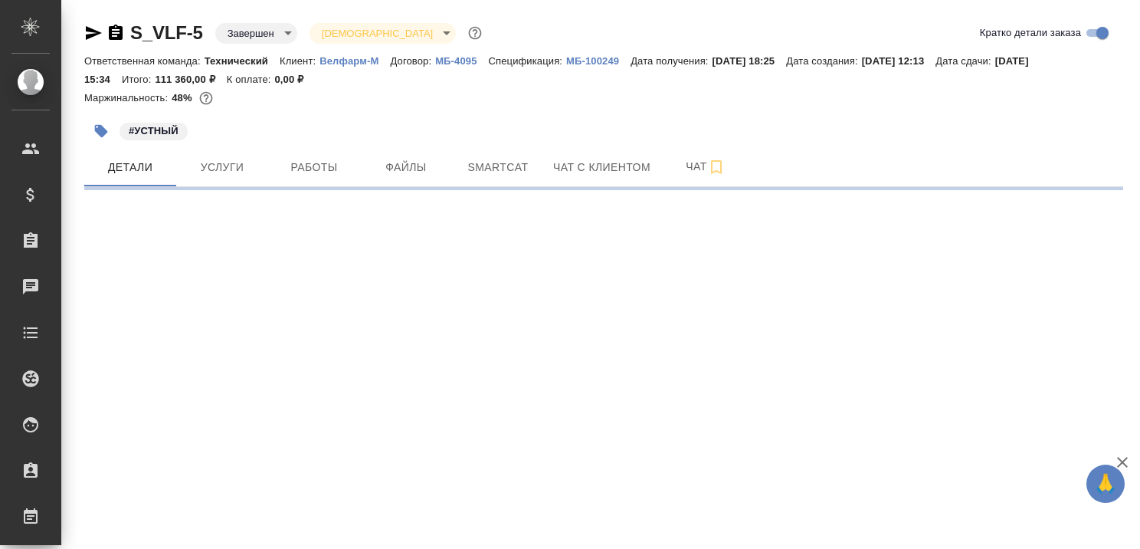
select select "RU"
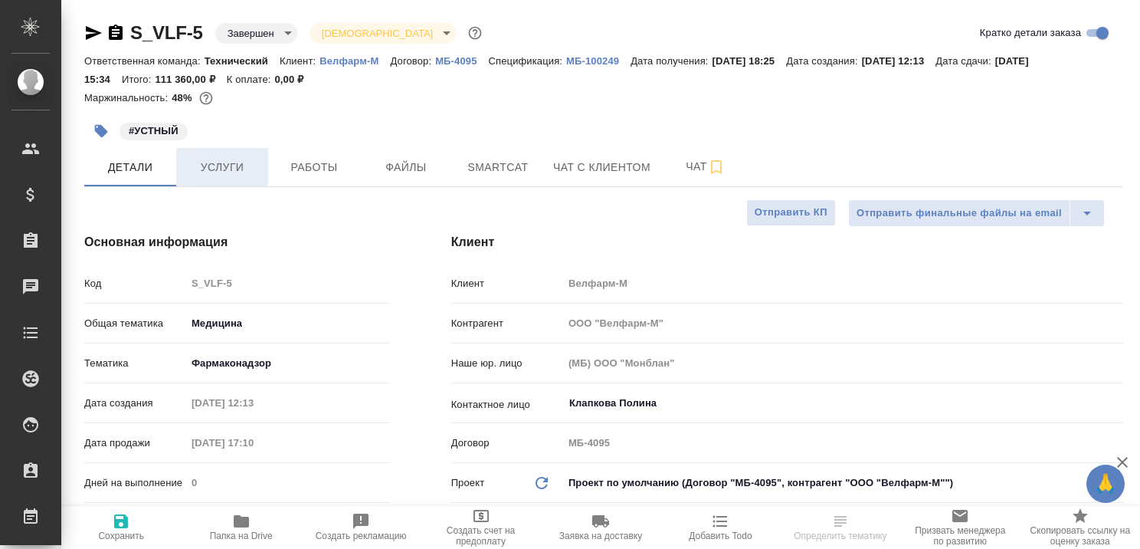
type textarea "x"
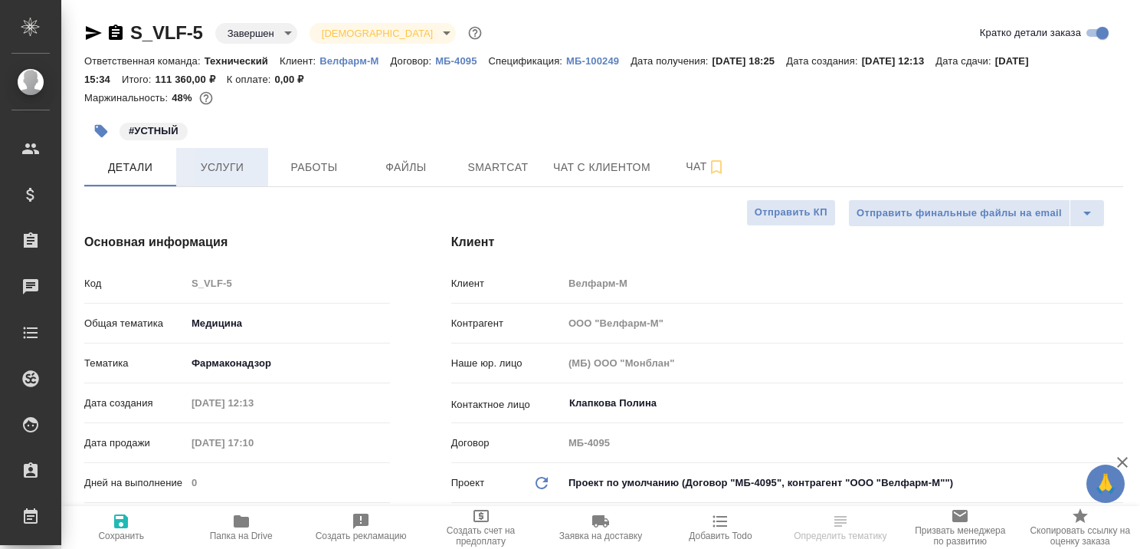
type textarea "x"
click at [229, 162] on span "Услуги" at bounding box center [222, 167] width 74 height 19
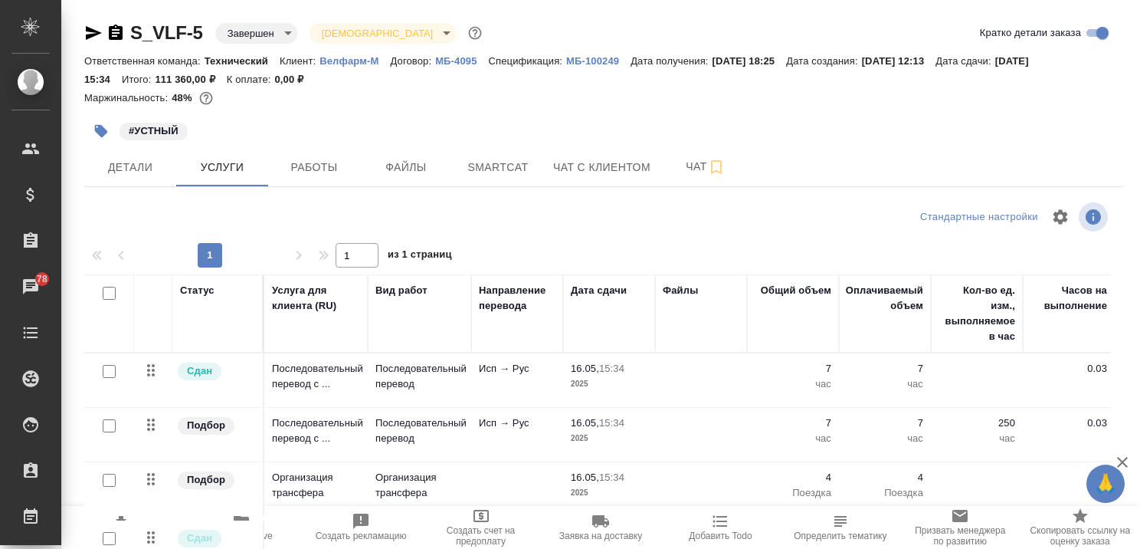
click at [1123, 460] on icon "button" at bounding box center [1122, 462] width 18 height 18
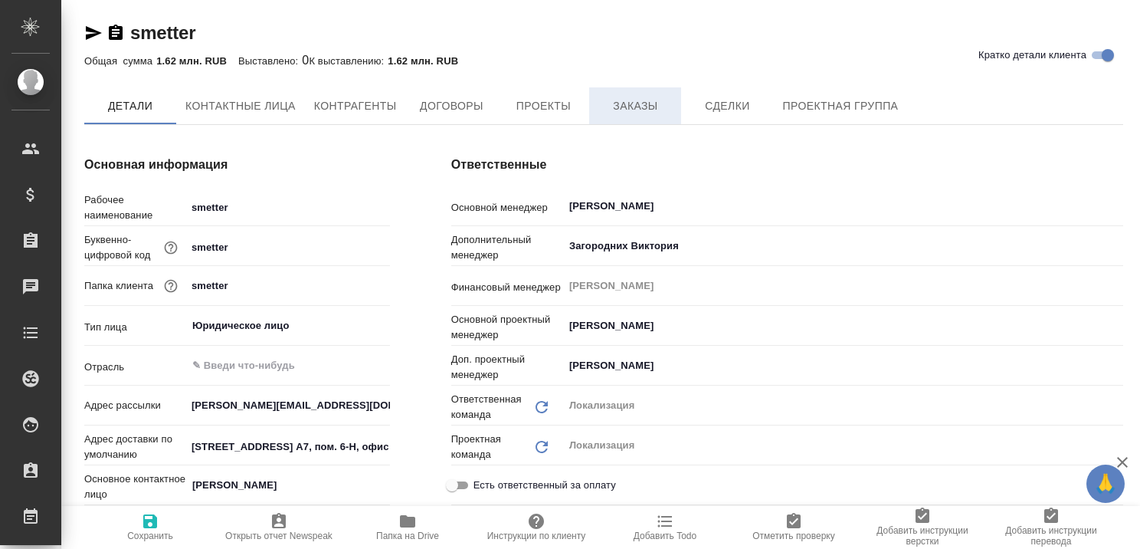
click at [608, 113] on span "Заказы" at bounding box center [635, 106] width 74 height 19
type textarea "x"
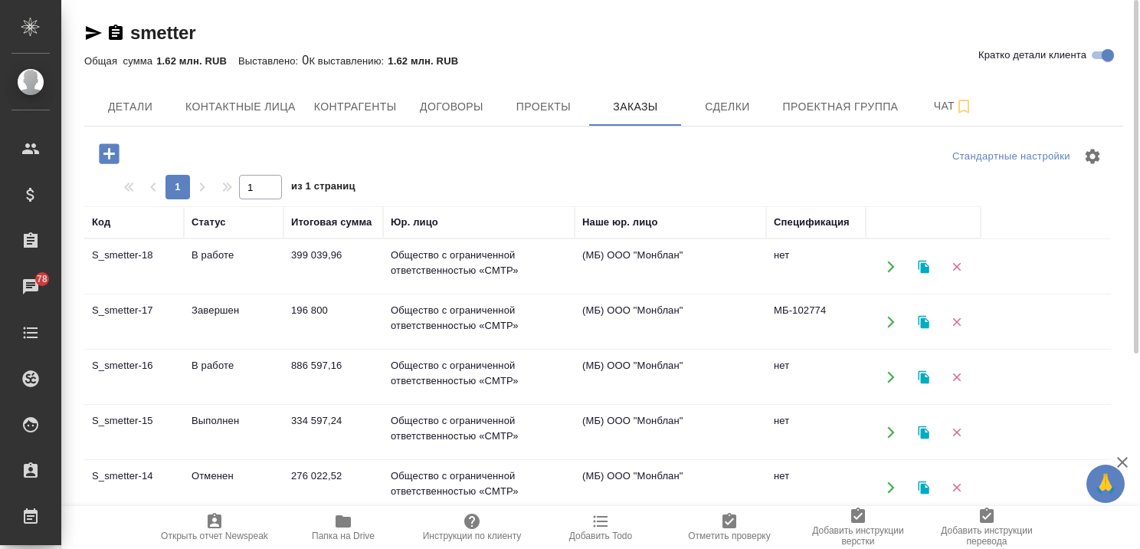
scroll to position [77, 0]
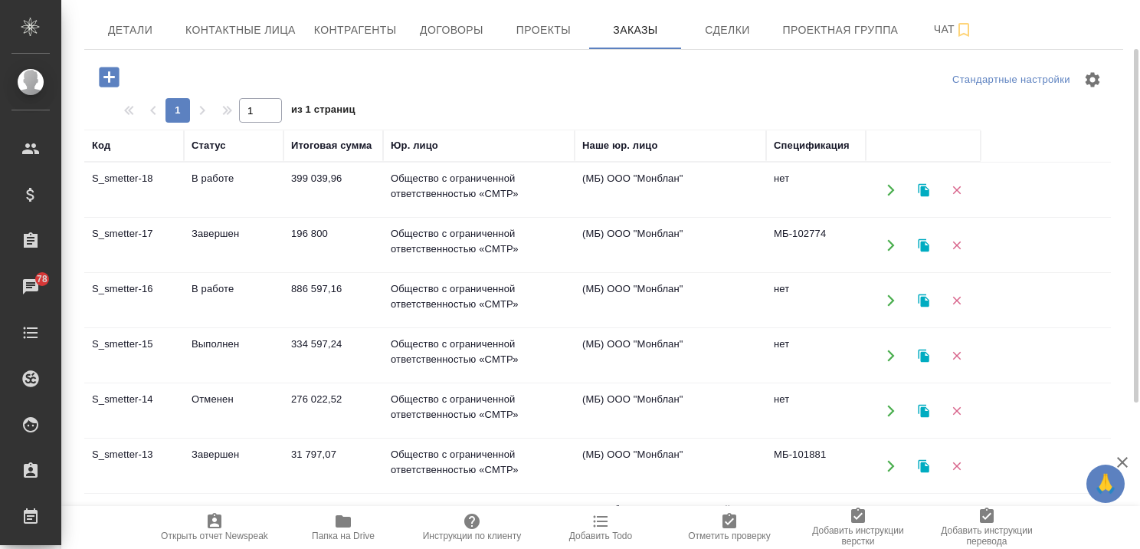
click at [216, 351] on td "Выполнен" at bounding box center [234, 356] width 100 height 54
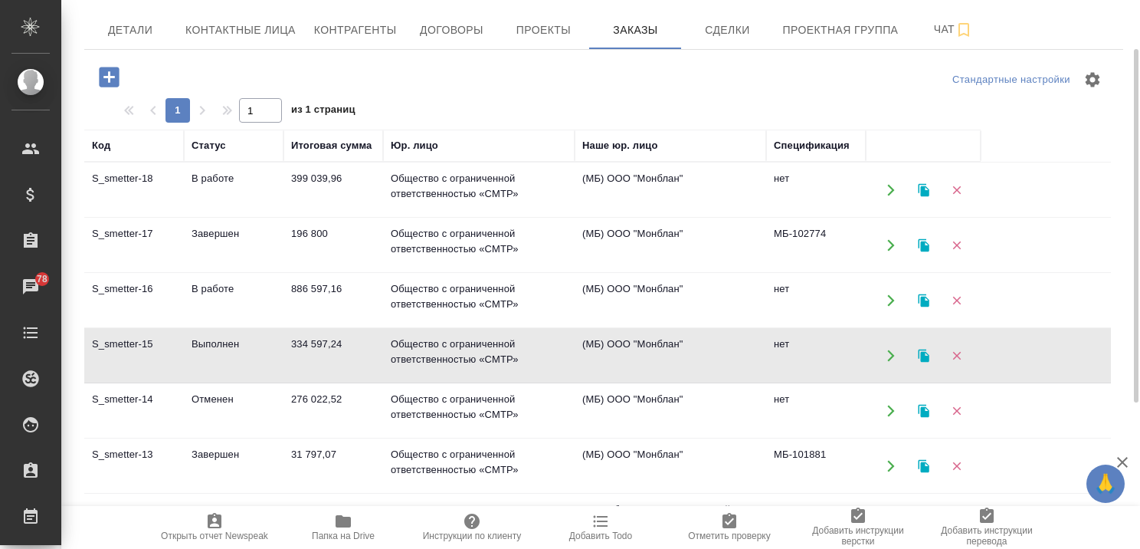
click at [224, 284] on td "В работе" at bounding box center [234, 301] width 100 height 54
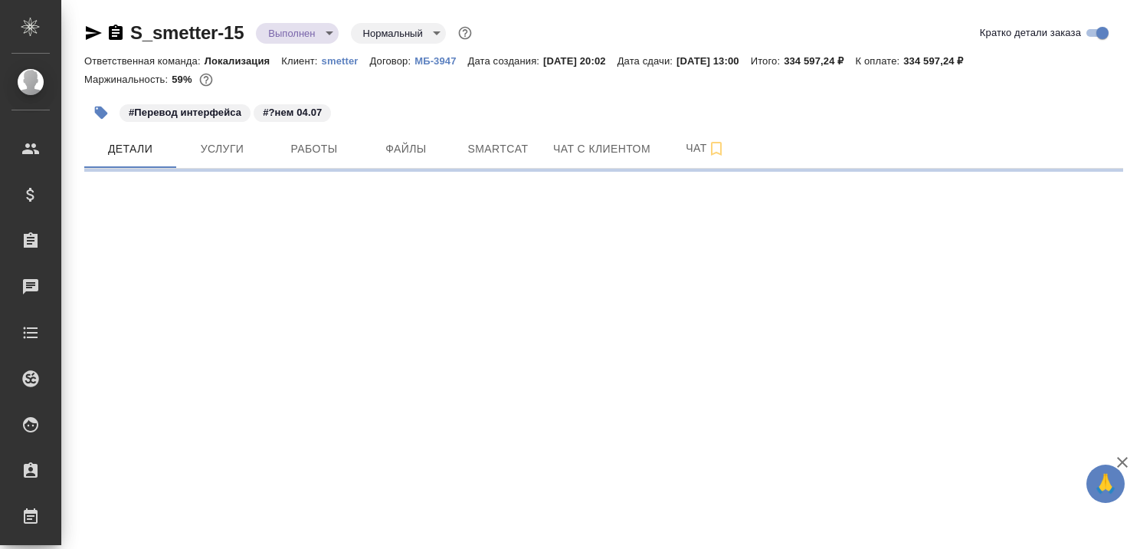
select select "RU"
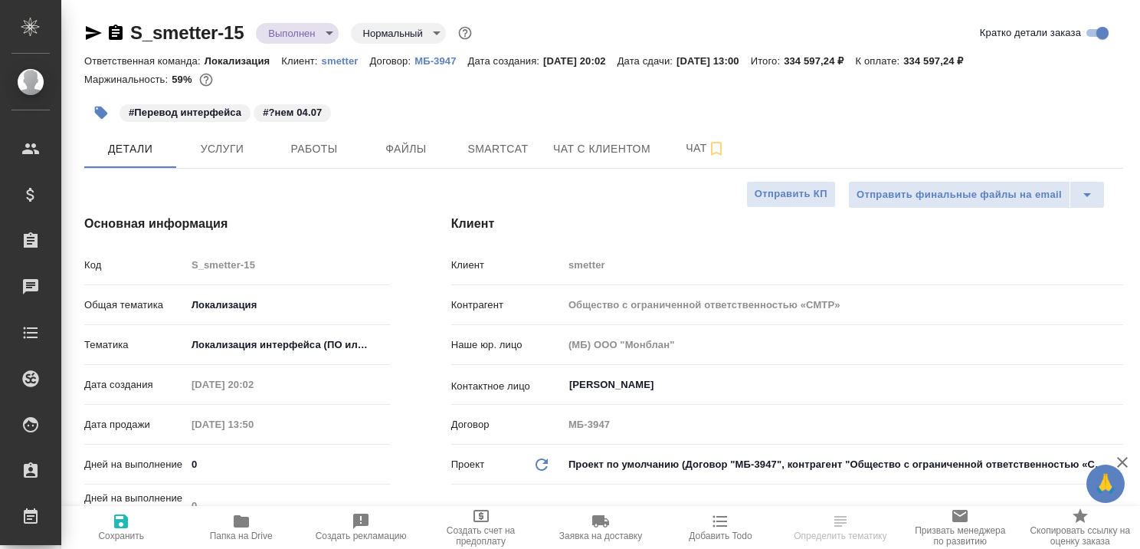
type textarea "x"
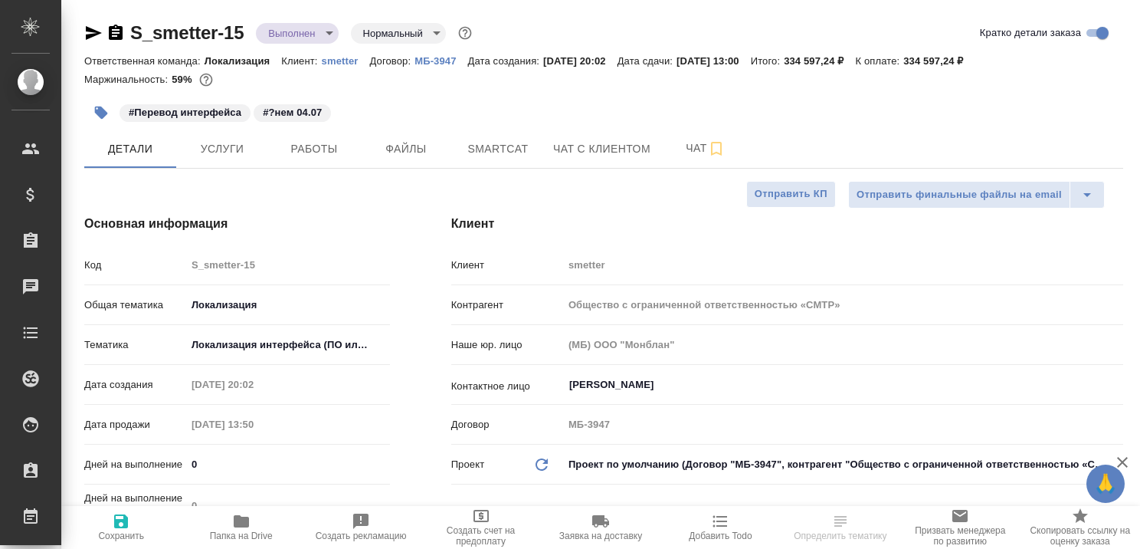
type textarea "x"
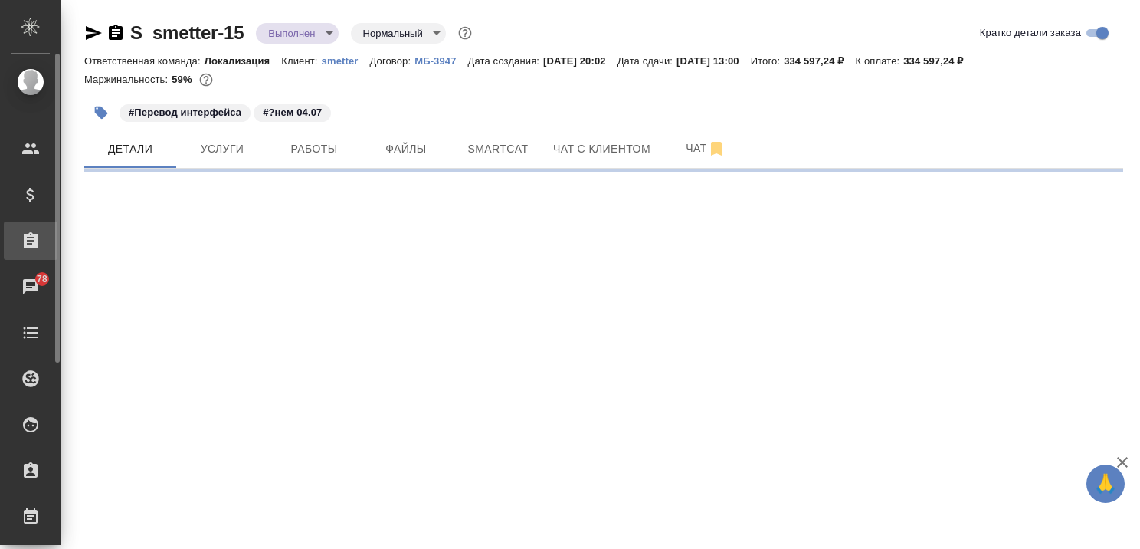
select select "RU"
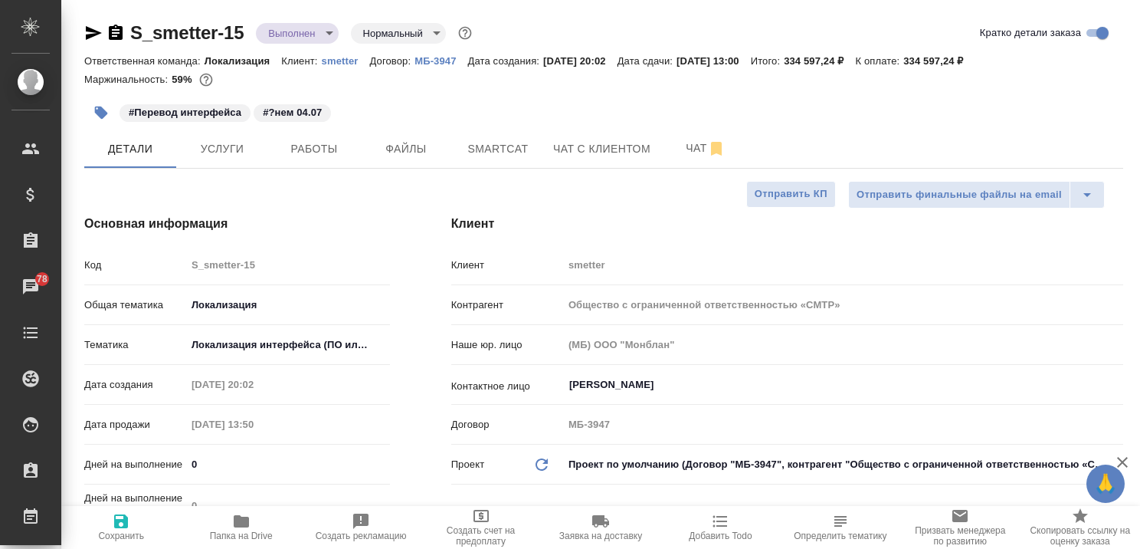
type textarea "x"
click at [233, 141] on span "Услуги" at bounding box center [222, 148] width 74 height 19
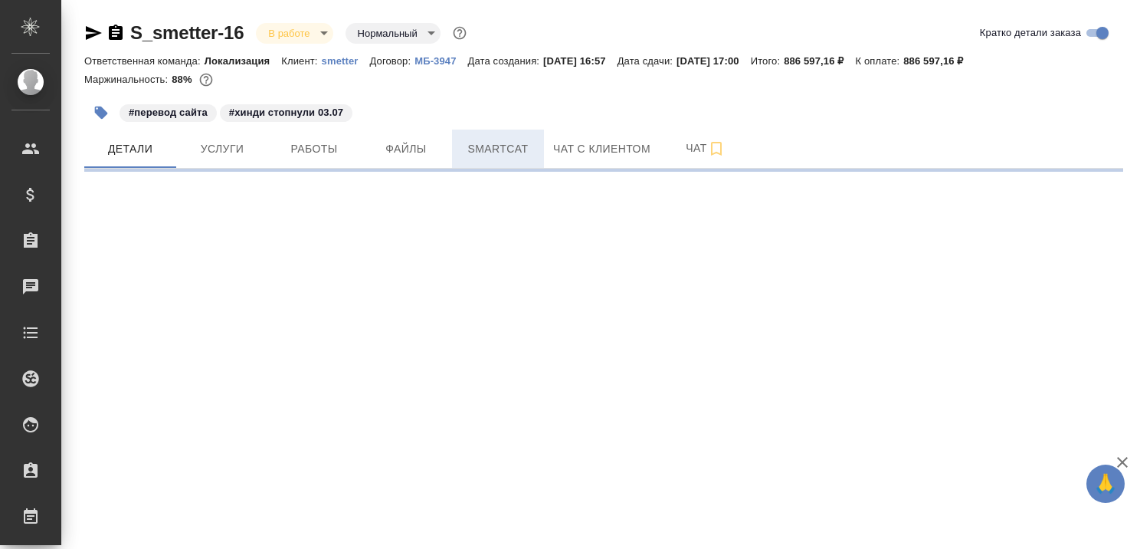
select select "RU"
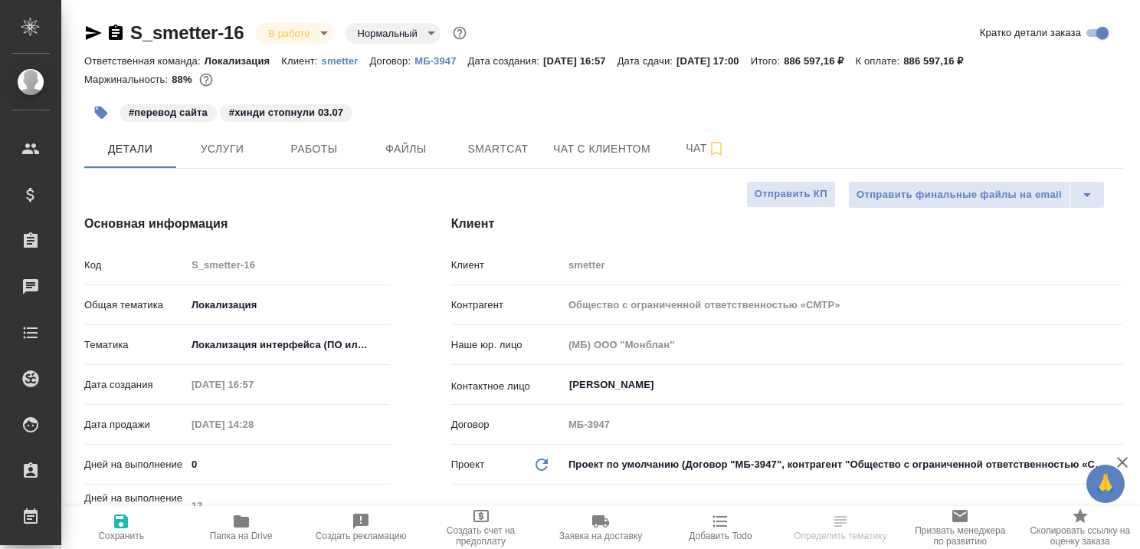
type textarea "x"
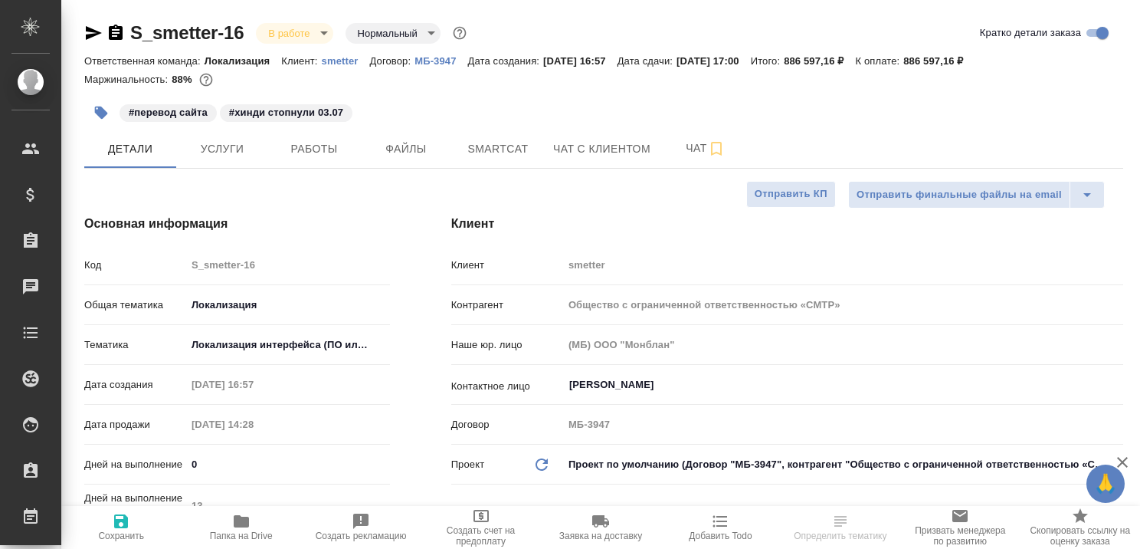
type textarea "x"
click at [225, 146] on span "Услуги" at bounding box center [222, 148] width 74 height 19
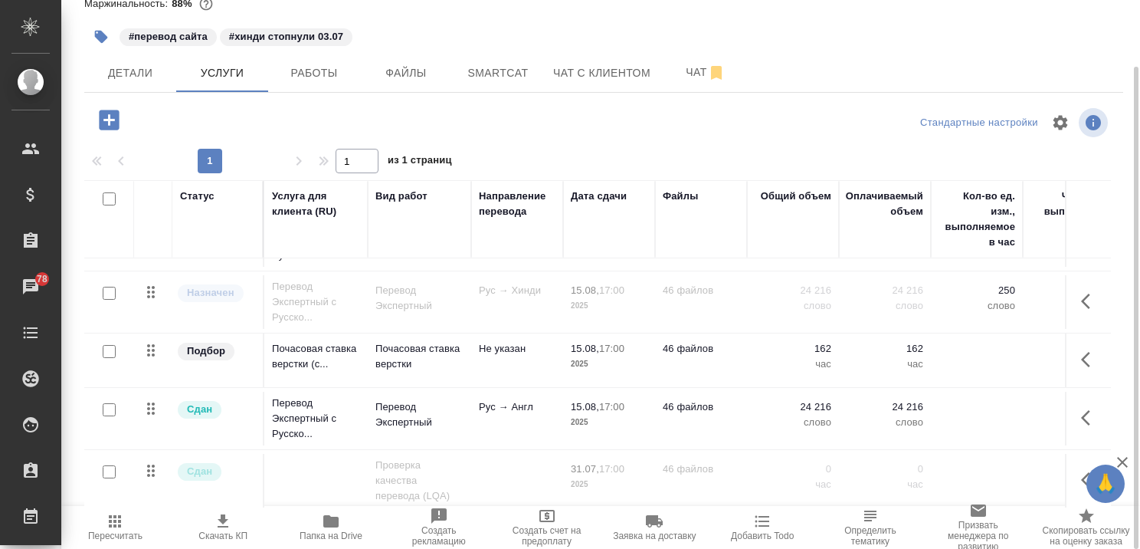
scroll to position [124, 0]
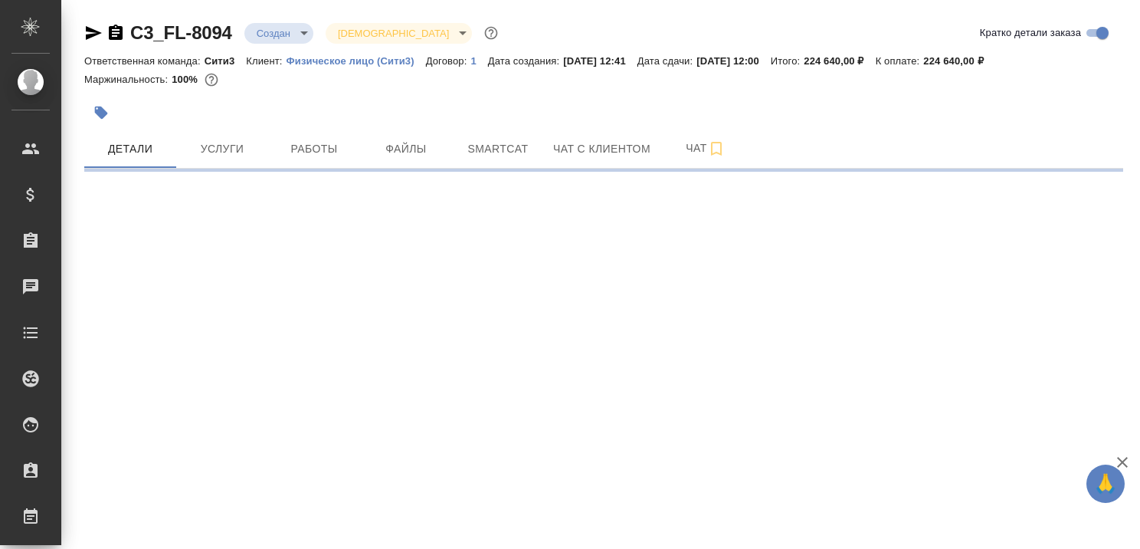
select select "RU"
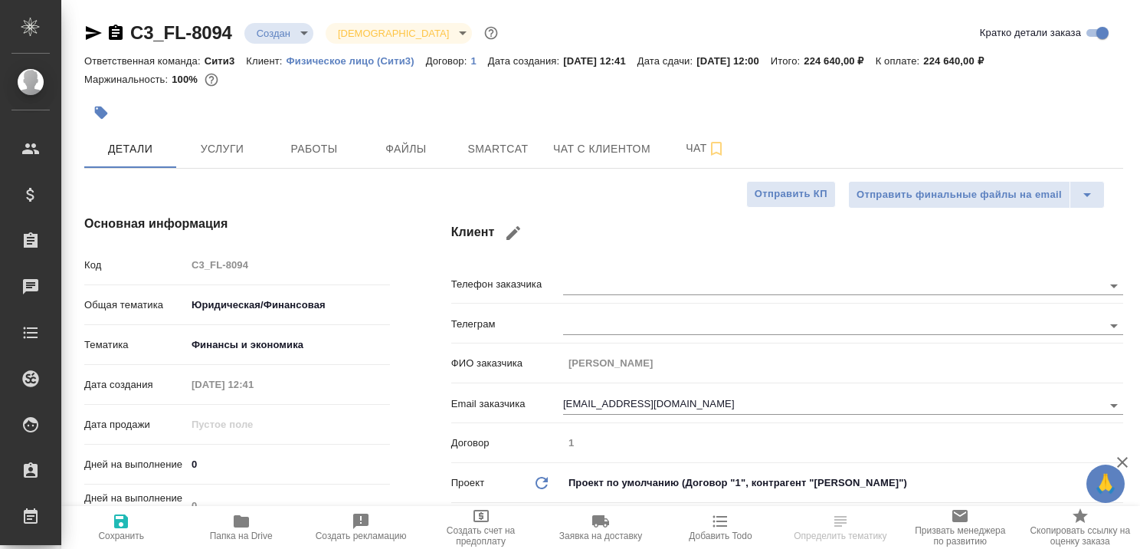
type textarea "x"
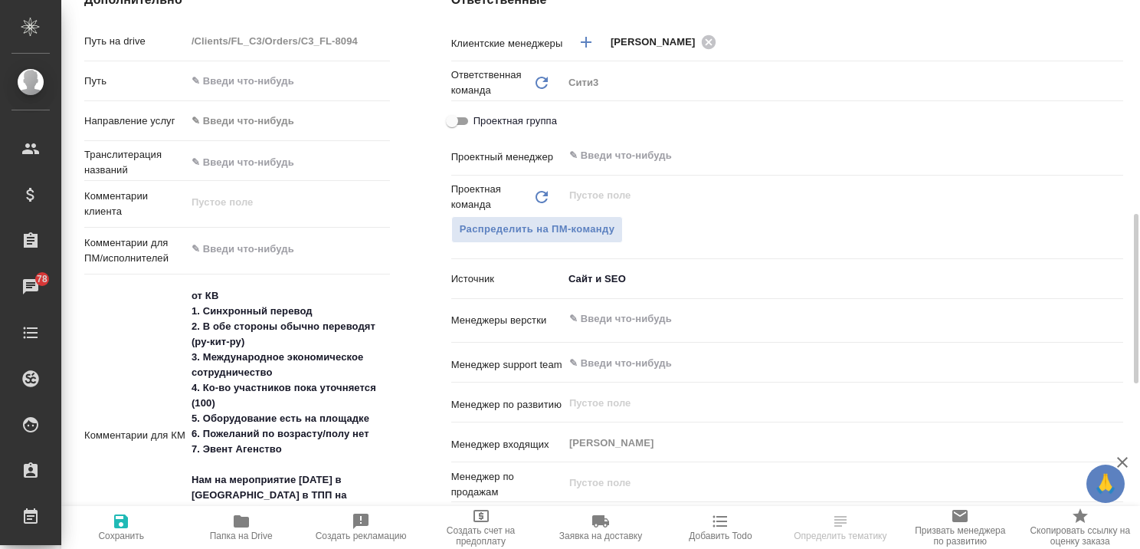
scroll to position [307, 0]
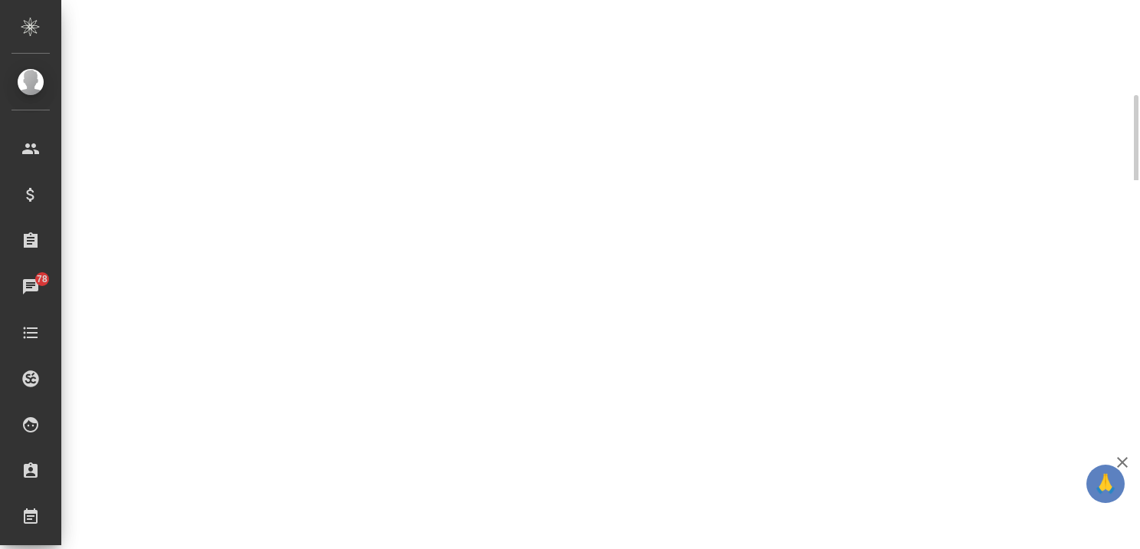
select select "RU"
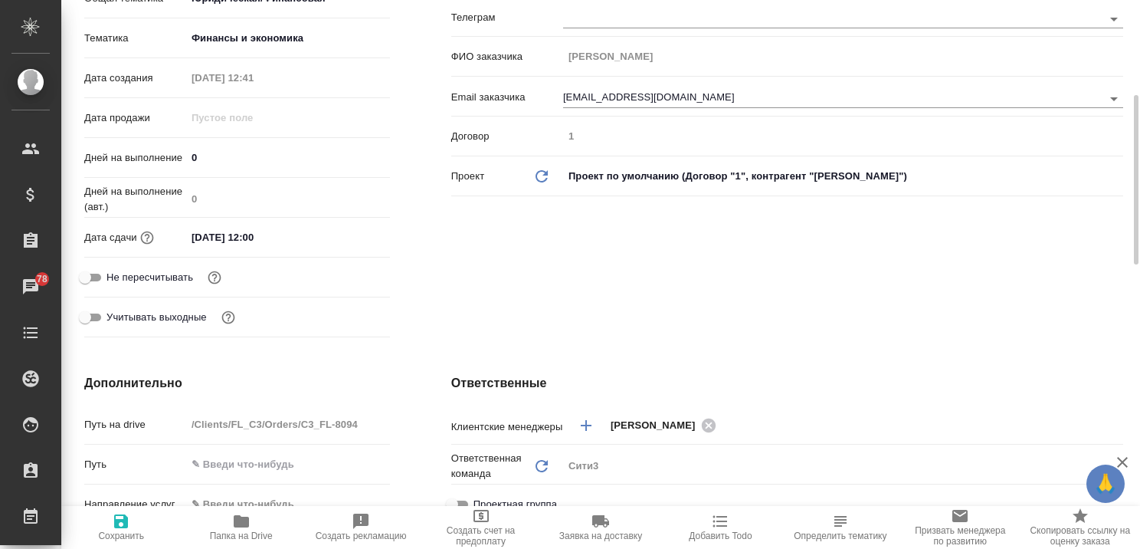
type textarea "x"
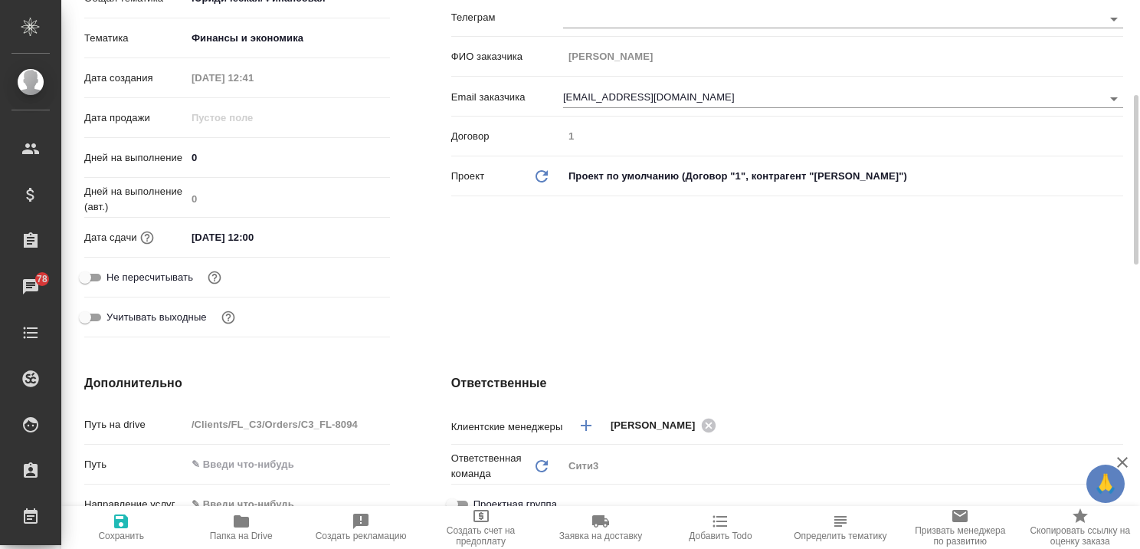
type textarea "x"
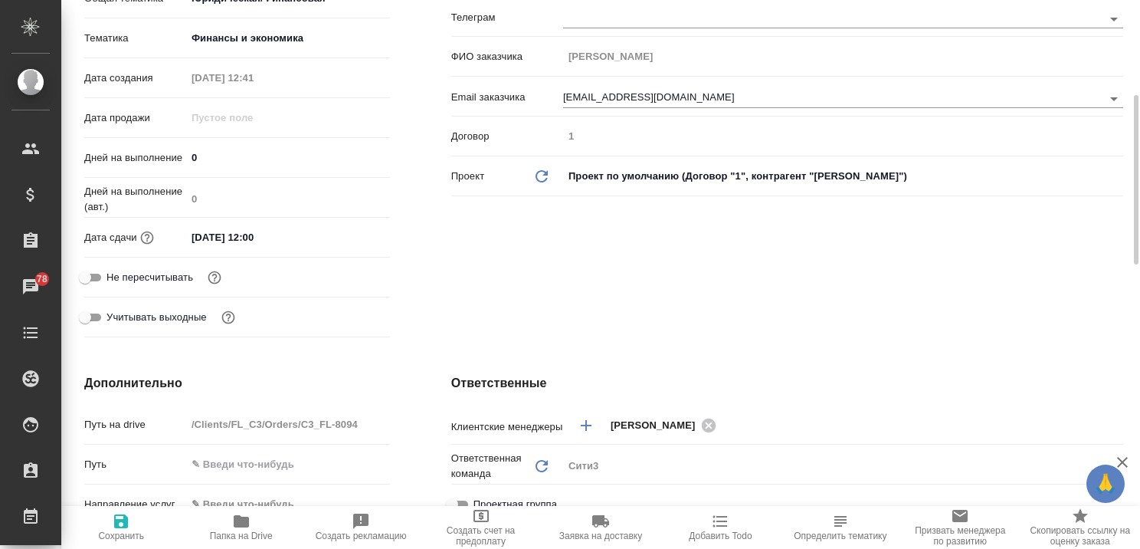
type textarea "x"
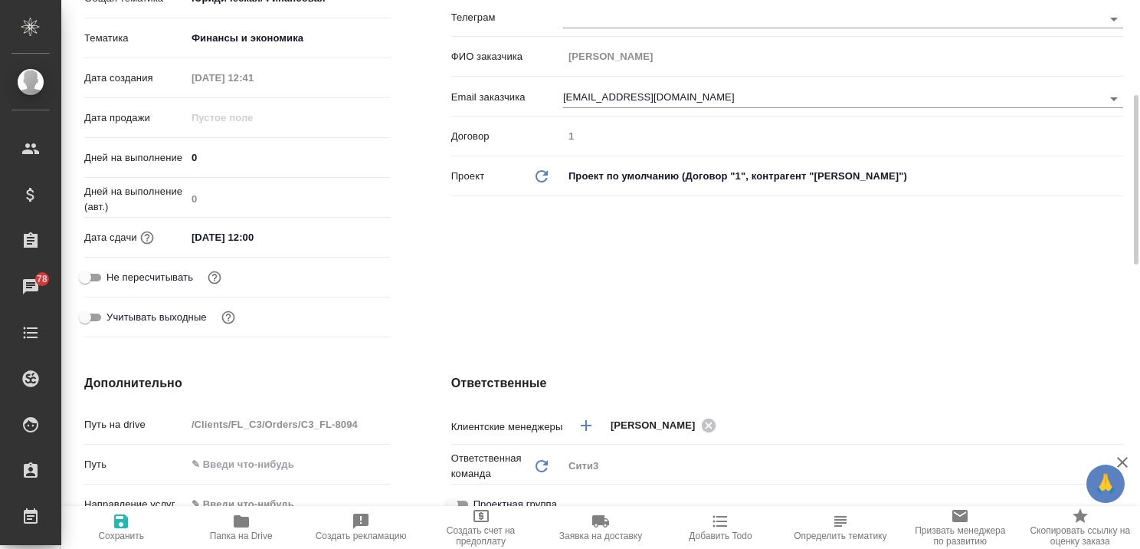
type textarea "x"
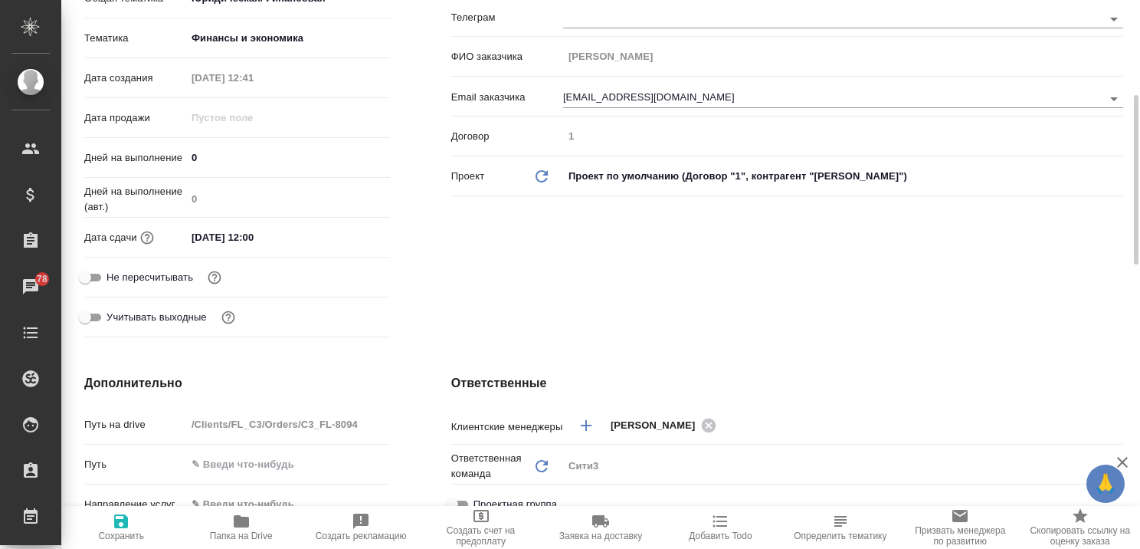
type textarea "x"
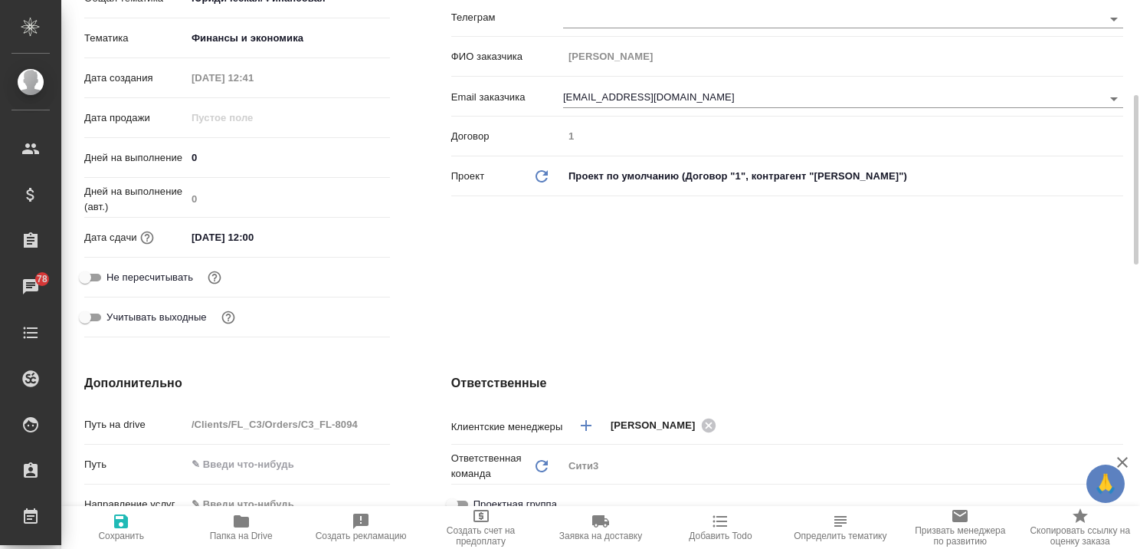
type textarea "x"
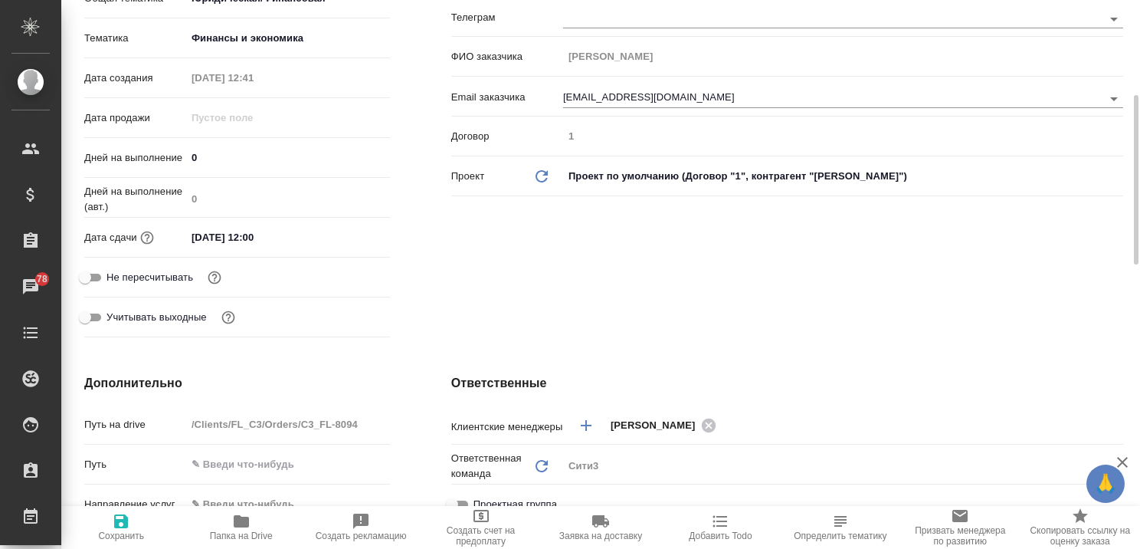
type textarea "x"
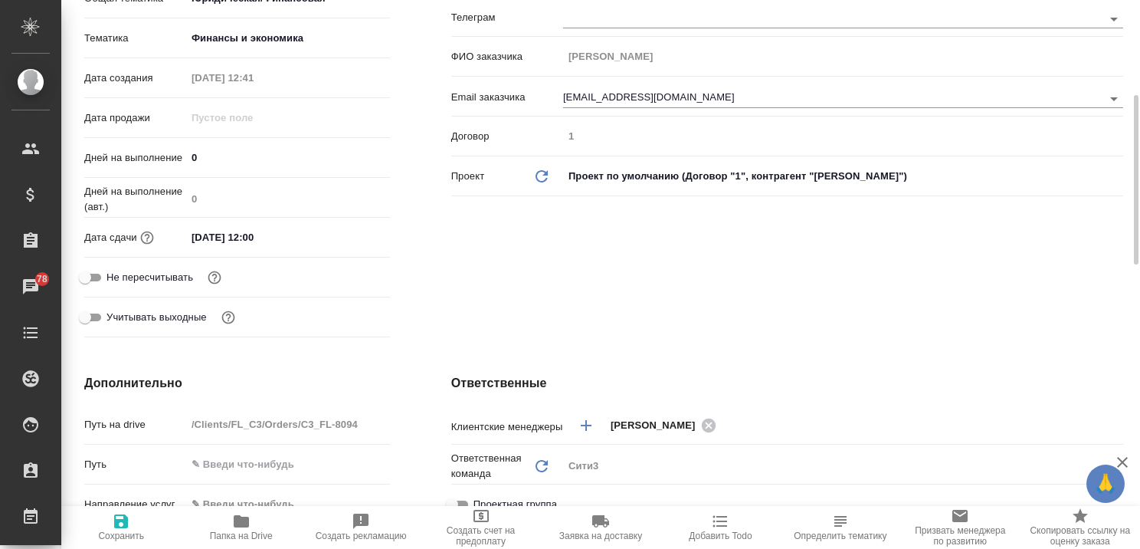
type textarea "x"
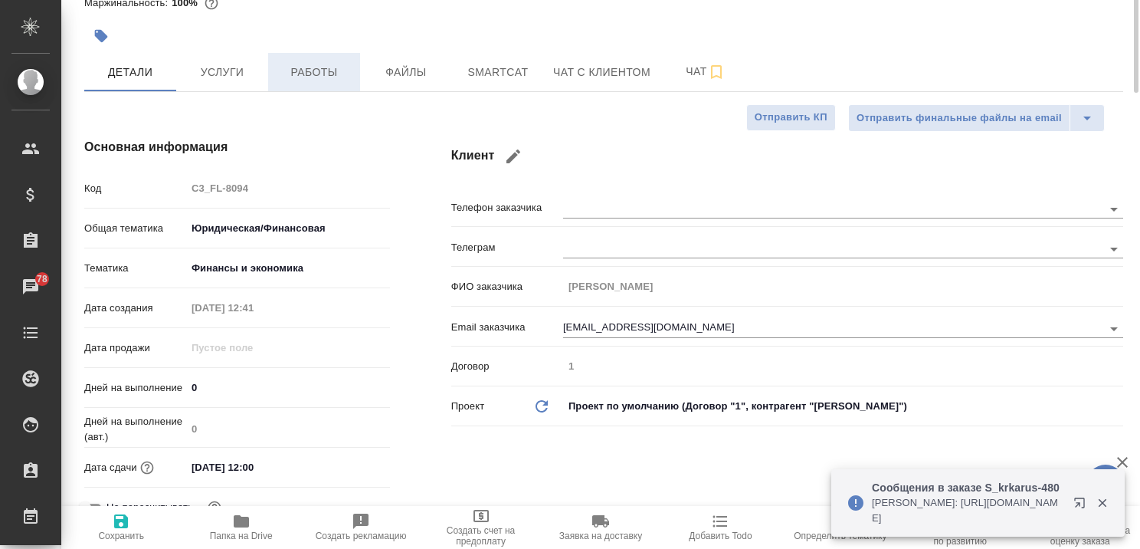
scroll to position [0, 0]
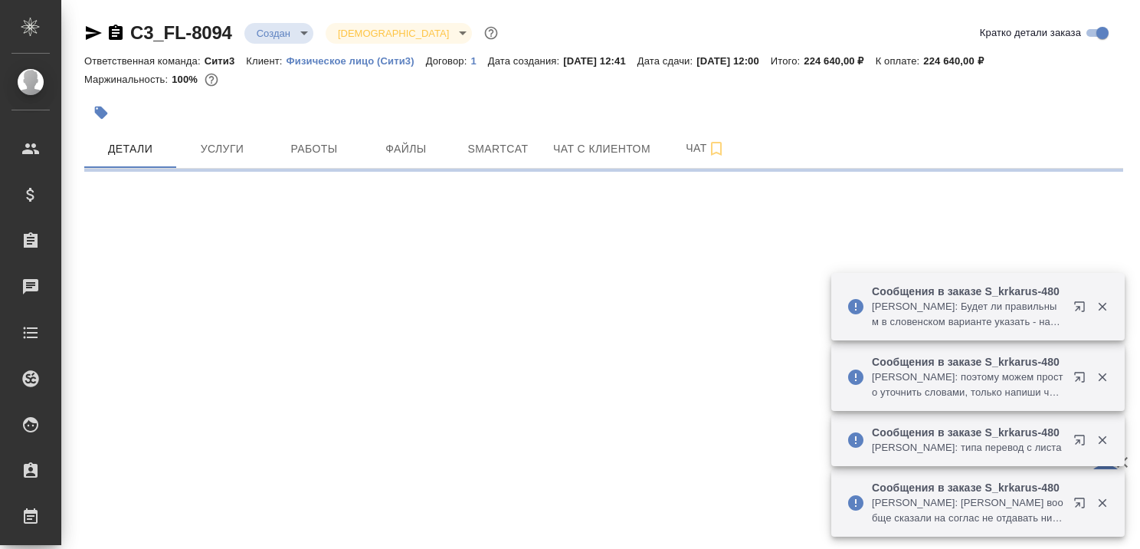
select select "RU"
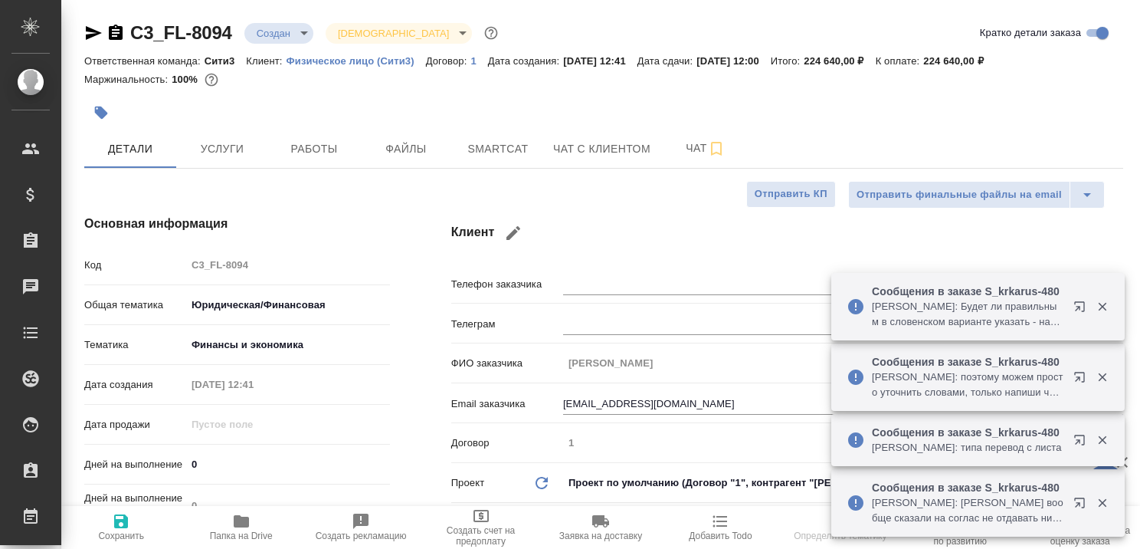
type textarea "x"
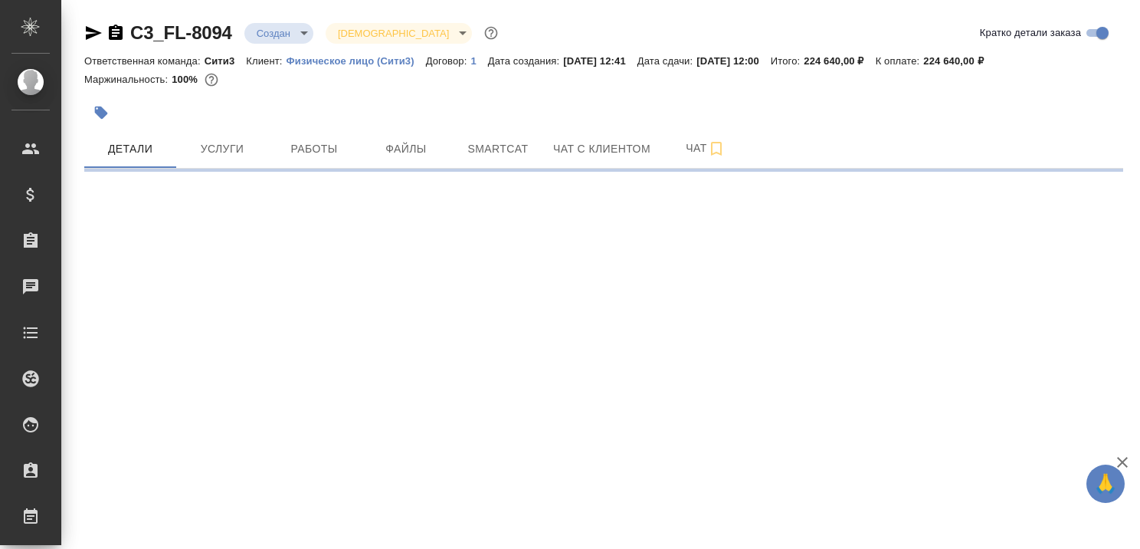
select select "RU"
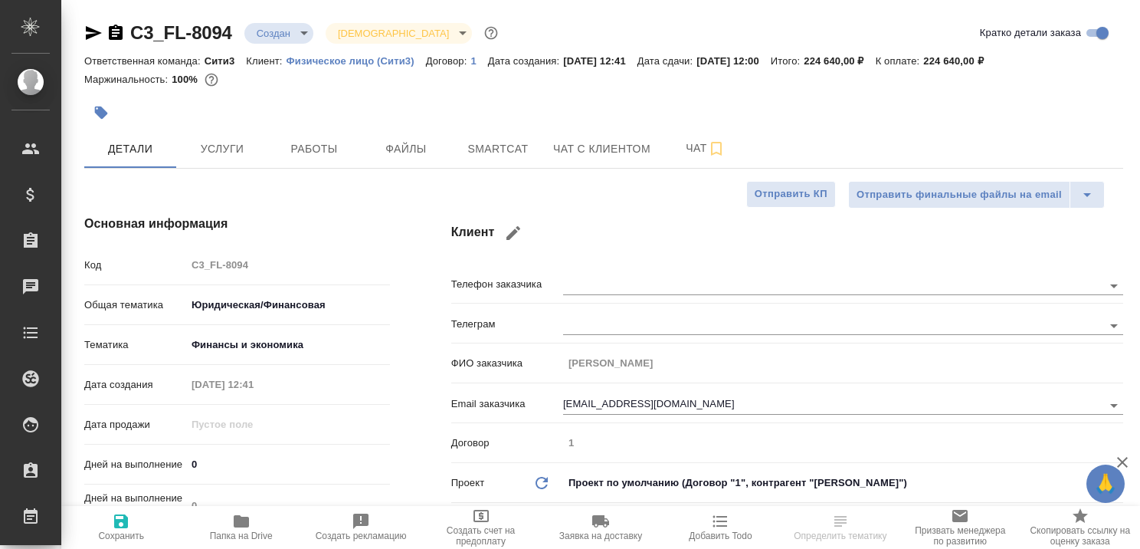
type textarea "x"
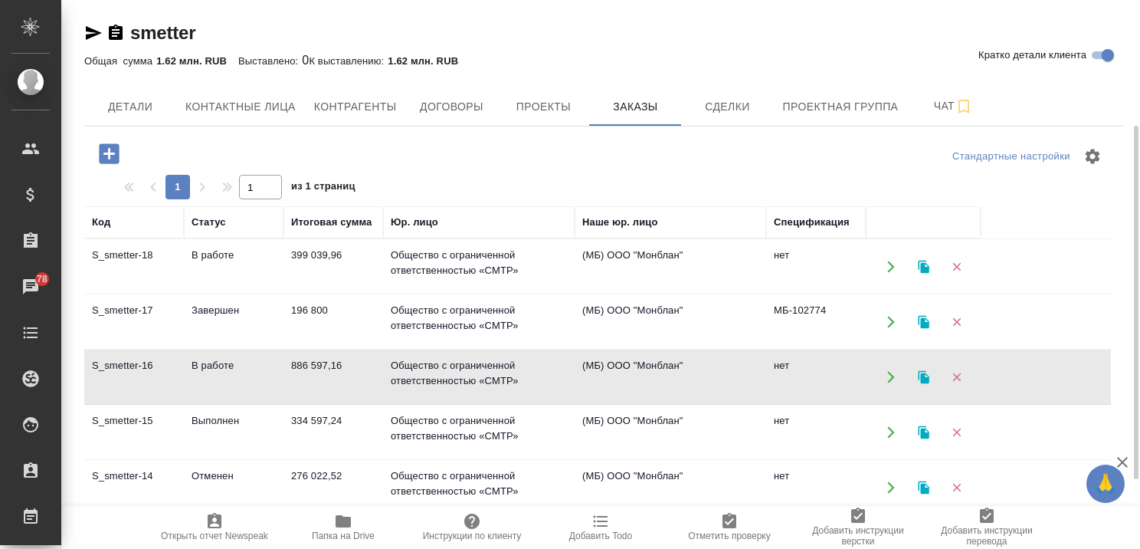
scroll to position [77, 0]
